Goal: Communication & Community: Answer question/provide support

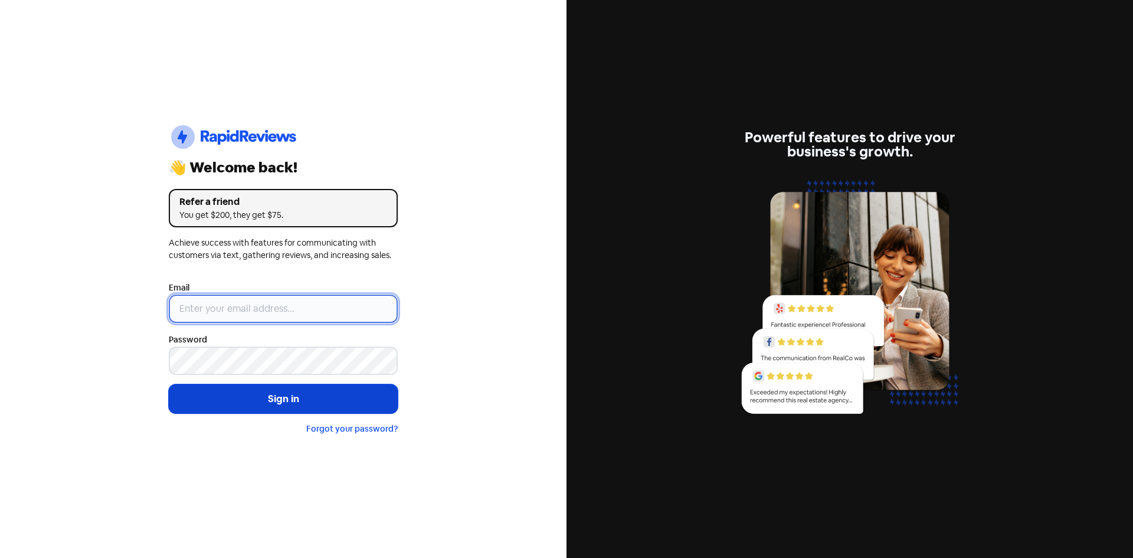
type input "[EMAIL_ADDRESS][DOMAIN_NAME]"
click at [277, 408] on button "Sign in" at bounding box center [283, 399] width 229 height 30
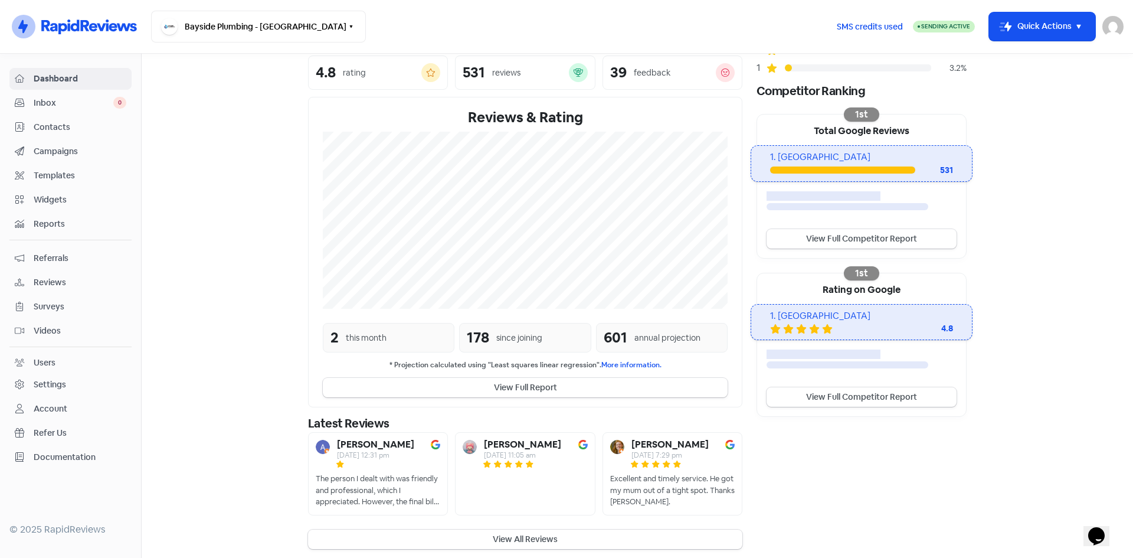
scroll to position [168, 0]
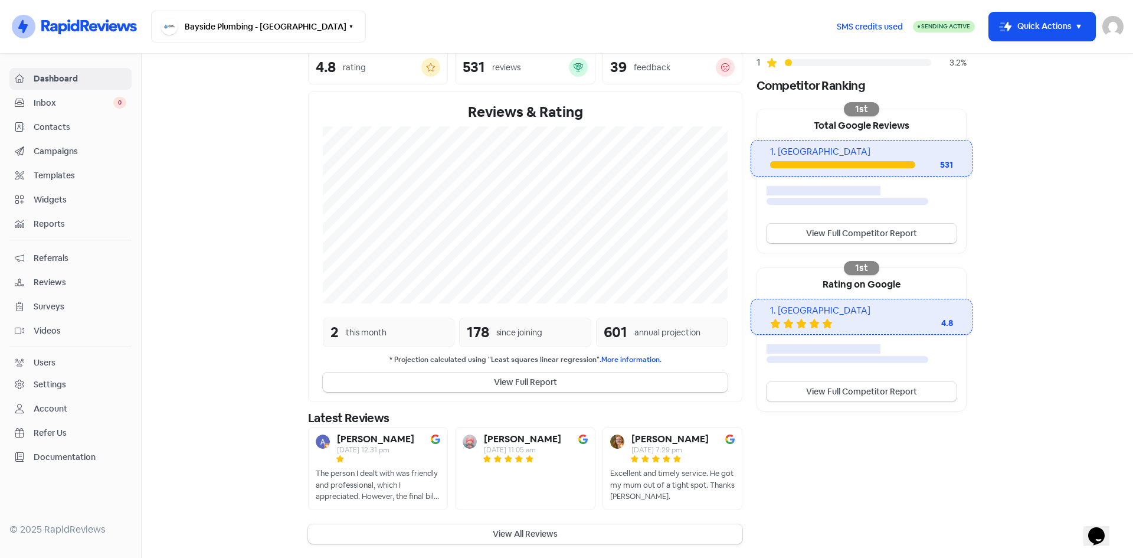
click at [338, 329] on div "2 this month" at bounding box center [389, 332] width 132 height 30
click at [359, 440] on b "[PERSON_NAME]" at bounding box center [375, 438] width 77 height 9
click at [497, 529] on button "View All Reviews" at bounding box center [525, 533] width 434 height 19
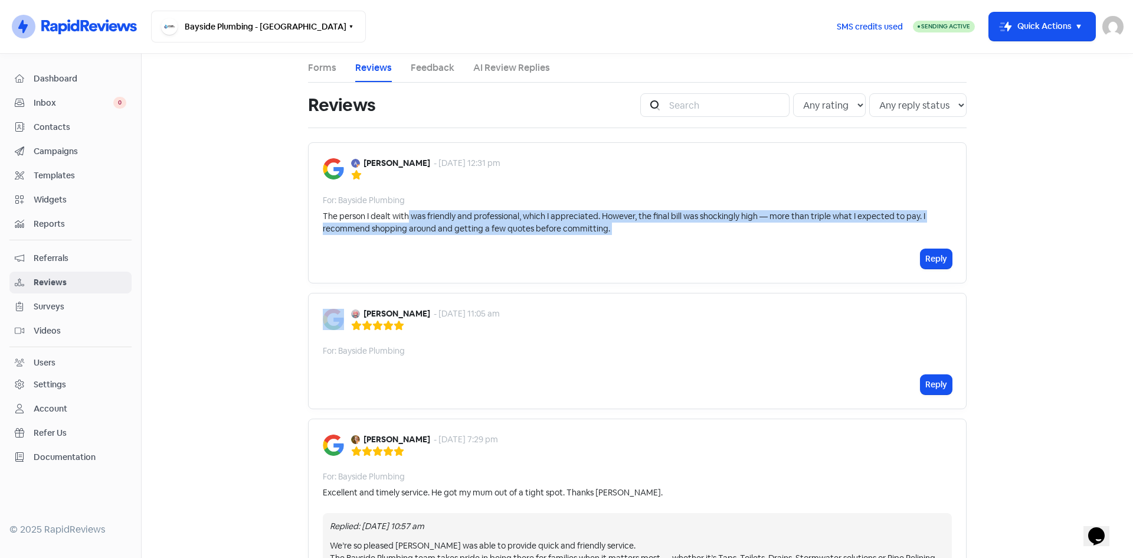
drag, startPoint x: 405, startPoint y: 220, endPoint x: 613, endPoint y: 234, distance: 207.7
click at [604, 240] on div "[PERSON_NAME] - [DATE] 12:31 pm For: Bayside Plumbing The person I dealt with w…" at bounding box center [637, 212] width 659 height 141
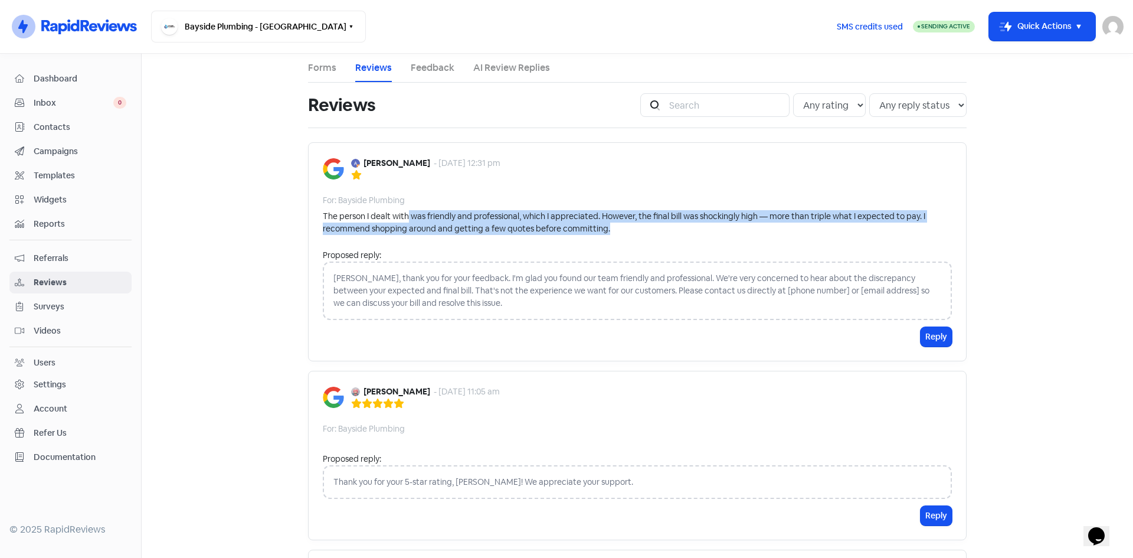
click at [614, 234] on div "The person I dealt with was friendly and professional, which I appreciated. How…" at bounding box center [637, 222] width 629 height 25
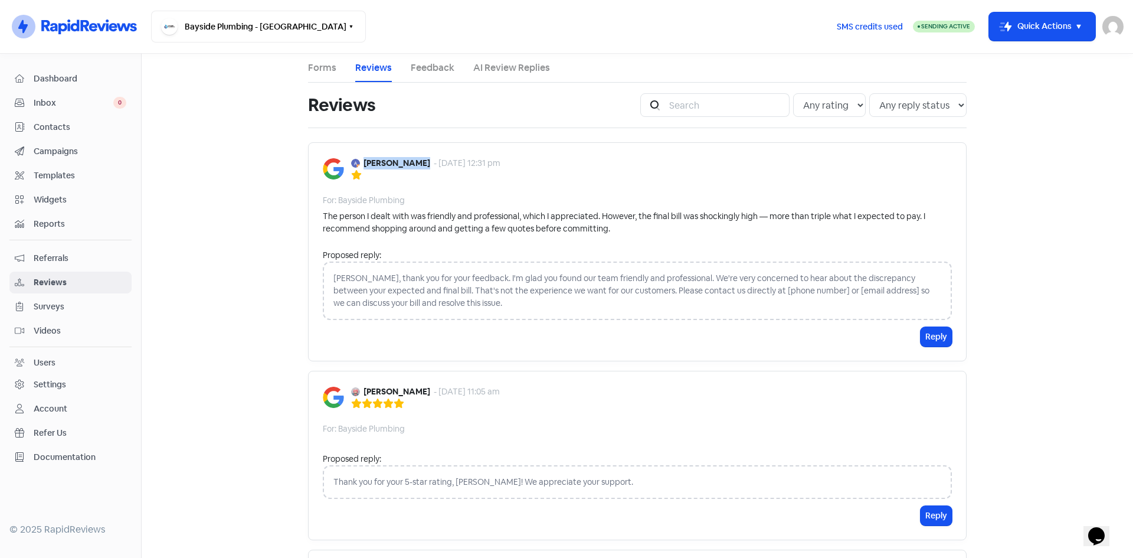
drag, startPoint x: 359, startPoint y: 163, endPoint x: 414, endPoint y: 163, distance: 54.3
click at [414, 163] on b "[PERSON_NAME]" at bounding box center [397, 163] width 67 height 12
copy b "[PERSON_NAME]"
click at [60, 133] on div "Contacts" at bounding box center [71, 127] width 112 height 14
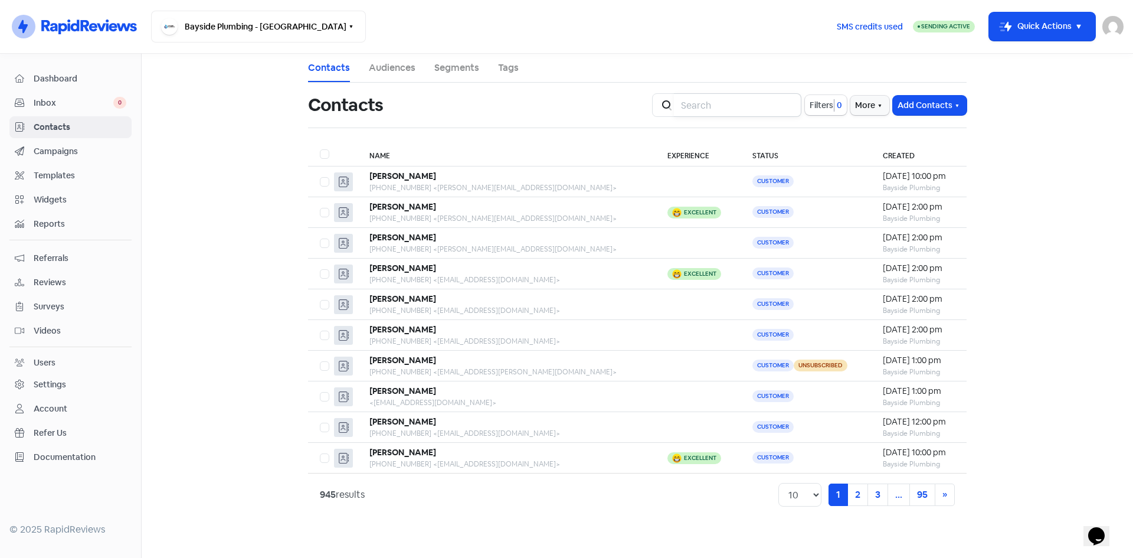
click at [706, 107] on input "search" at bounding box center [737, 105] width 127 height 24
type input "[PERSON_NAME]"
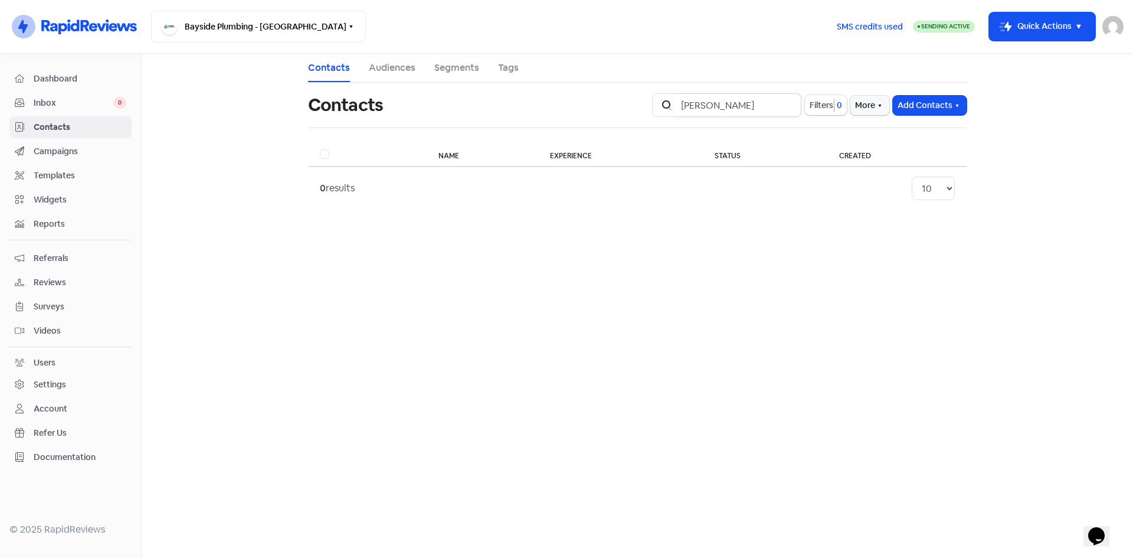
click at [781, 107] on input "[PERSON_NAME]" at bounding box center [737, 105] width 127 height 24
click at [783, 106] on input "[PERSON_NAME]" at bounding box center [737, 105] width 127 height 24
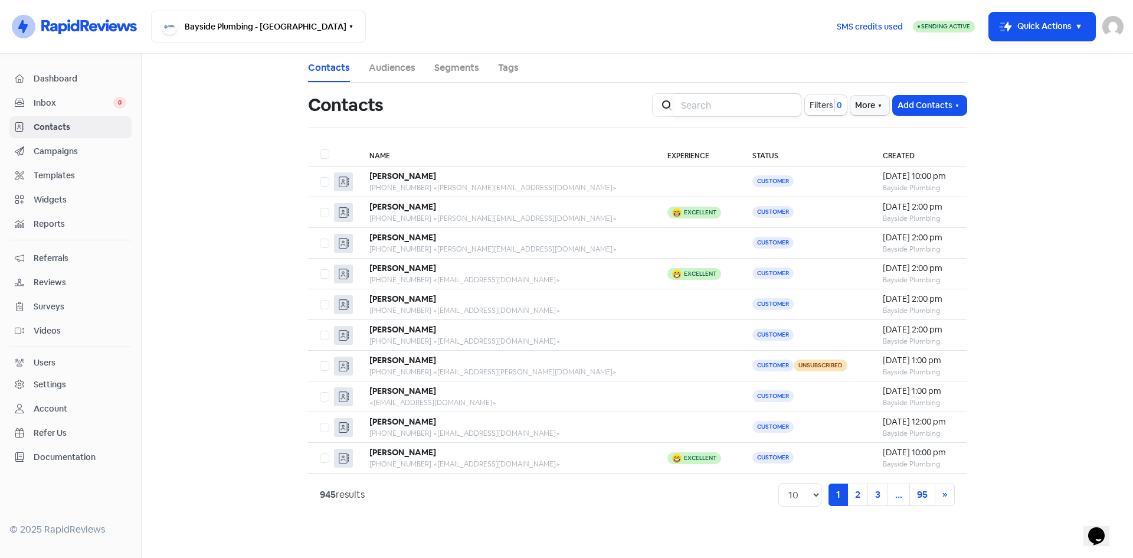
click at [767, 107] on input "search" at bounding box center [737, 105] width 127 height 24
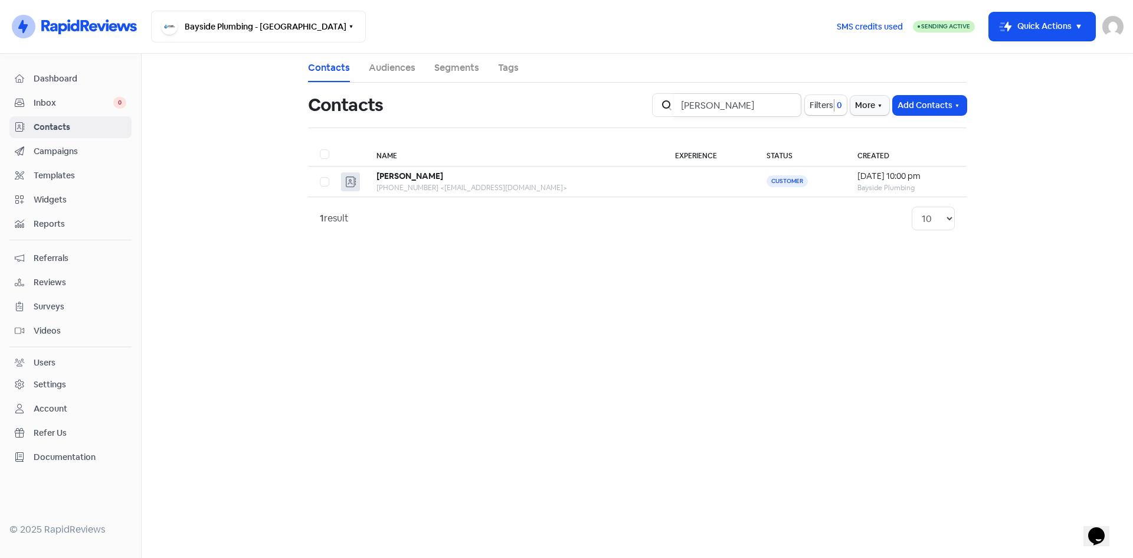
type input "[PERSON_NAME]"
click at [67, 145] on div "Campaigns" at bounding box center [71, 152] width 112 height 14
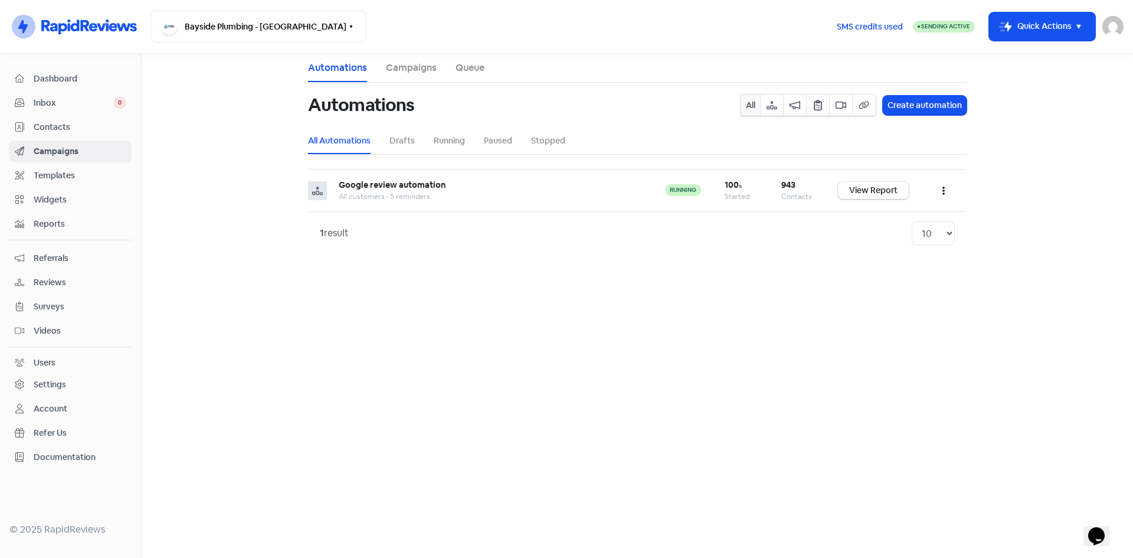
click at [66, 129] on span "Contacts" at bounding box center [80, 127] width 93 height 12
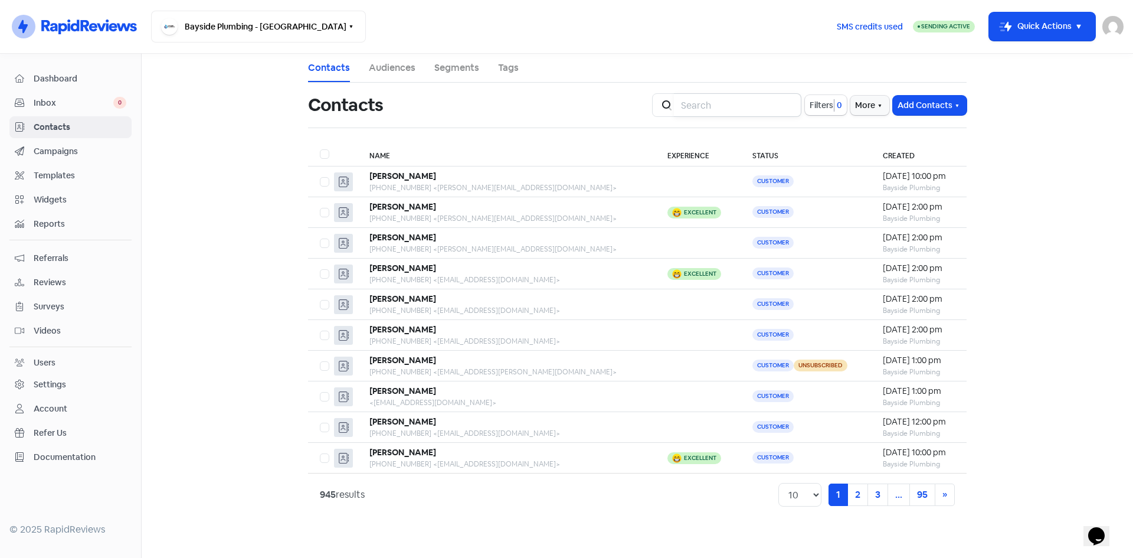
click at [712, 104] on input "search" at bounding box center [737, 105] width 127 height 24
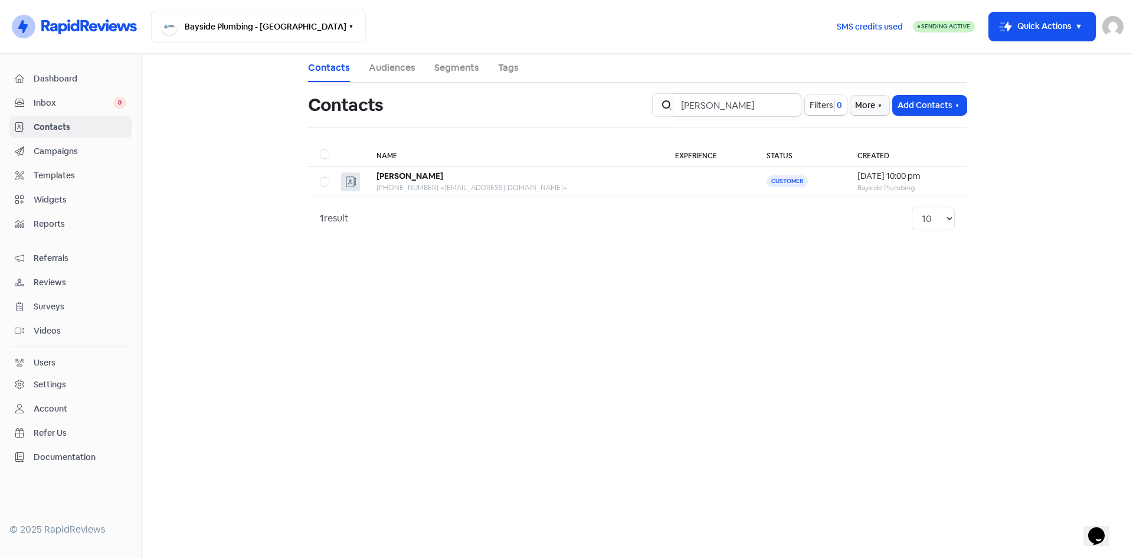
type input "[PERSON_NAME]"
click at [67, 82] on span "Dashboard" at bounding box center [80, 79] width 93 height 12
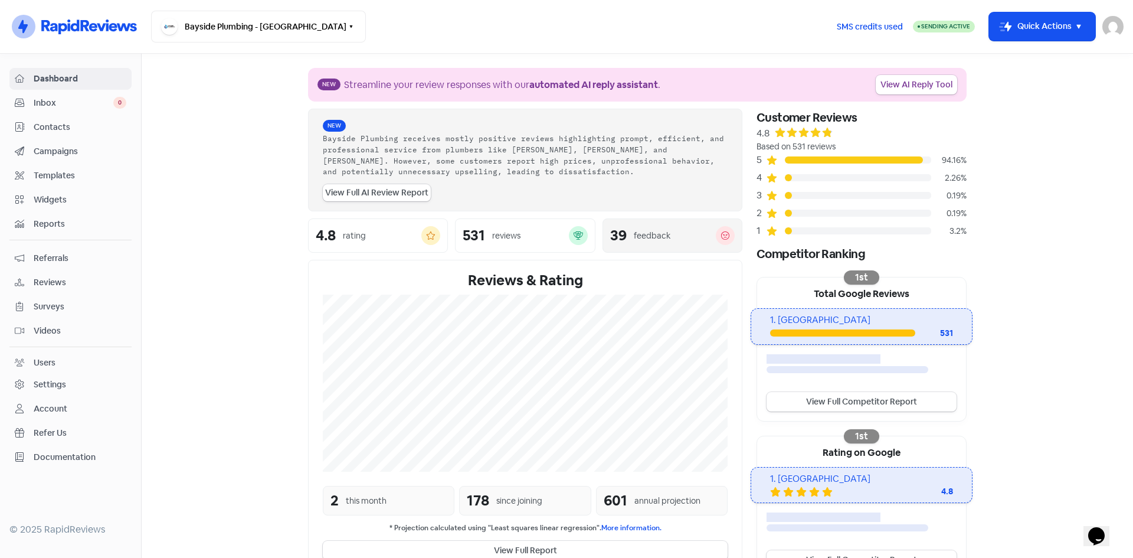
click at [659, 225] on div "39 feedback" at bounding box center [673, 235] width 140 height 34
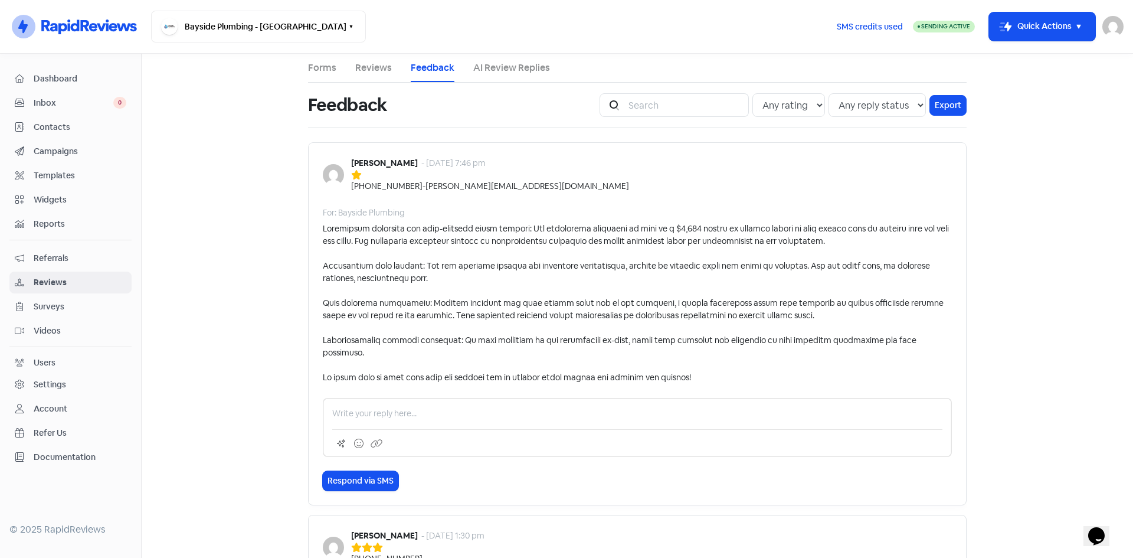
click at [45, 74] on span "Dashboard" at bounding box center [80, 79] width 93 height 12
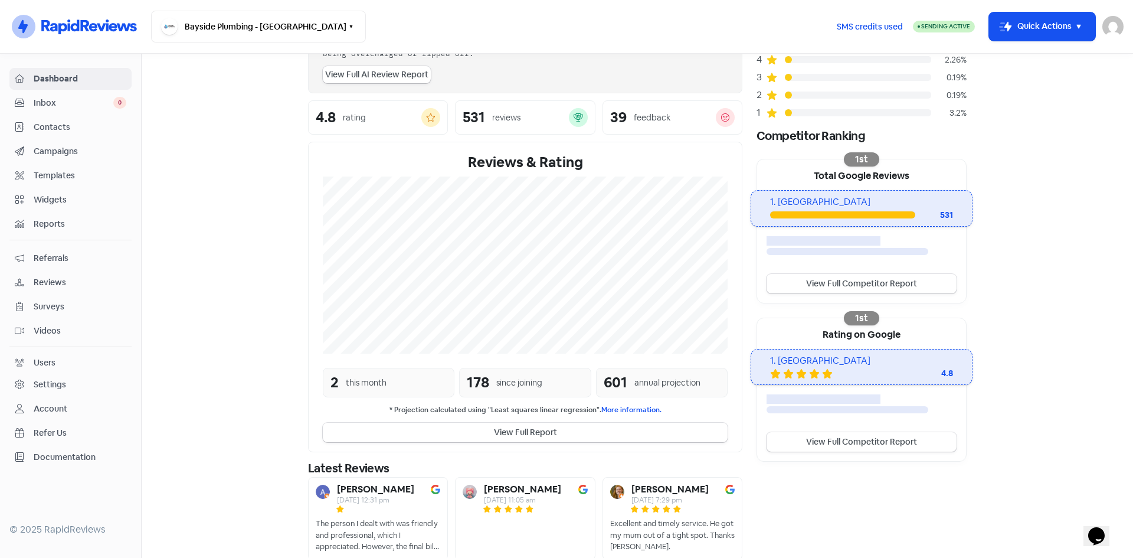
scroll to position [168, 0]
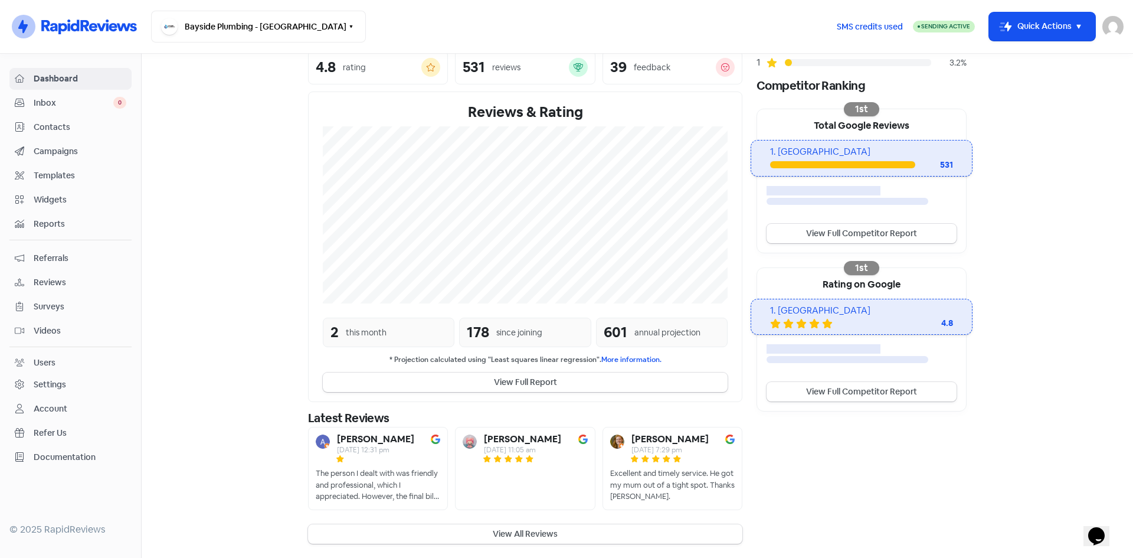
click at [508, 479] on div "[PERSON_NAME] [DATE] 11:05 am" at bounding box center [525, 468] width 140 height 83
click at [508, 477] on div "[PERSON_NAME] [DATE] 11:05 am" at bounding box center [525, 468] width 140 height 83
click at [388, 463] on div at bounding box center [383, 458] width 96 height 11
click at [484, 529] on button "View All Reviews" at bounding box center [525, 533] width 434 height 19
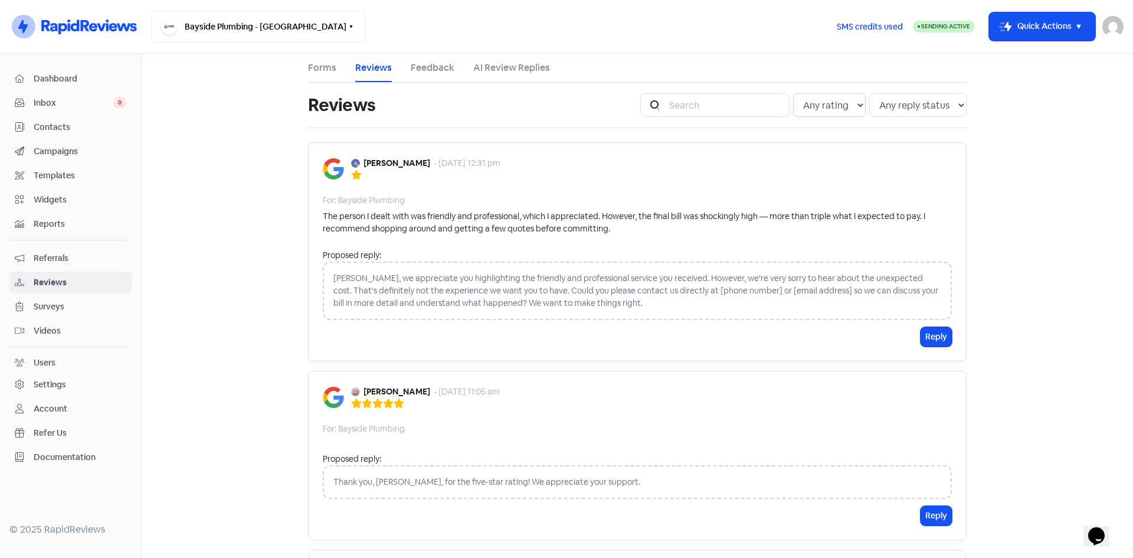
click at [849, 105] on select "Any rating 5 star 4 star 3 star 2 star 1 star" at bounding box center [829, 105] width 73 height 24
click at [1031, 176] on main "Forms Reviews Feedback AI Review Replies Reviews Icon For Search Any rating 5 s…" at bounding box center [637, 306] width 991 height 504
click at [319, 68] on link "Forms" at bounding box center [322, 68] width 28 height 14
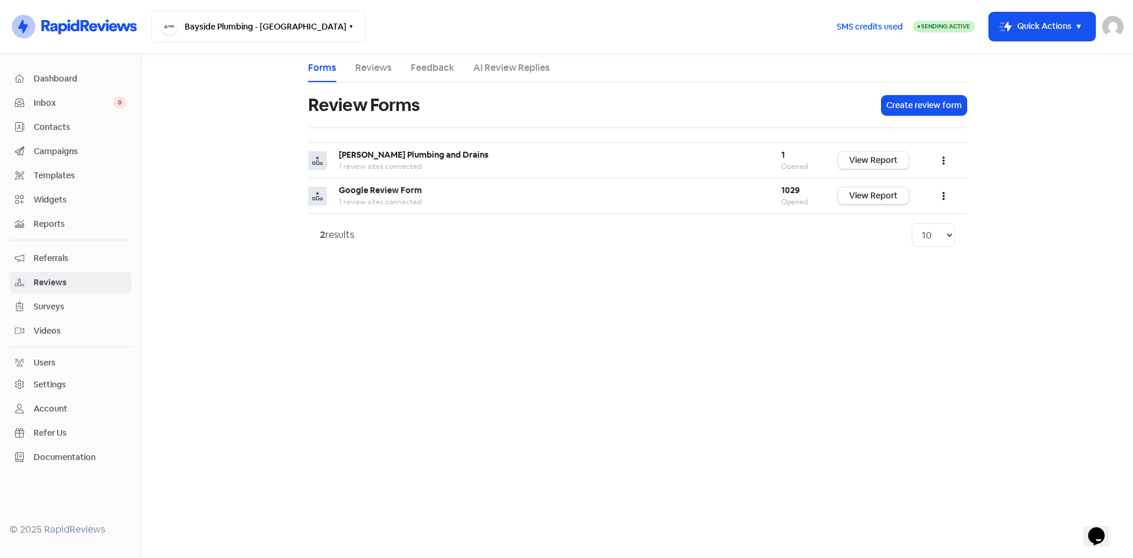
click at [68, 149] on span "Campaigns" at bounding box center [80, 151] width 93 height 12
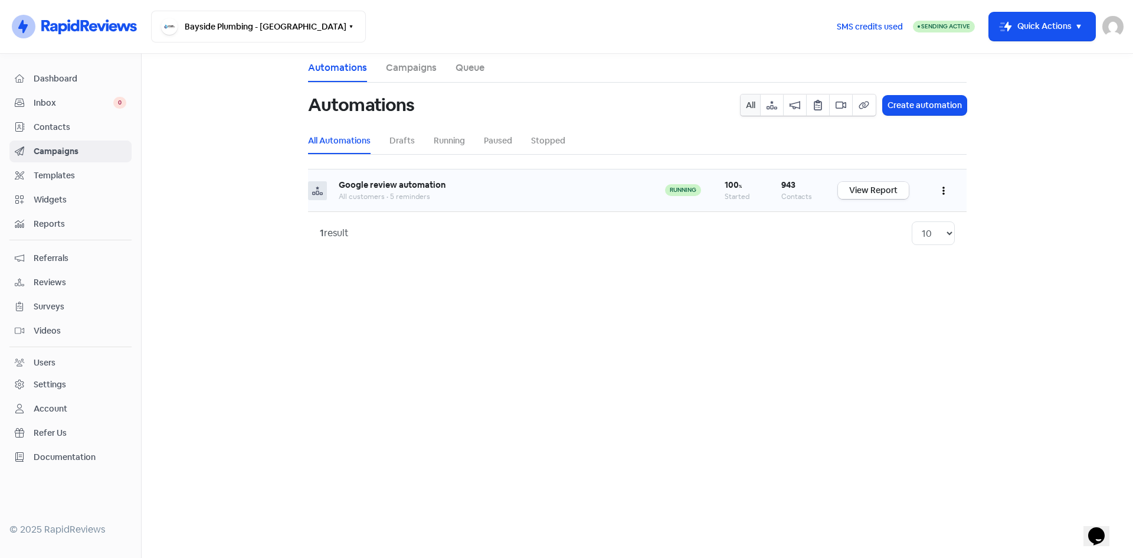
click at [870, 192] on link "View Report" at bounding box center [873, 190] width 71 height 17
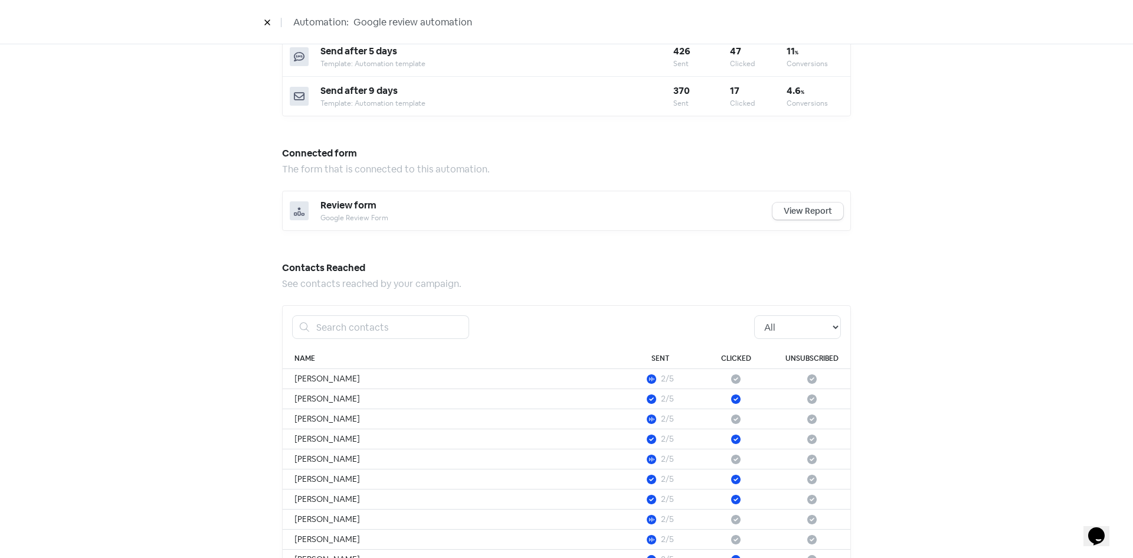
scroll to position [656, 0]
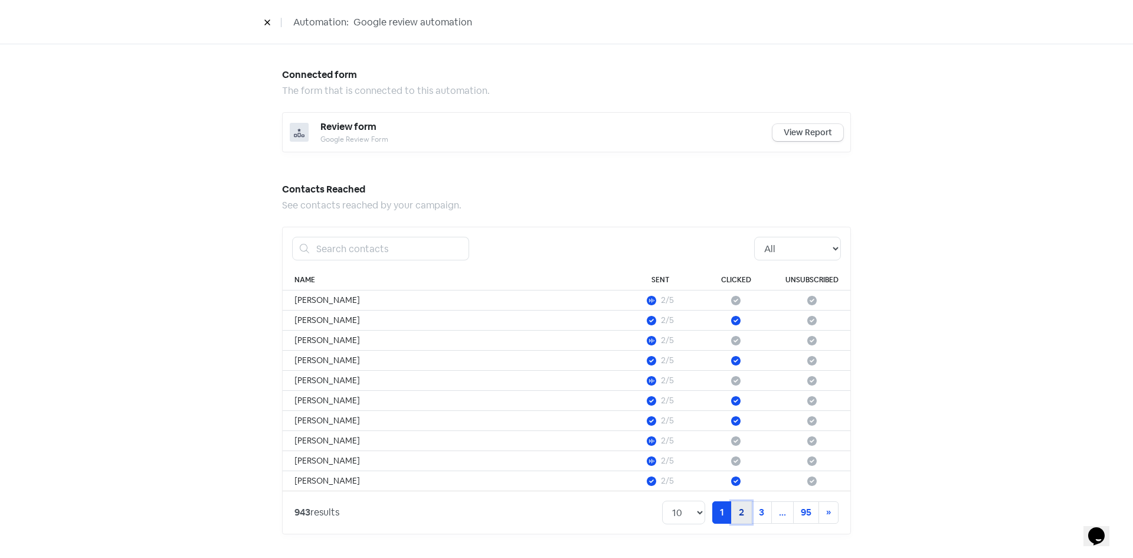
click at [740, 518] on link "2" at bounding box center [741, 512] width 21 height 22
click at [739, 518] on link "3" at bounding box center [741, 512] width 21 height 22
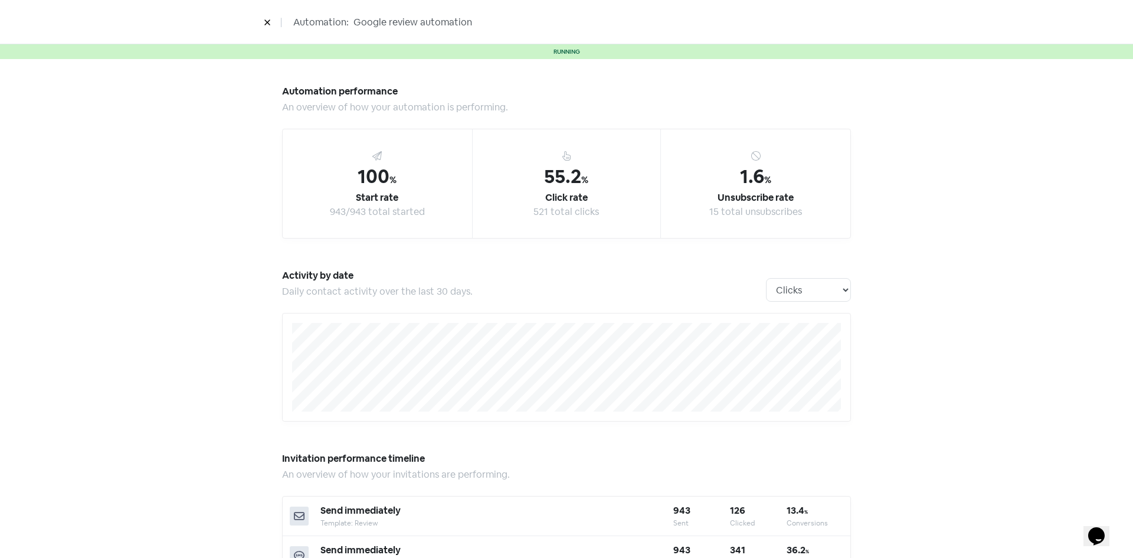
click at [273, 23] on button at bounding box center [267, 22] width 18 height 21
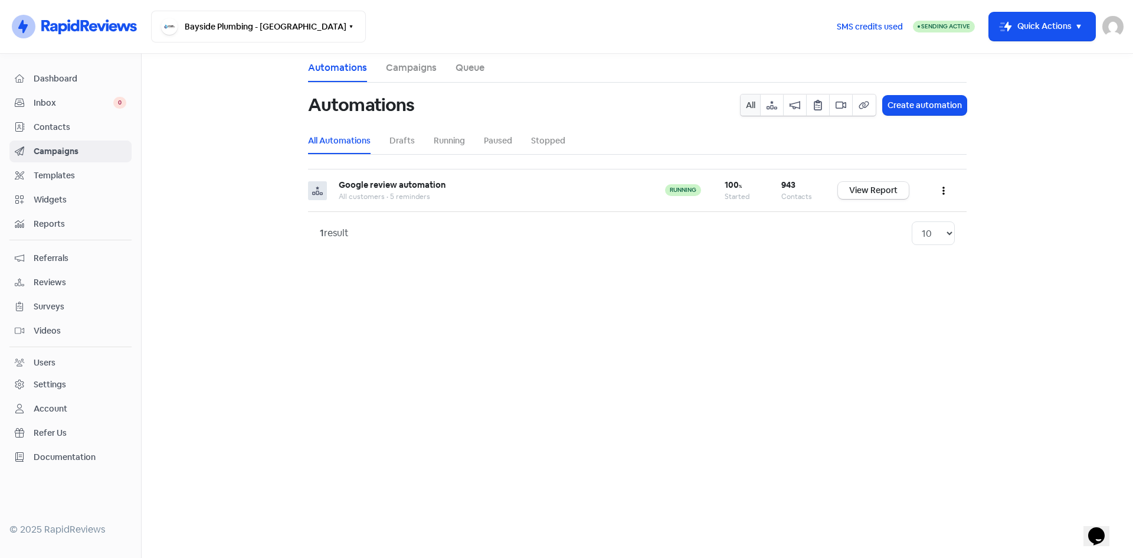
click at [57, 100] on span "Inbox" at bounding box center [74, 103] width 80 height 12
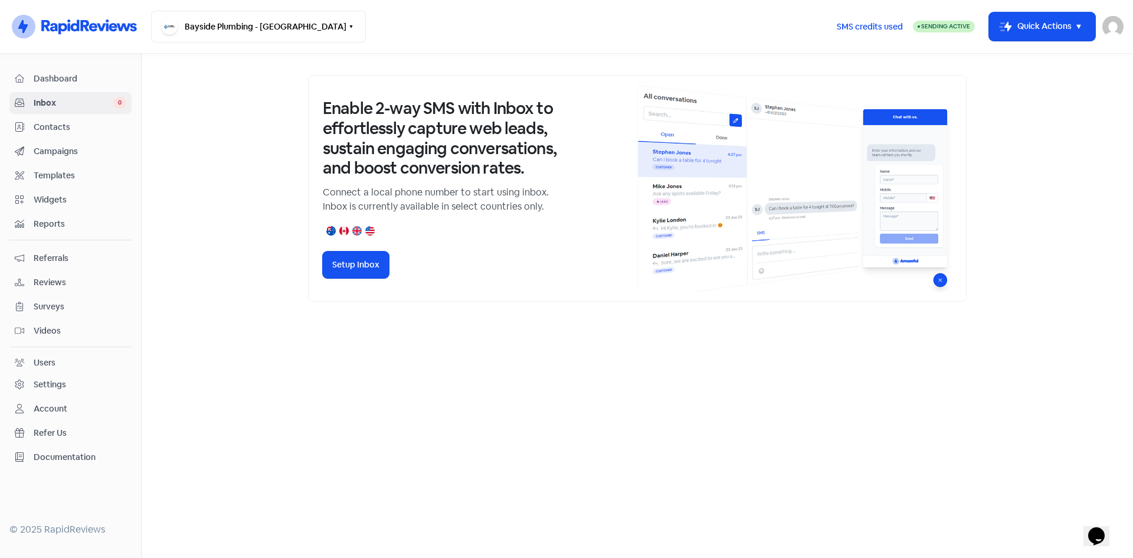
click at [75, 74] on span "Dashboard" at bounding box center [80, 79] width 93 height 12
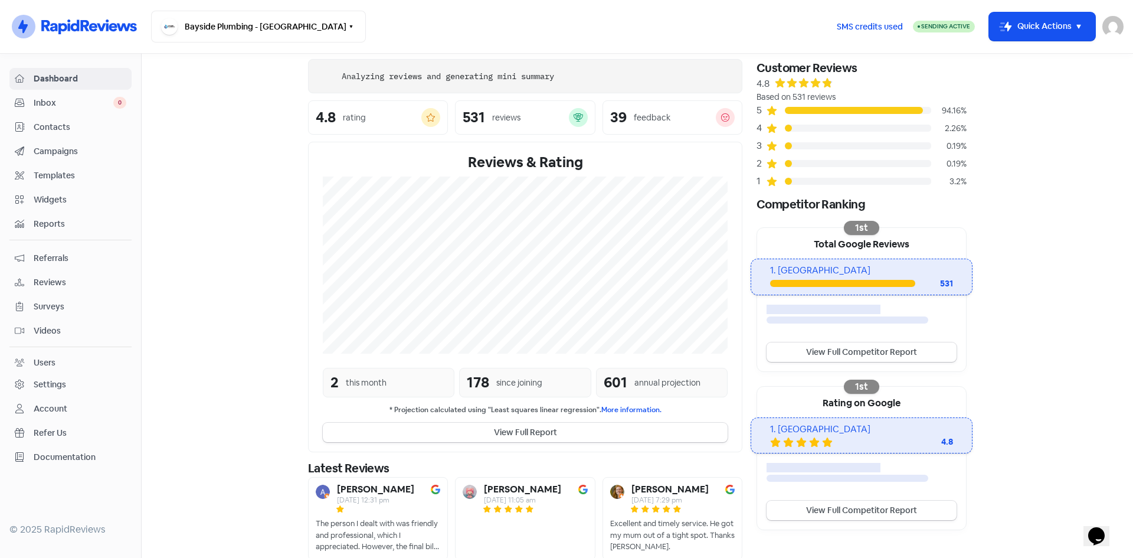
scroll to position [100, 0]
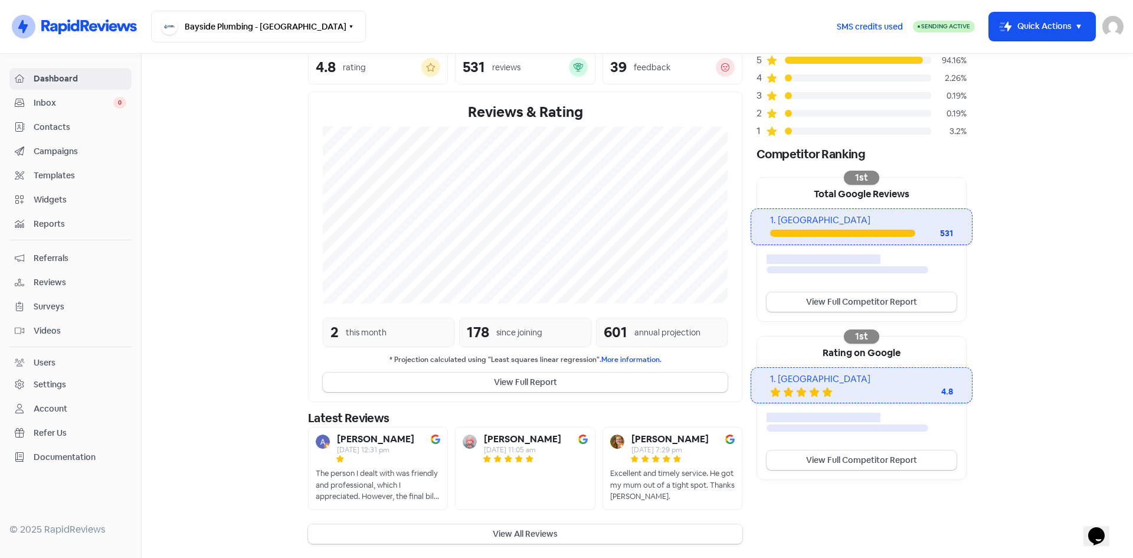
click at [525, 537] on button "View All Reviews" at bounding box center [525, 533] width 434 height 19
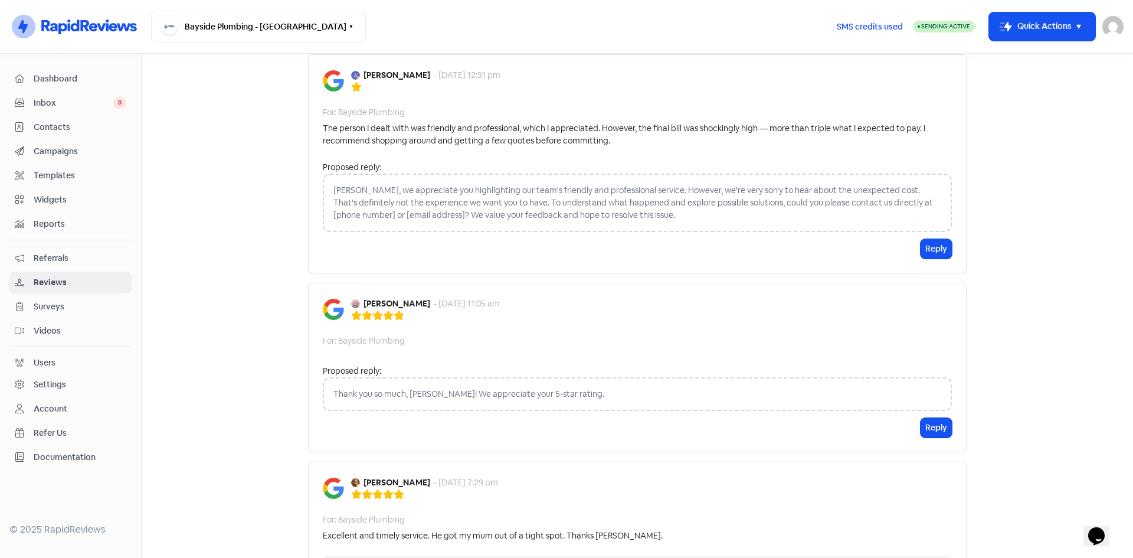
scroll to position [59, 0]
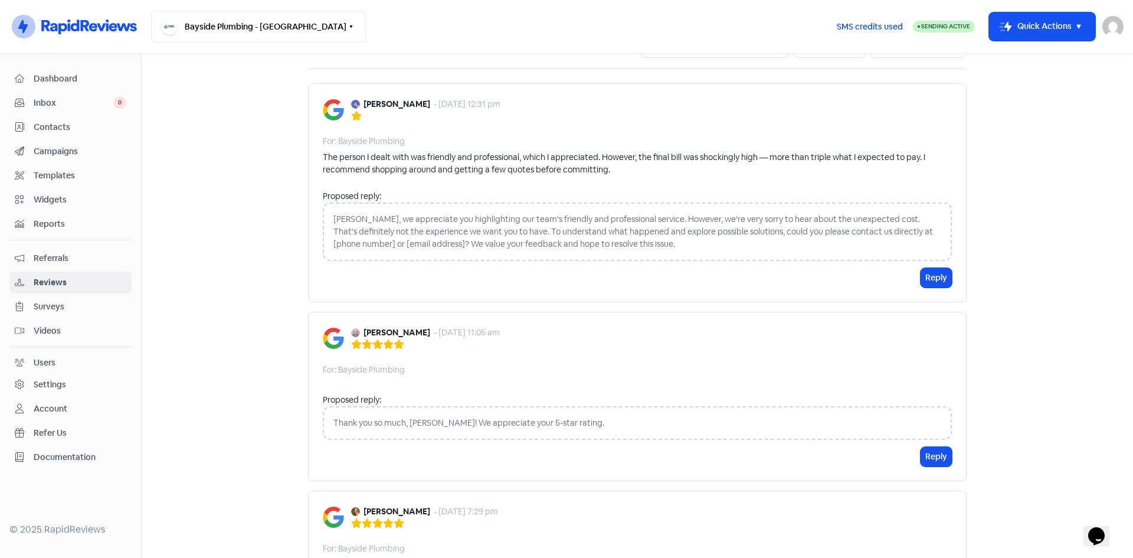
click at [577, 237] on div "[PERSON_NAME], we appreciate you highlighting our team's friendly and professio…" at bounding box center [637, 231] width 629 height 58
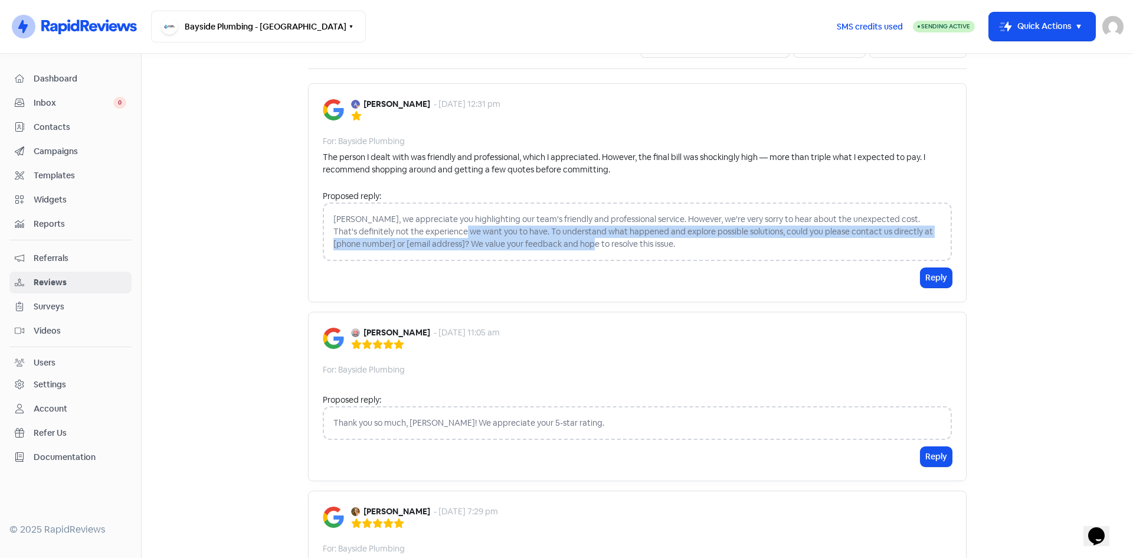
drag, startPoint x: 586, startPoint y: 241, endPoint x: 468, endPoint y: 233, distance: 118.3
click at [468, 233] on div "[PERSON_NAME], we appreciate you highlighting our team's friendly and professio…" at bounding box center [637, 231] width 629 height 58
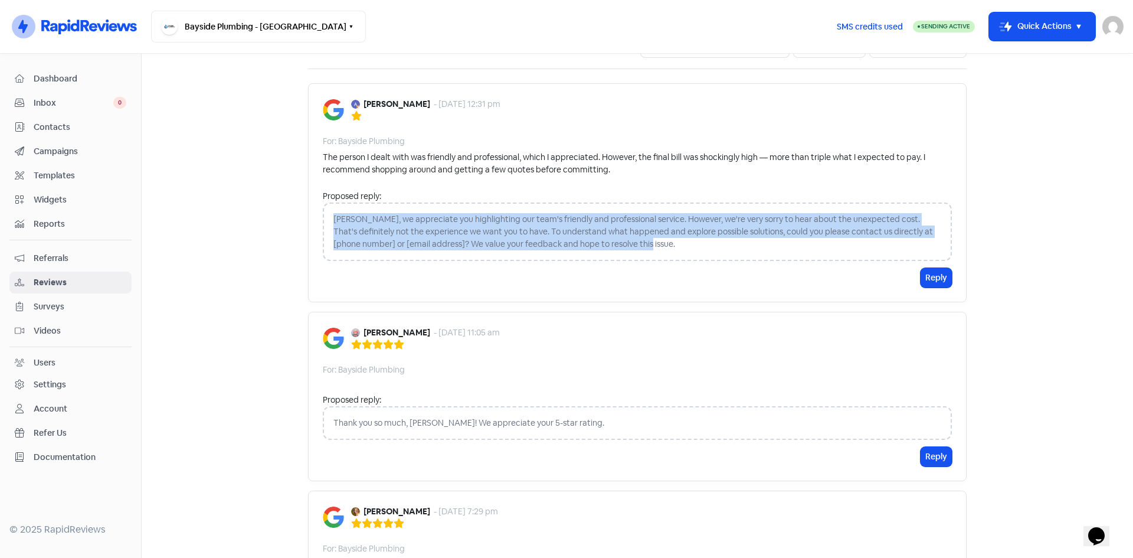
drag, startPoint x: 330, startPoint y: 219, endPoint x: 721, endPoint y: 248, distance: 392.4
click at [709, 250] on div "[PERSON_NAME], we appreciate you highlighting our team's friendly and professio…" at bounding box center [637, 231] width 629 height 58
click at [939, 278] on button "Reply" at bounding box center [936, 277] width 31 height 19
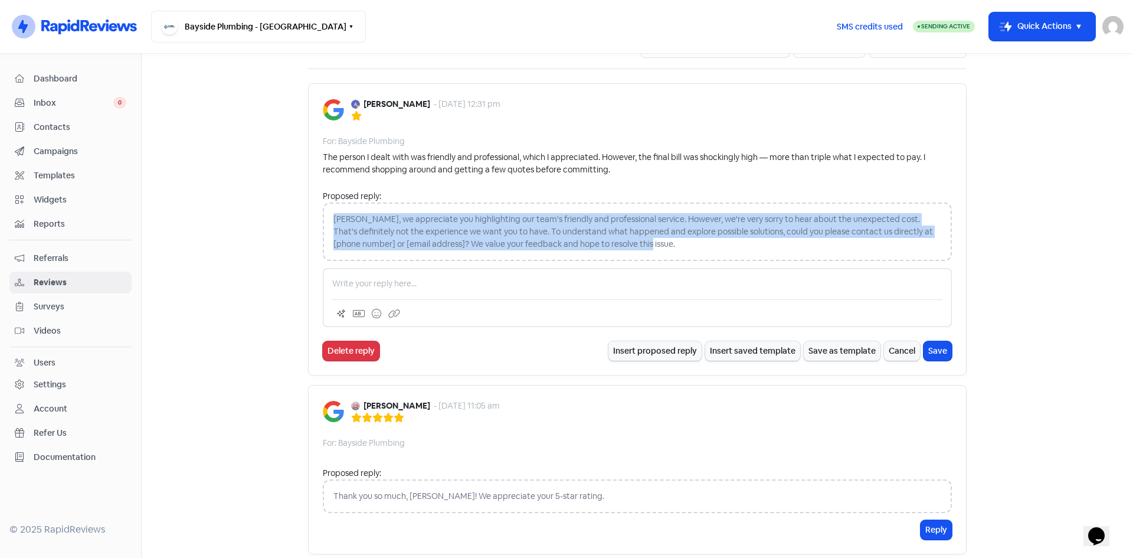
click at [624, 238] on div "[PERSON_NAME], we appreciate you highlighting our team's friendly and professio…" at bounding box center [637, 231] width 629 height 58
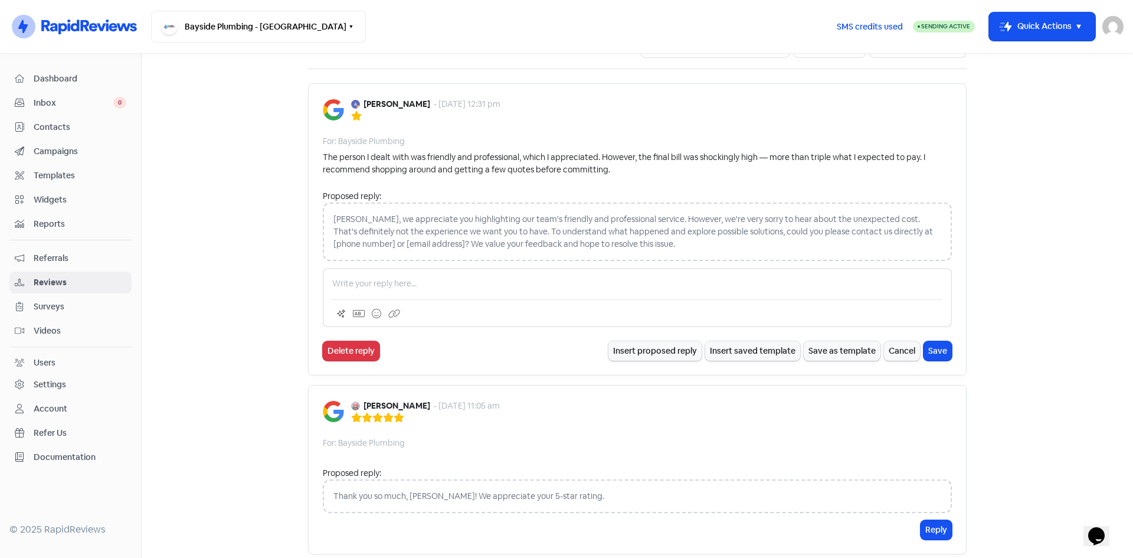
click at [664, 242] on div "[PERSON_NAME], we appreciate you highlighting our team's friendly and professio…" at bounding box center [637, 231] width 629 height 58
drag, startPoint x: 643, startPoint y: 346, endPoint x: 634, endPoint y: 345, distance: 8.9
click at [643, 346] on button "Insert proposed reply" at bounding box center [654, 350] width 93 height 19
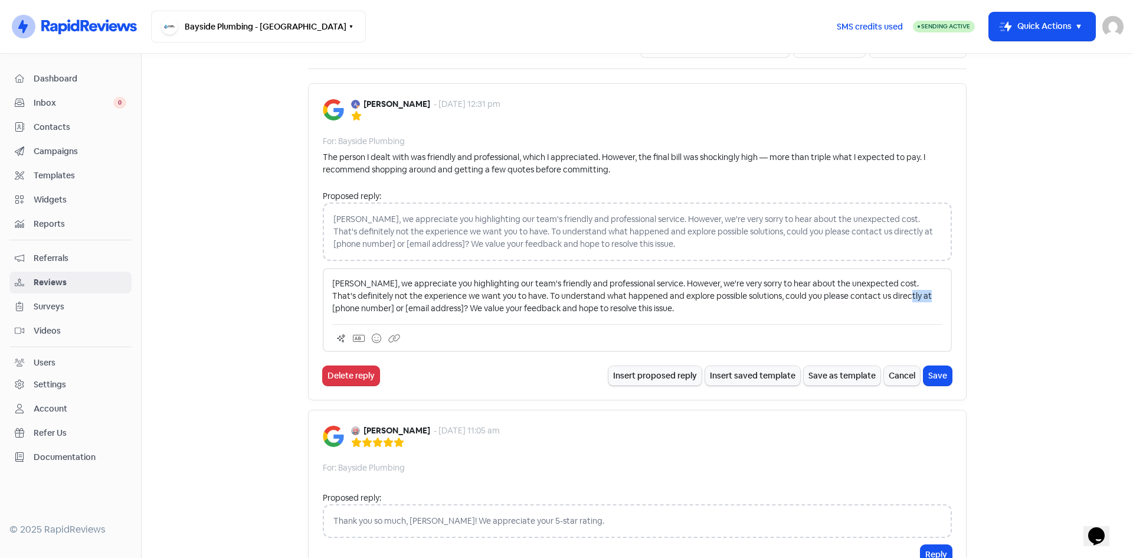
drag, startPoint x: 902, startPoint y: 296, endPoint x: 929, endPoint y: 300, distance: 27.6
click at [929, 300] on p "[PERSON_NAME], we appreciate you highlighting our team's friendly and professio…" at bounding box center [637, 295] width 610 height 37
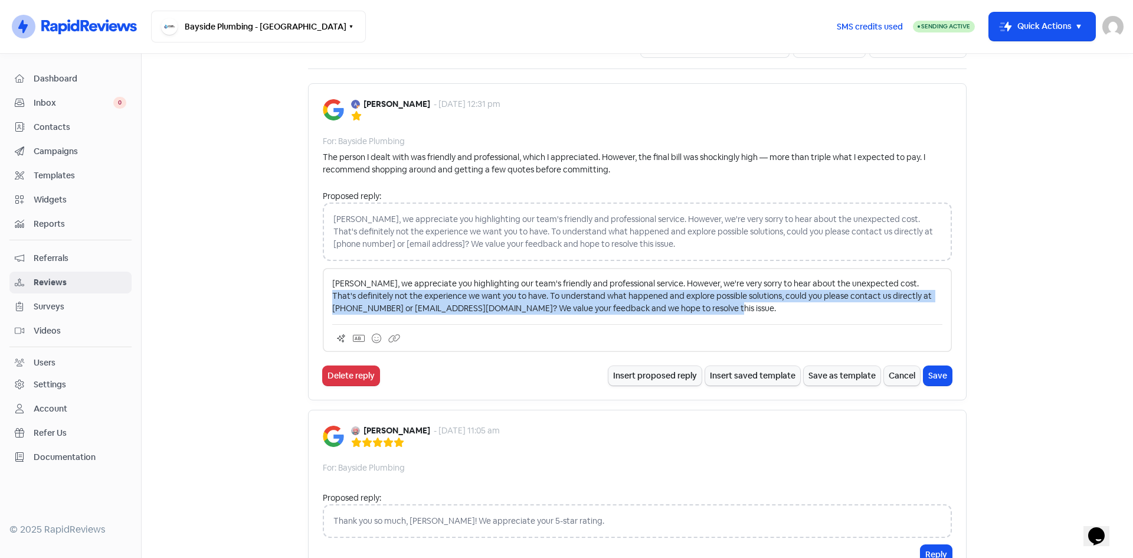
drag, startPoint x: 749, startPoint y: 313, endPoint x: 202, endPoint y: 302, distance: 547.2
click at [203, 302] on main "Forms Reviews Feedback AI Review Replies Reviews Icon For Search Any rating 5 s…" at bounding box center [637, 306] width 991 height 504
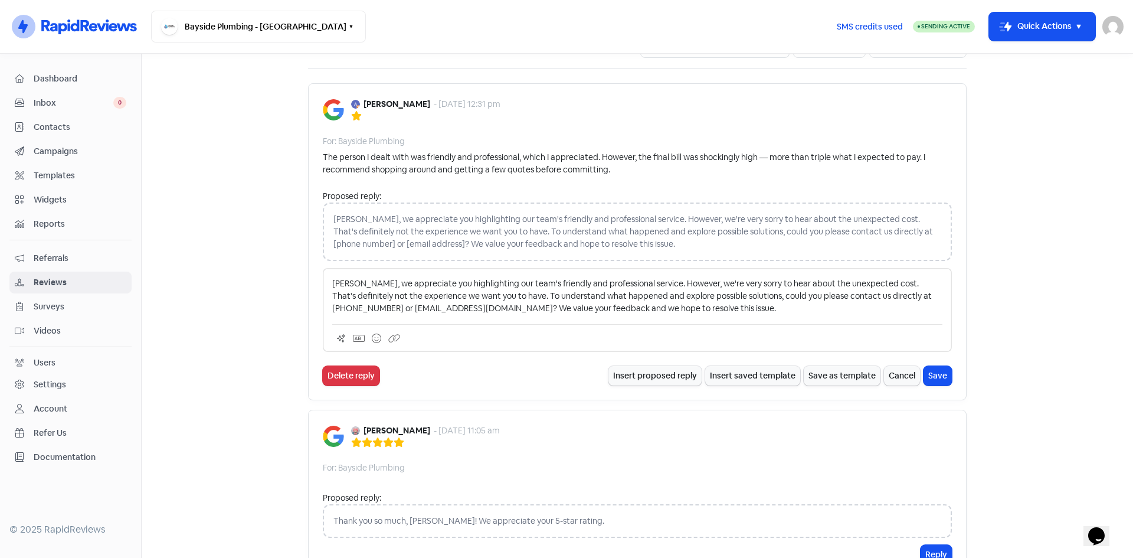
click at [436, 280] on p "[PERSON_NAME], we appreciate you highlighting our team's friendly and professio…" at bounding box center [637, 295] width 610 height 37
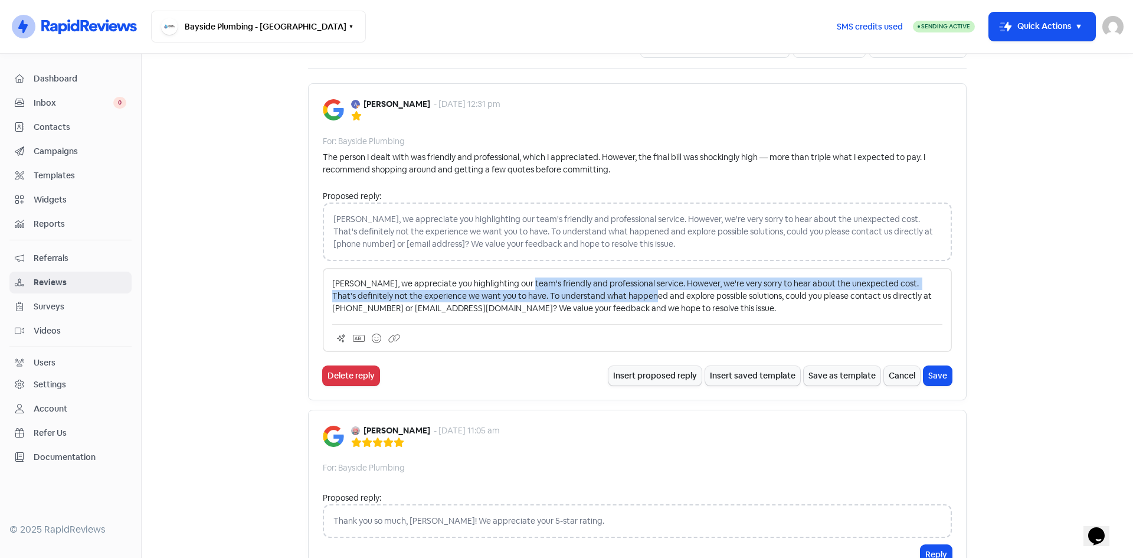
drag, startPoint x: 518, startPoint y: 281, endPoint x: 668, endPoint y: 291, distance: 150.2
click at [657, 292] on p "[PERSON_NAME], we appreciate you highlighting our team's friendly and professio…" at bounding box center [637, 295] width 610 height 37
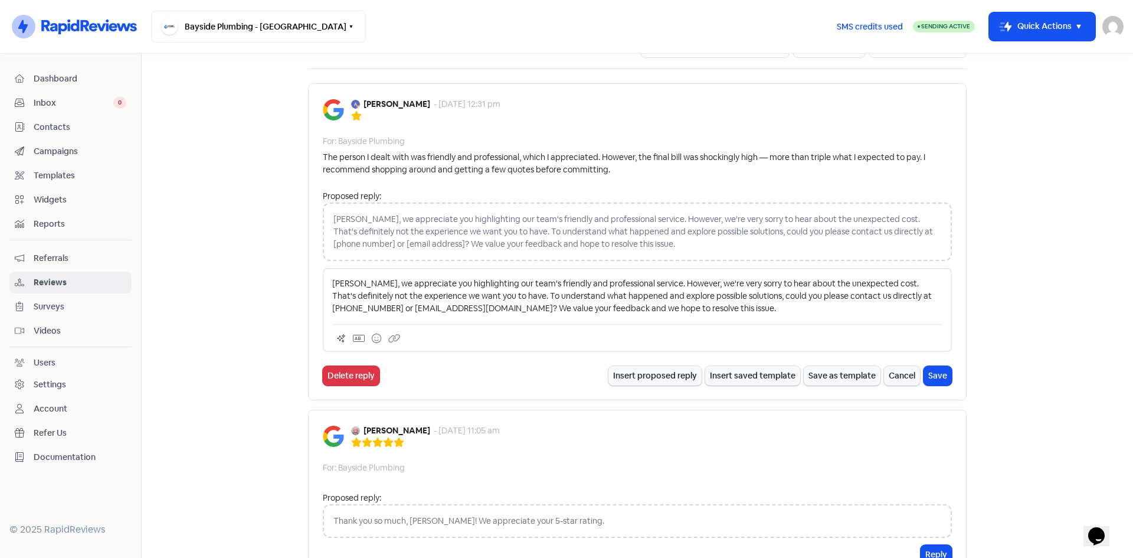
click at [668, 291] on p "[PERSON_NAME], we appreciate you highlighting our team's friendly and professio…" at bounding box center [637, 295] width 610 height 37
click at [934, 375] on button "Save" at bounding box center [938, 375] width 28 height 19
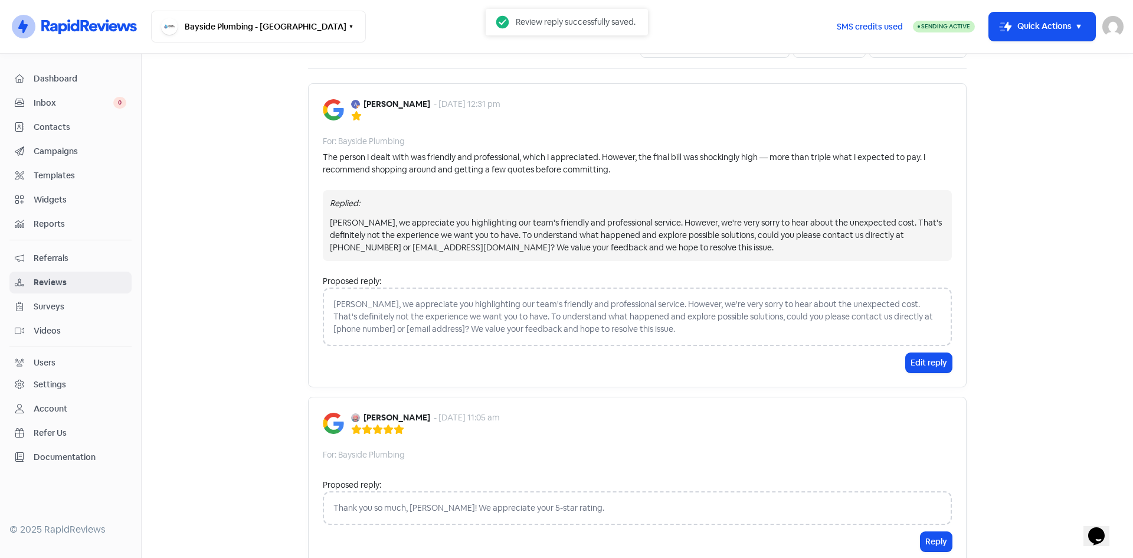
click at [647, 308] on div "[PERSON_NAME], we appreciate you highlighting our team's friendly and professio…" at bounding box center [637, 316] width 629 height 58
click at [918, 365] on button "Edit reply" at bounding box center [929, 362] width 46 height 19
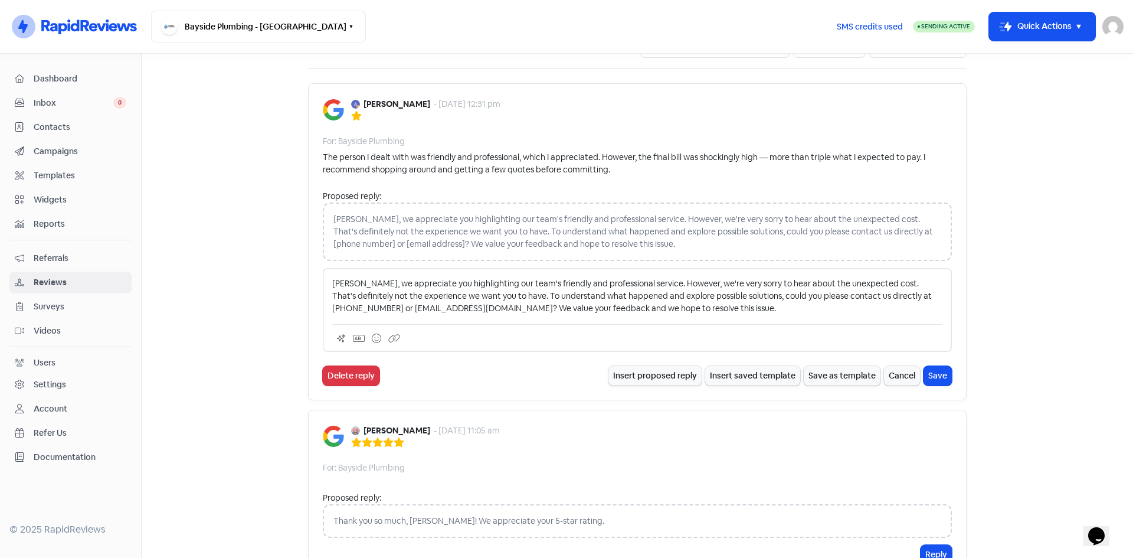
click at [694, 289] on p "[PERSON_NAME], we appreciate you highlighting our team's friendly and professio…" at bounding box center [637, 295] width 610 height 37
click at [700, 299] on p "[PERSON_NAME], we appreciate you highlighting our team's friendly and professio…" at bounding box center [637, 295] width 610 height 37
click at [729, 301] on p "[PERSON_NAME], we appreciate you highlighting our team's friendly and professio…" at bounding box center [637, 295] width 610 height 37
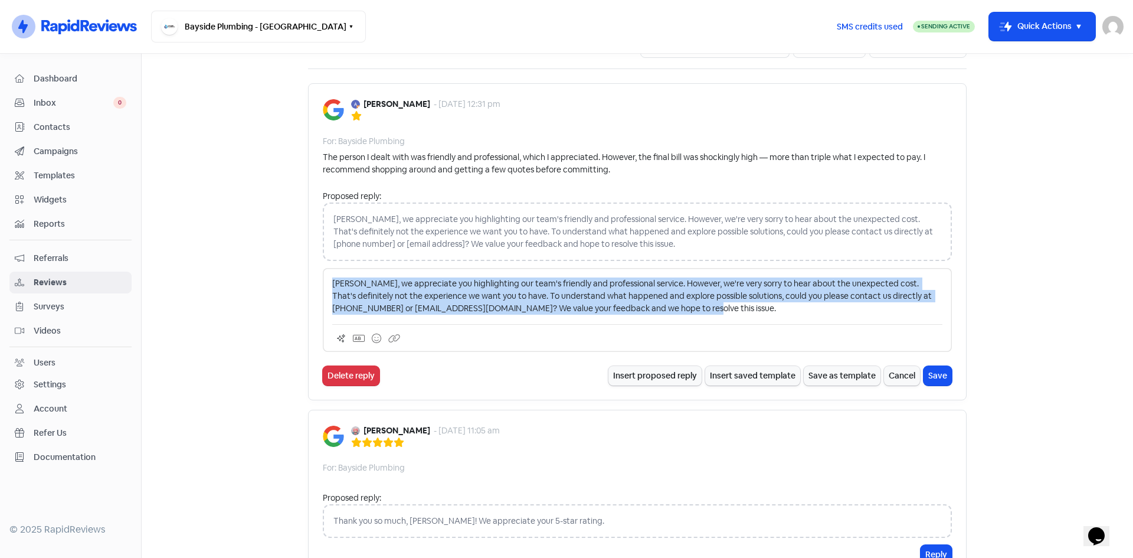
drag, startPoint x: 715, startPoint y: 315, endPoint x: 281, endPoint y: 264, distance: 436.7
click at [281, 264] on main "Forms Reviews Feedback AI Review Replies Reviews Icon For Search Any rating 5 s…" at bounding box center [637, 306] width 991 height 504
click at [939, 372] on button "Save" at bounding box center [938, 375] width 28 height 19
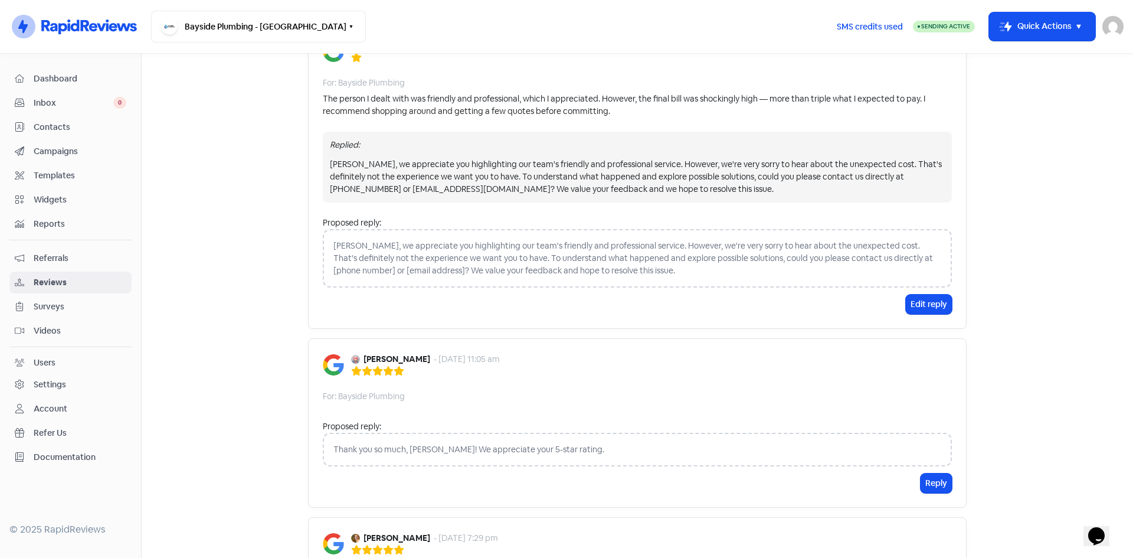
scroll to position [118, 0]
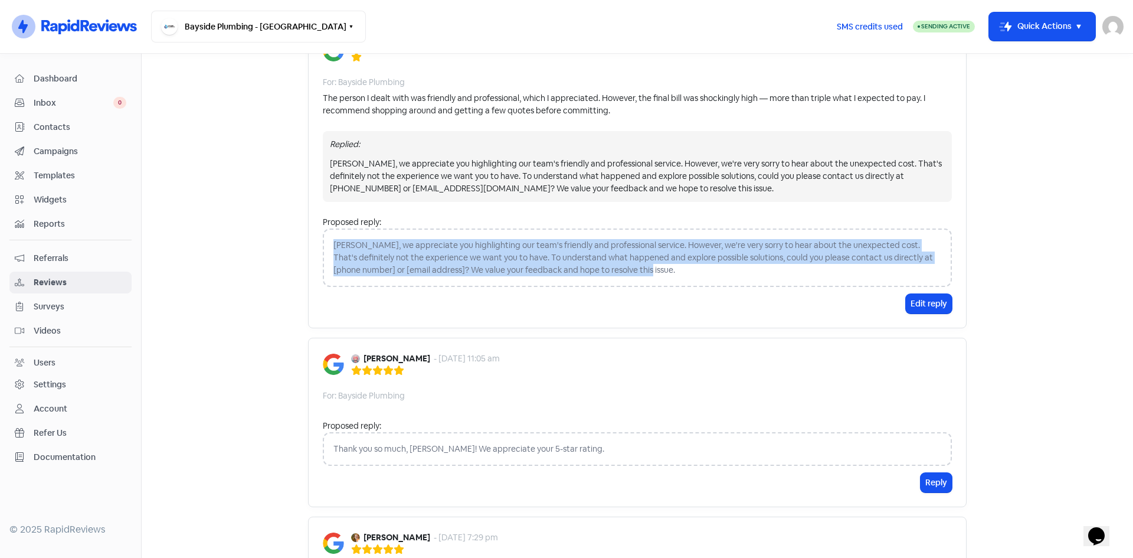
drag, startPoint x: 665, startPoint y: 274, endPoint x: 315, endPoint y: 246, distance: 351.0
click at [315, 246] on div "[PERSON_NAME] - [DATE] 12:31 pm For: Bayside Plumbing The person I dealt with w…" at bounding box center [637, 176] width 659 height 304
copy div "[PERSON_NAME], we appreciate you highlighting our team's friendly and professio…"
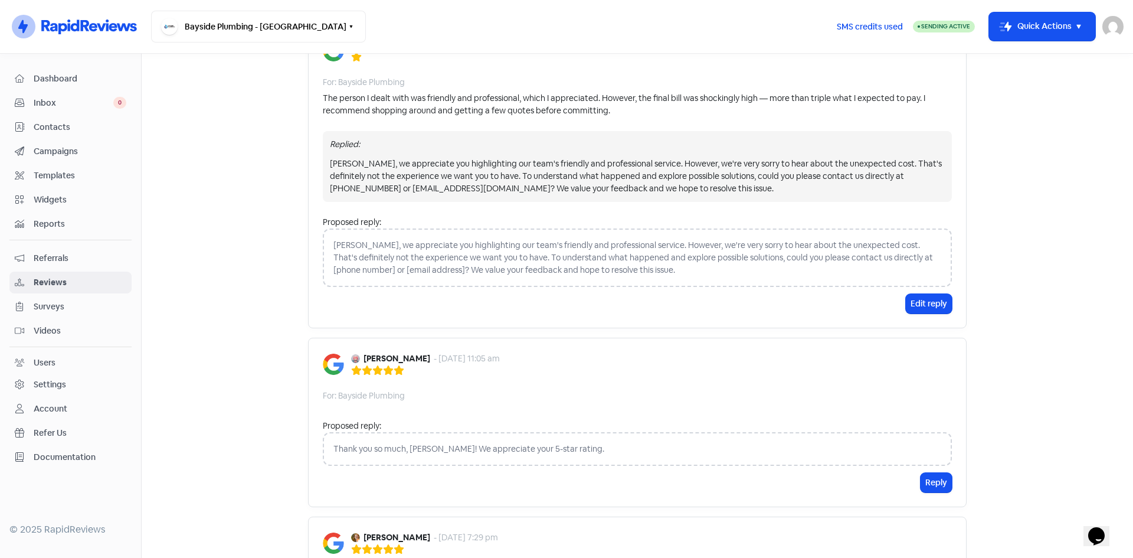
click at [671, 193] on div "[PERSON_NAME], we appreciate you highlighting our team's friendly and professio…" at bounding box center [637, 176] width 615 height 37
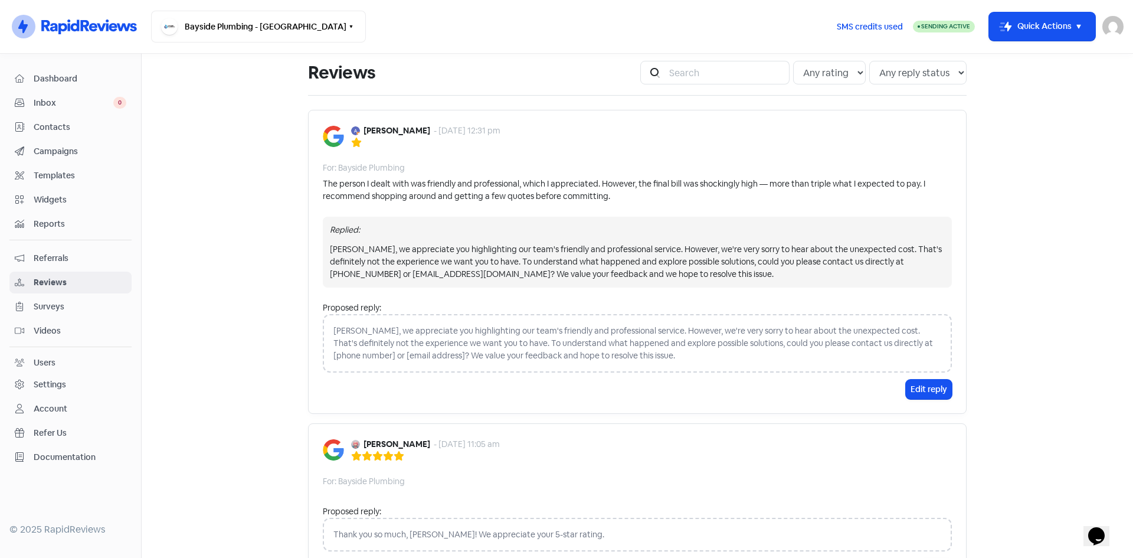
scroll to position [59, 0]
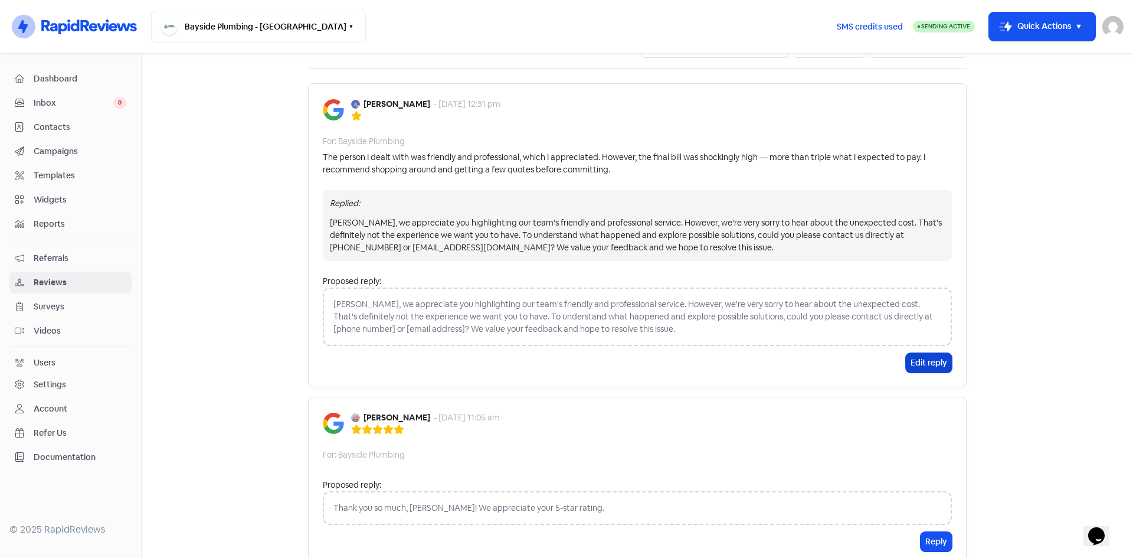
click at [912, 356] on button "Edit reply" at bounding box center [929, 362] width 46 height 19
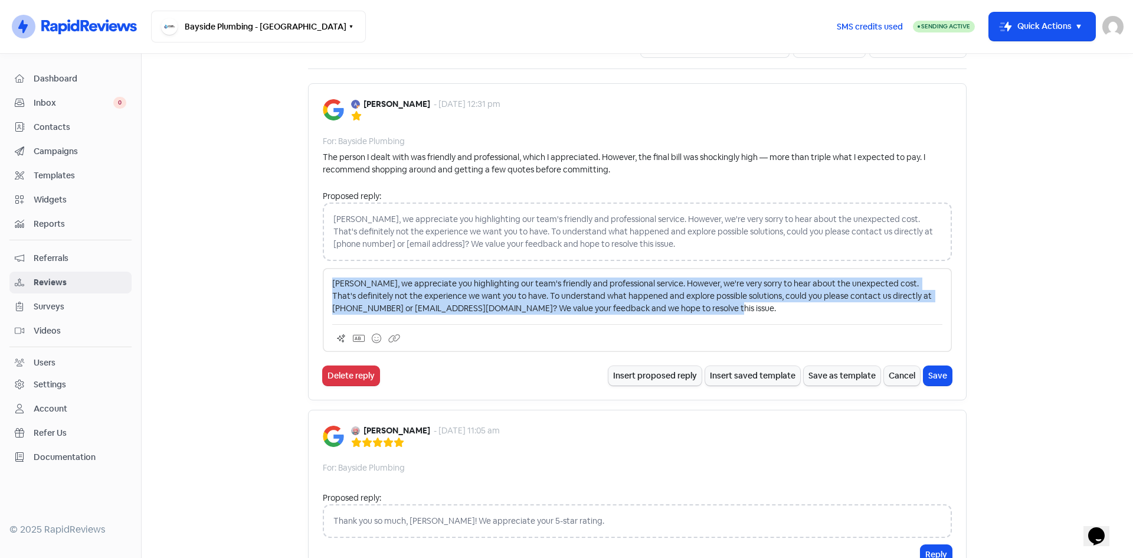
drag, startPoint x: 709, startPoint y: 306, endPoint x: 274, endPoint y: 282, distance: 435.6
click at [274, 282] on main "Forms Reviews Feedback AI Review Replies Reviews Icon For Search Any rating 5 s…" at bounding box center [637, 306] width 991 height 504
copy p "[PERSON_NAME], we appreciate you highlighting our team's friendly and professio…"
click at [935, 371] on button "Save" at bounding box center [938, 375] width 28 height 19
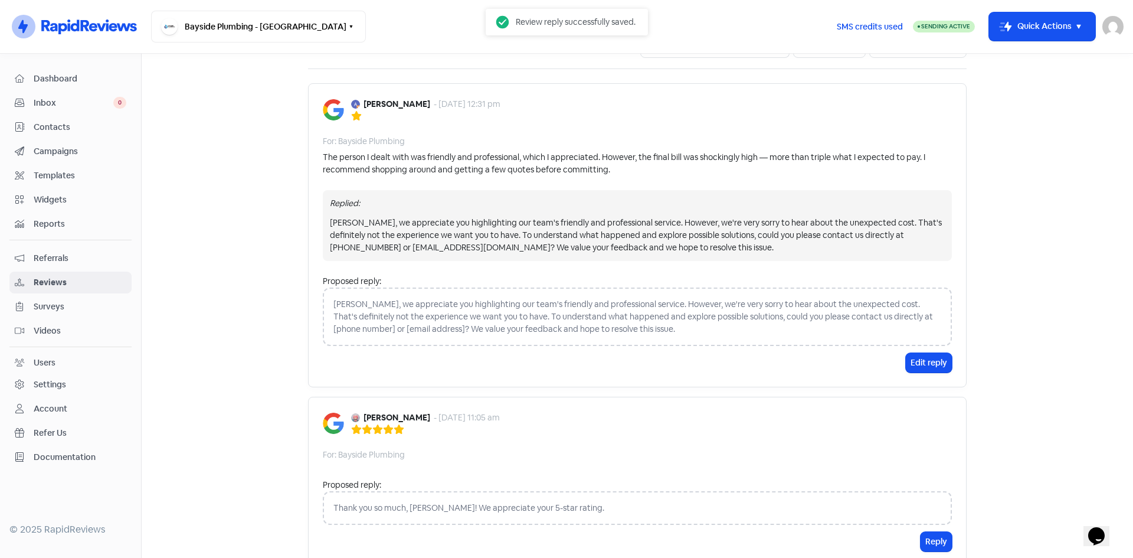
click at [226, 199] on main "Forms Reviews Feedback AI Review Replies Reviews Icon For Search Any rating 5 s…" at bounding box center [637, 306] width 991 height 504
click at [64, 102] on span "Inbox" at bounding box center [74, 103] width 80 height 12
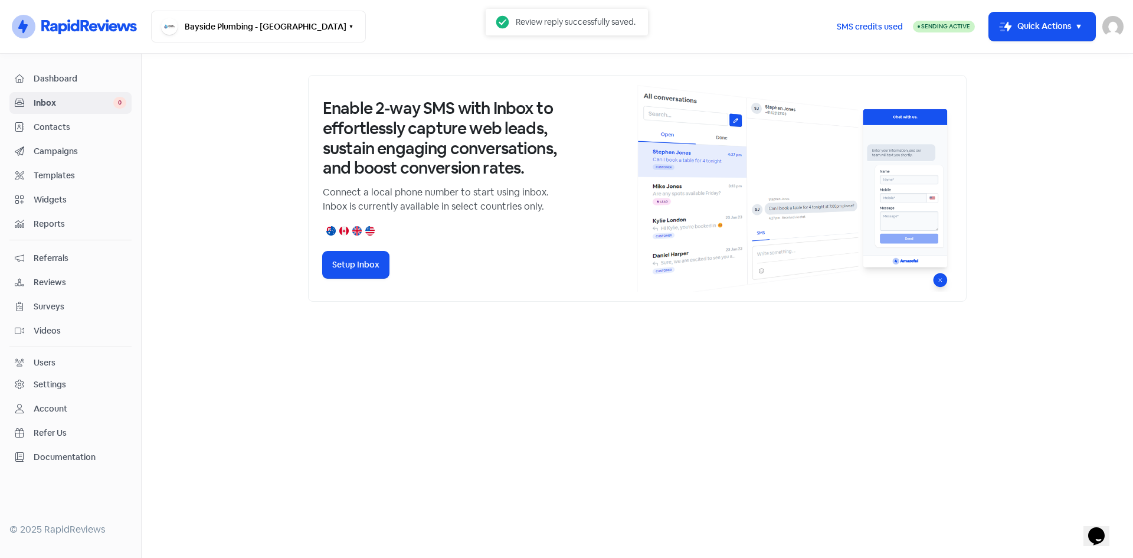
click at [71, 80] on span "Dashboard" at bounding box center [80, 79] width 93 height 12
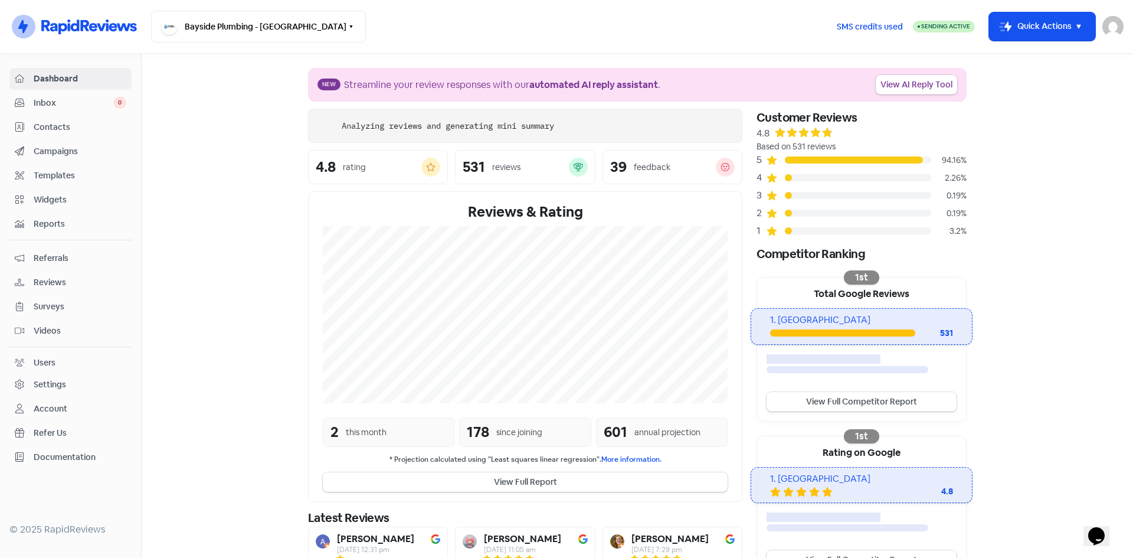
scroll to position [100, 0]
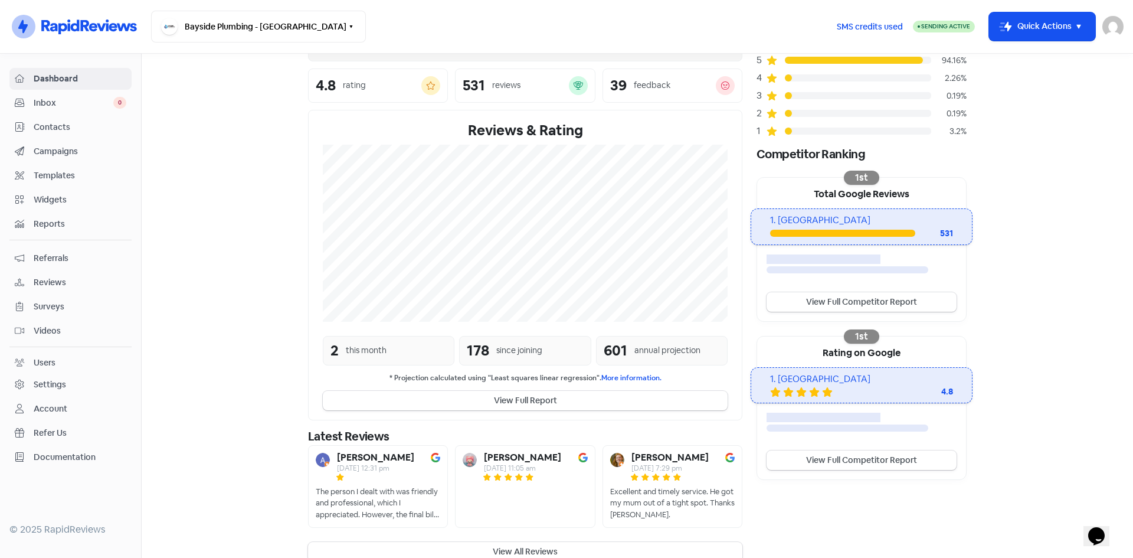
click at [366, 486] on div "The person I dealt with was friendly and professional, which I appreciated. How…" at bounding box center [378, 503] width 125 height 35
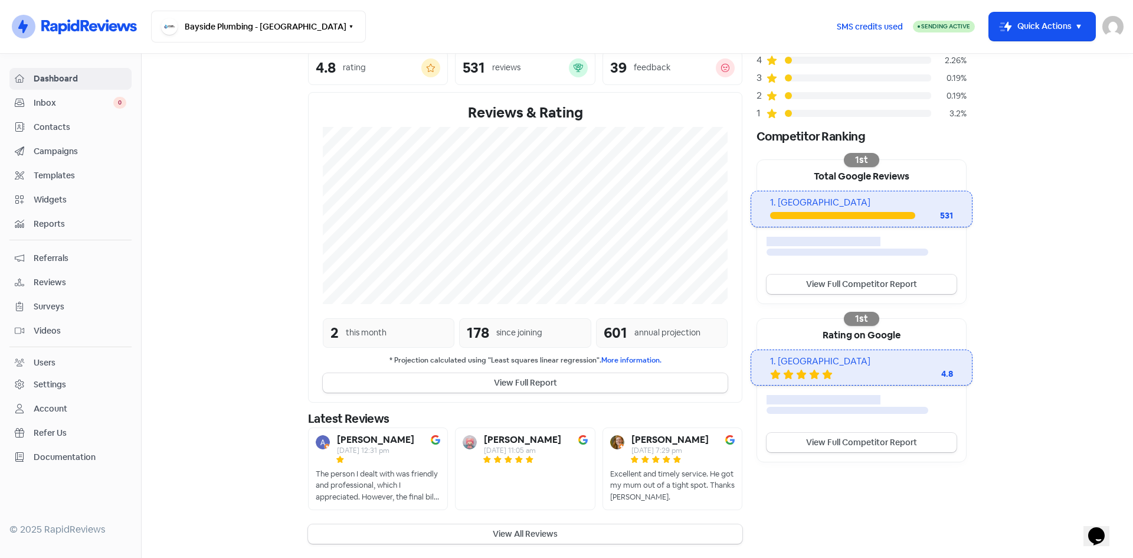
click at [385, 449] on div "[DATE] 12:31 pm" at bounding box center [375, 450] width 77 height 7
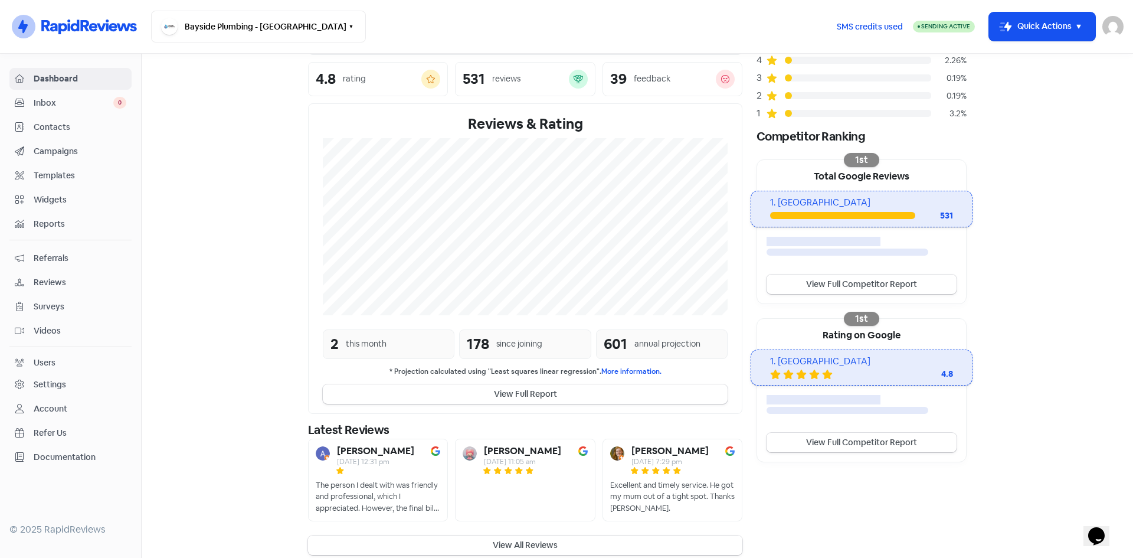
scroll to position [129, 0]
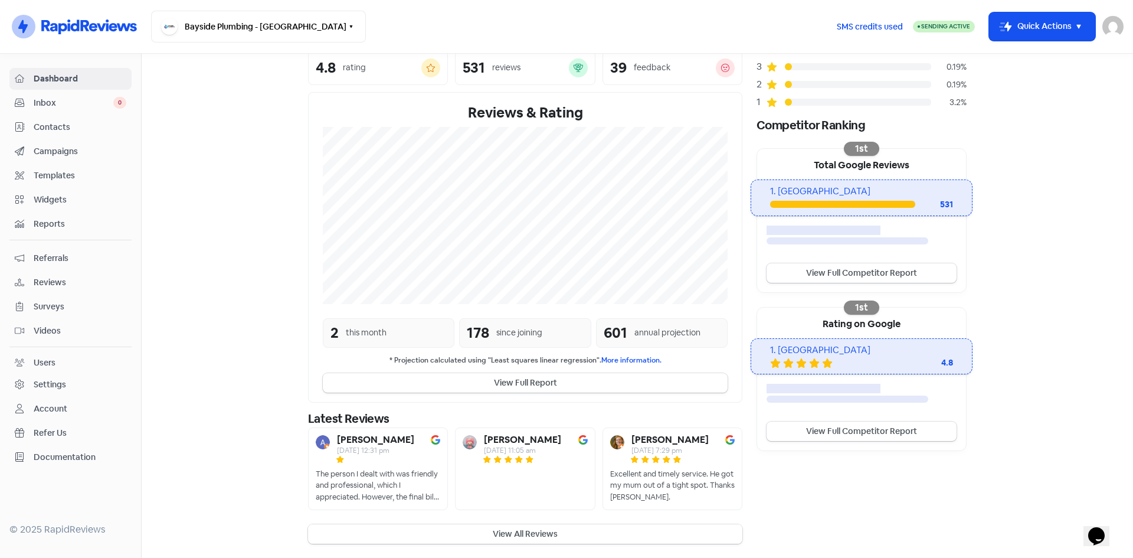
click at [460, 528] on button "View All Reviews" at bounding box center [525, 533] width 434 height 19
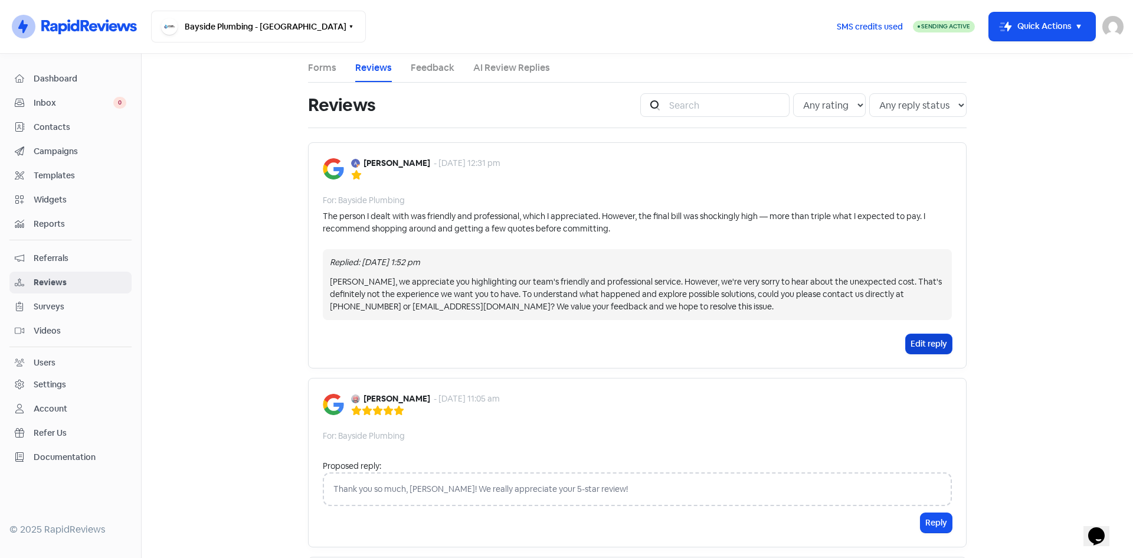
click at [912, 341] on button "Edit reply" at bounding box center [929, 343] width 46 height 19
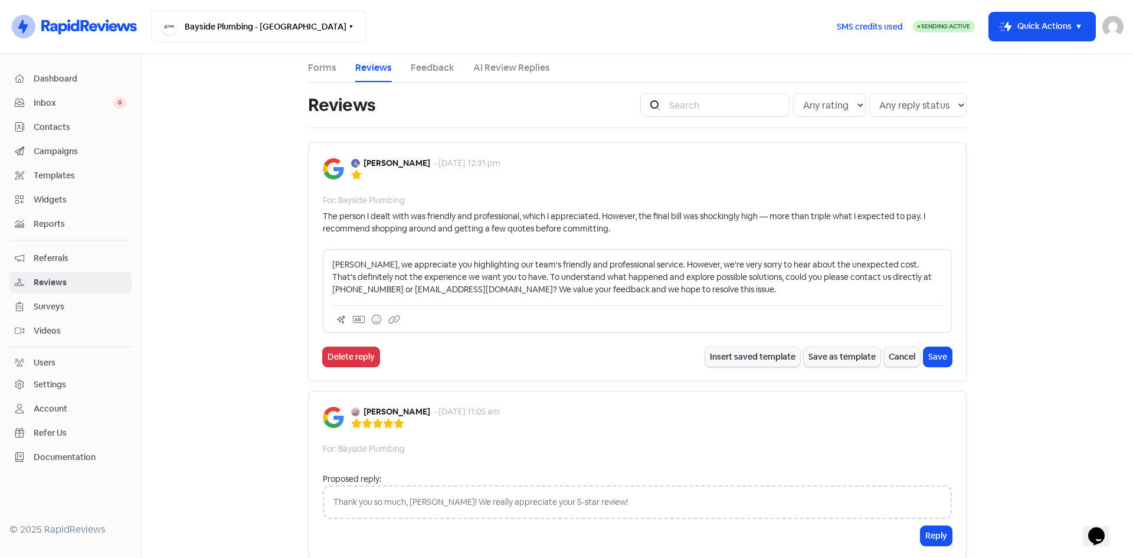
click at [327, 263] on div "[PERSON_NAME], we appreciate you highlighting our team's friendly and professio…" at bounding box center [637, 291] width 629 height 84
click at [332, 264] on p "[PERSON_NAME], we appreciate you highlighting our team's friendly and professio…" at bounding box center [637, 276] width 610 height 37
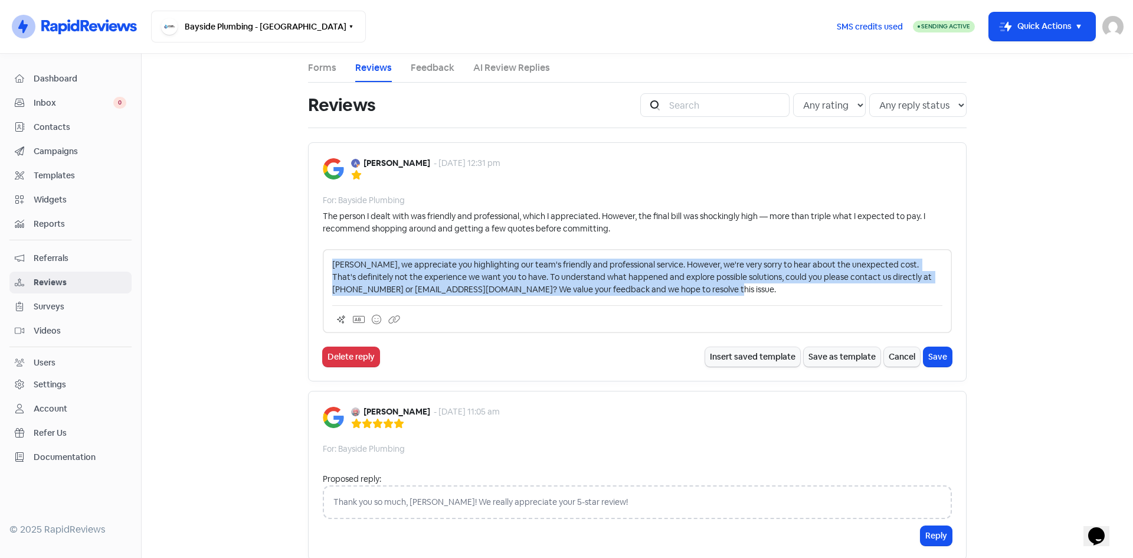
click at [332, 263] on p "[PERSON_NAME], we appreciate you highlighting our team's friendly and professio…" at bounding box center [637, 276] width 610 height 37
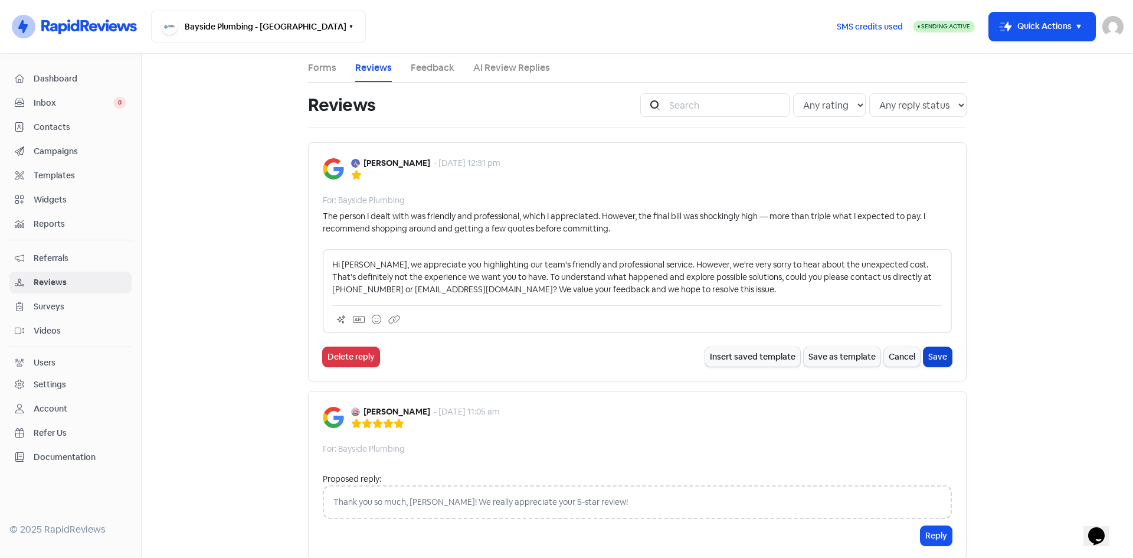
click at [935, 355] on button "Save" at bounding box center [938, 356] width 28 height 19
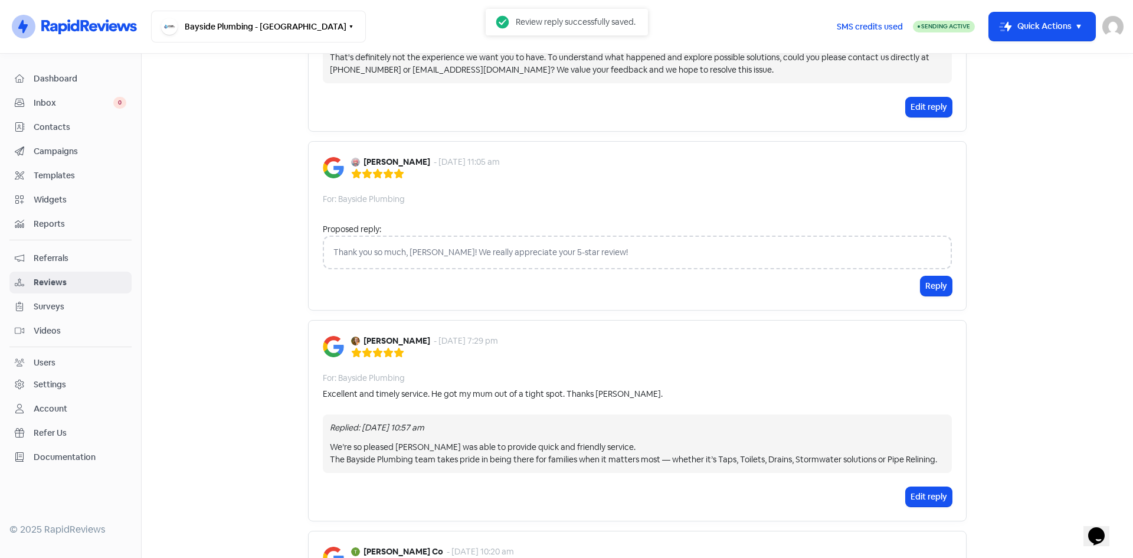
scroll to position [236, 0]
click at [923, 289] on button "Reply" at bounding box center [936, 286] width 31 height 19
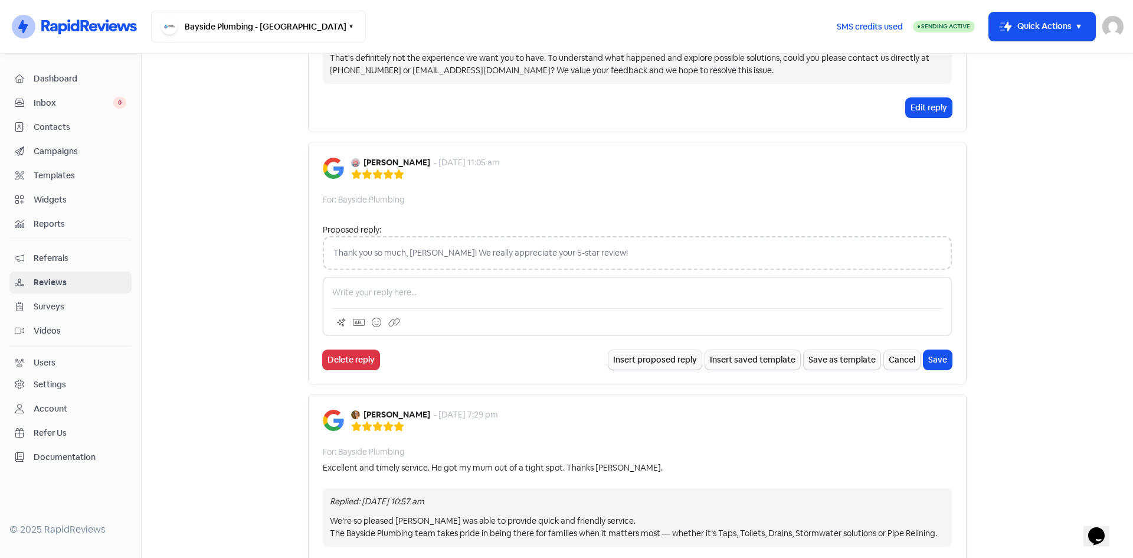
click at [636, 277] on div at bounding box center [637, 306] width 629 height 59
click at [654, 352] on button "Insert proposed reply" at bounding box center [654, 359] width 93 height 19
click at [939, 356] on button "Save" at bounding box center [938, 359] width 28 height 19
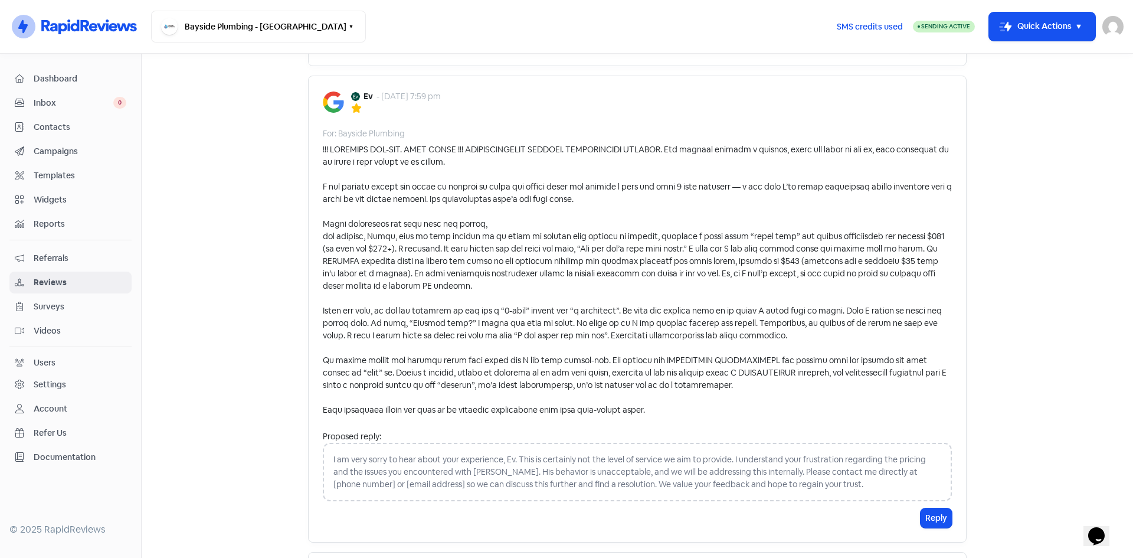
scroll to position [1062, 0]
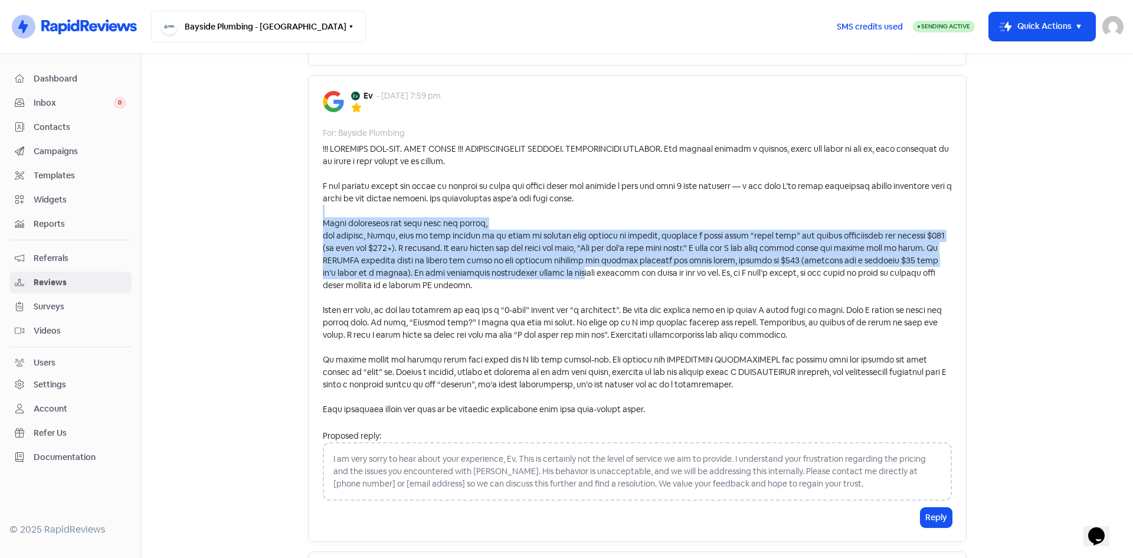
drag, startPoint x: 432, startPoint y: 217, endPoint x: 538, endPoint y: 279, distance: 122.5
click at [535, 277] on div at bounding box center [637, 279] width 629 height 273
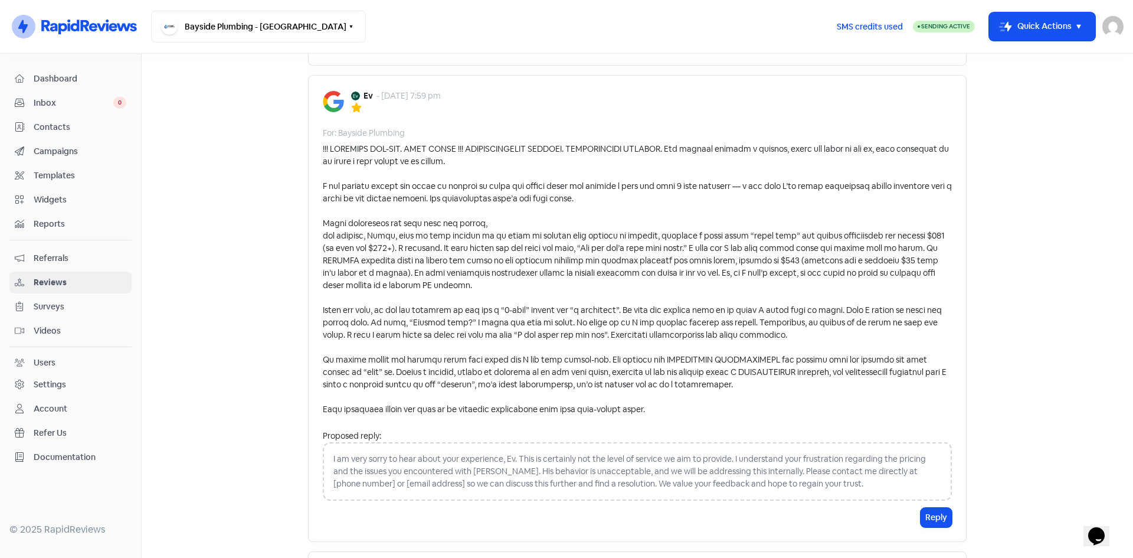
click at [538, 279] on div at bounding box center [637, 279] width 629 height 273
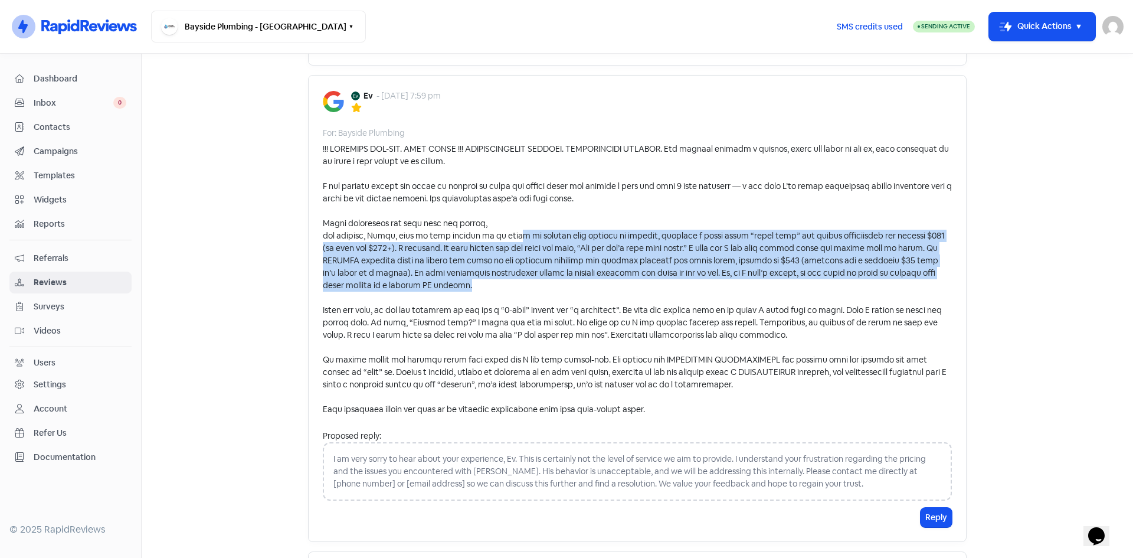
drag, startPoint x: 509, startPoint y: 230, endPoint x: 918, endPoint y: 286, distance: 412.2
click at [918, 286] on div at bounding box center [637, 279] width 629 height 273
drag, startPoint x: 821, startPoint y: 287, endPoint x: 336, endPoint y: 218, distance: 489.4
click at [336, 218] on div at bounding box center [637, 279] width 629 height 273
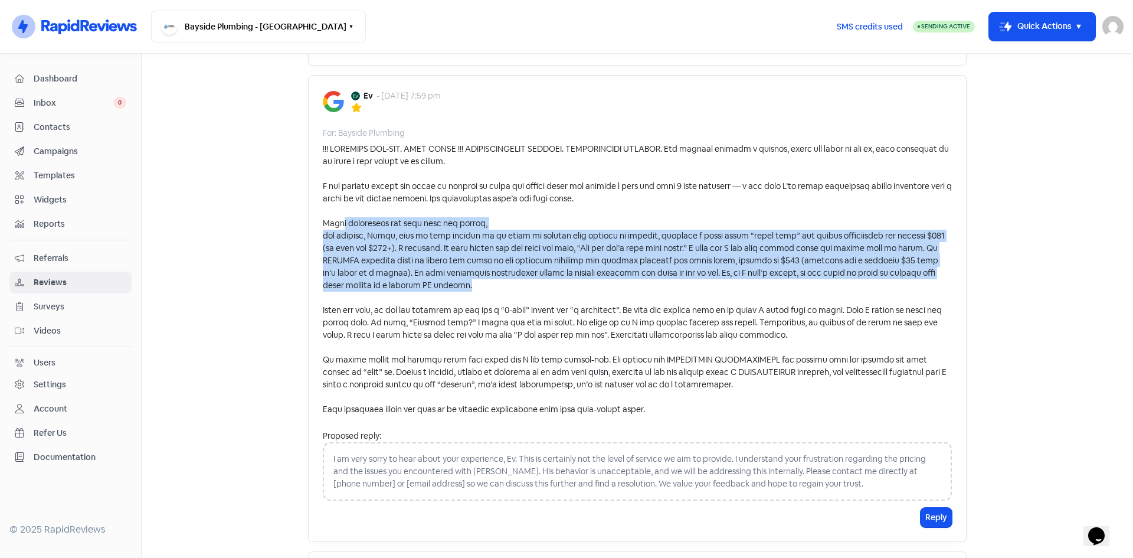
click at [658, 223] on div at bounding box center [637, 279] width 629 height 273
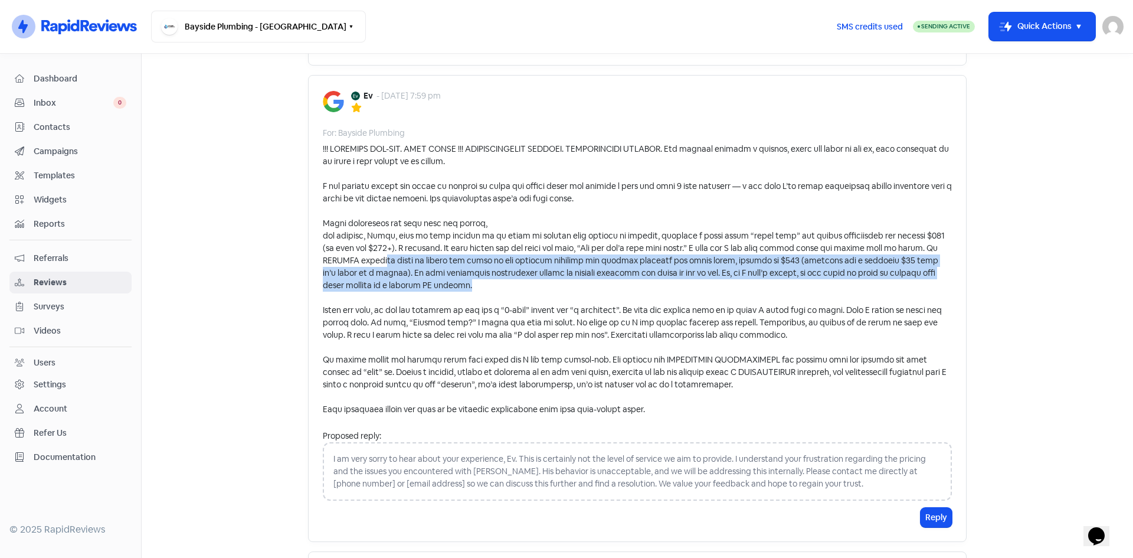
drag, startPoint x: 380, startPoint y: 261, endPoint x: 650, endPoint y: 281, distance: 271.0
click at [650, 281] on div at bounding box center [637, 279] width 629 height 273
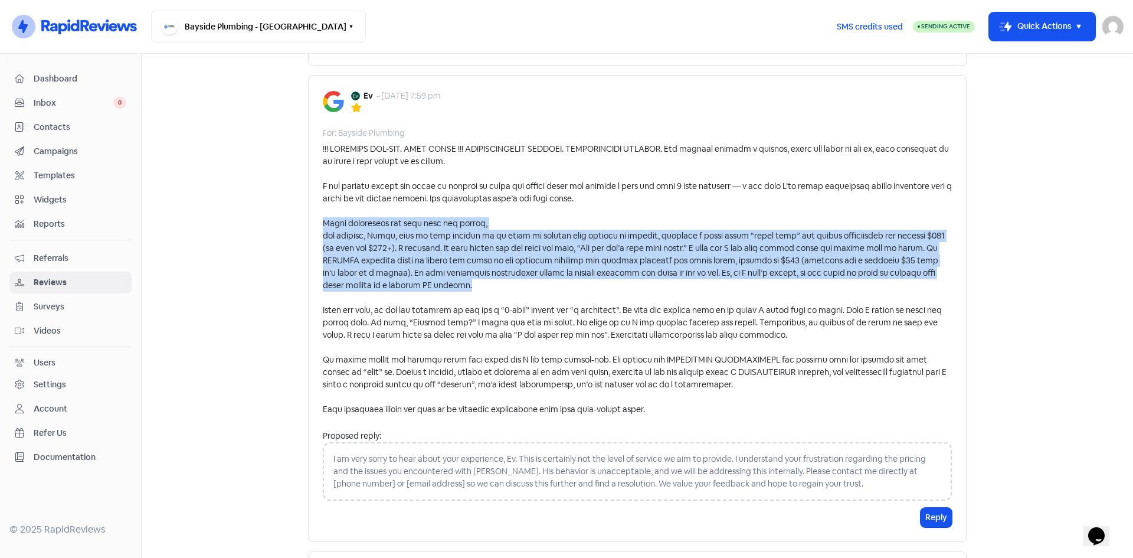
drag, startPoint x: 646, startPoint y: 283, endPoint x: 319, endPoint y: 226, distance: 331.8
click at [323, 226] on div at bounding box center [637, 279] width 629 height 273
click at [463, 235] on div at bounding box center [637, 279] width 629 height 273
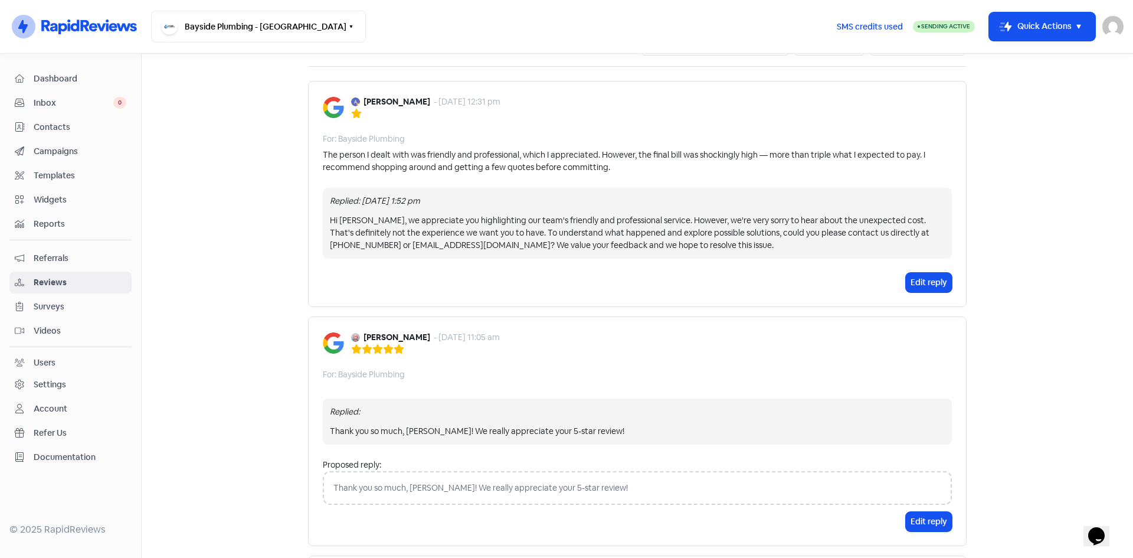
scroll to position [0, 0]
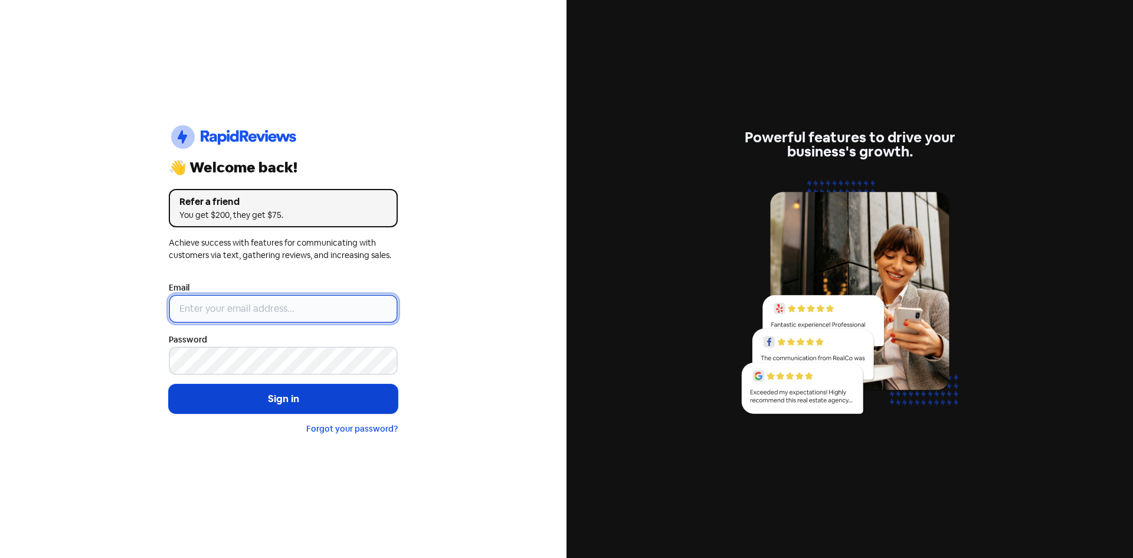
type input "[EMAIL_ADDRESS][DOMAIN_NAME]"
click at [322, 397] on button "Sign in" at bounding box center [283, 399] width 229 height 30
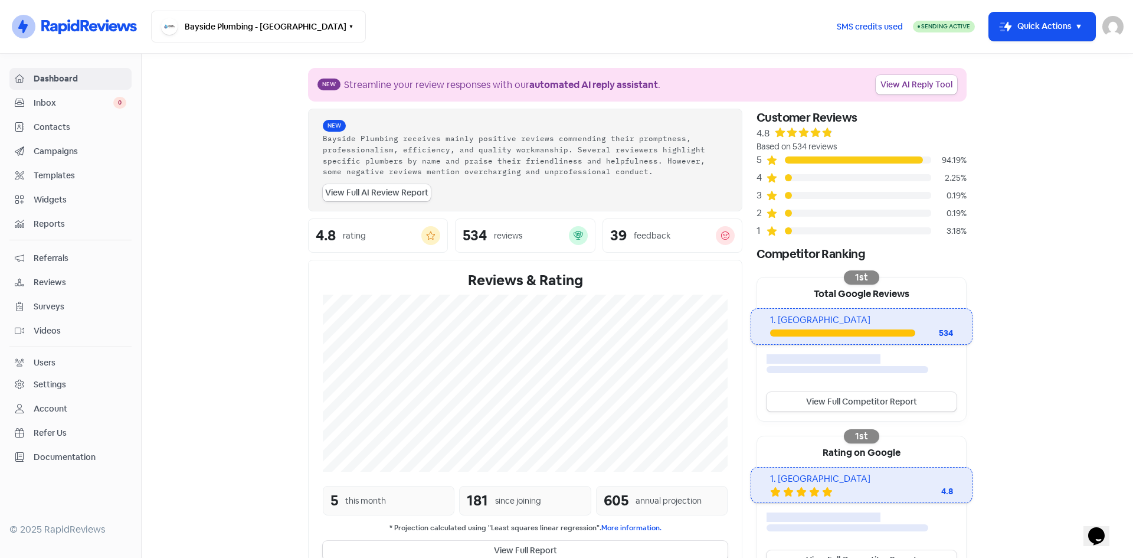
click at [66, 146] on span "Campaigns" at bounding box center [80, 151] width 93 height 12
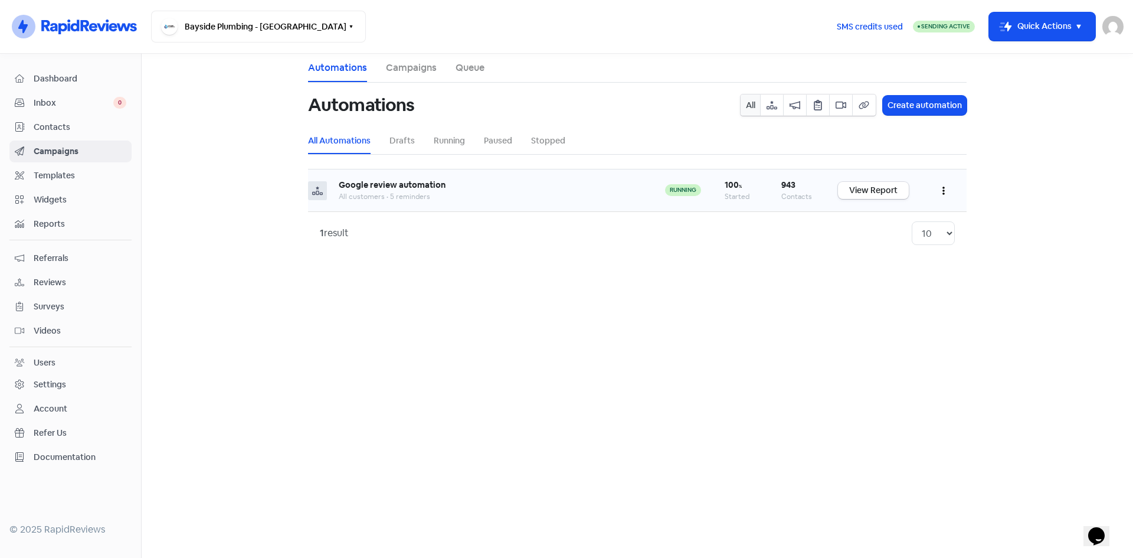
click at [533, 189] on div "Google review automation" at bounding box center [490, 185] width 303 height 12
click at [947, 195] on button "button" at bounding box center [943, 190] width 22 height 28
click at [647, 324] on main "Automations Campaigns Queue Automations All Create automation All Automations D…" at bounding box center [637, 306] width 991 height 504
click at [944, 189] on icon "button" at bounding box center [943, 190] width 2 height 9
click at [617, 266] on main "Automations Campaigns Queue Automations All Create automation All Automations D…" at bounding box center [637, 306] width 991 height 504
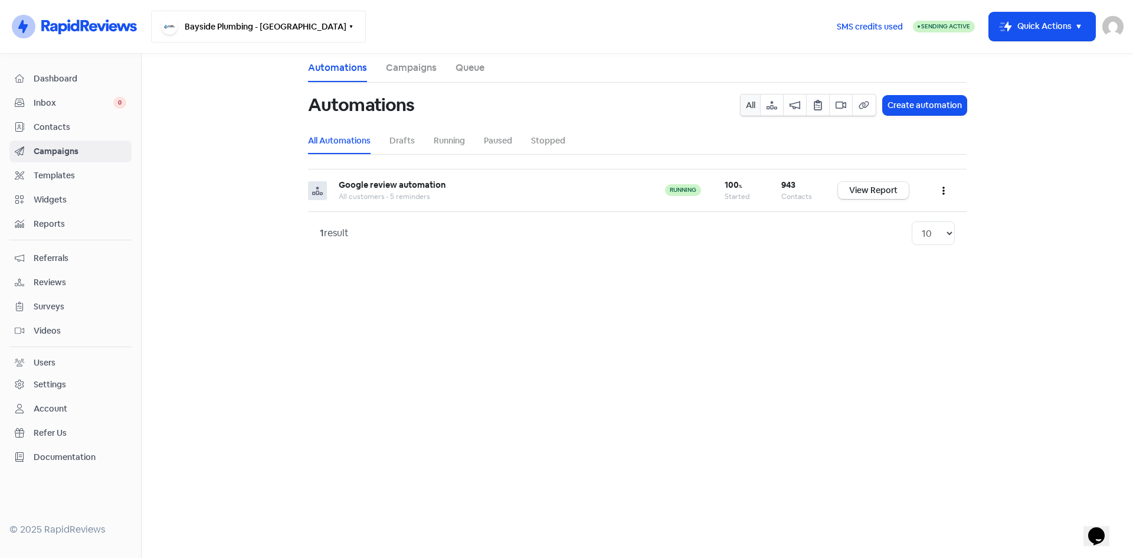
click at [256, 31] on button "Bayside Plumbing - [GEOGRAPHIC_DATA]" at bounding box center [258, 27] width 215 height 32
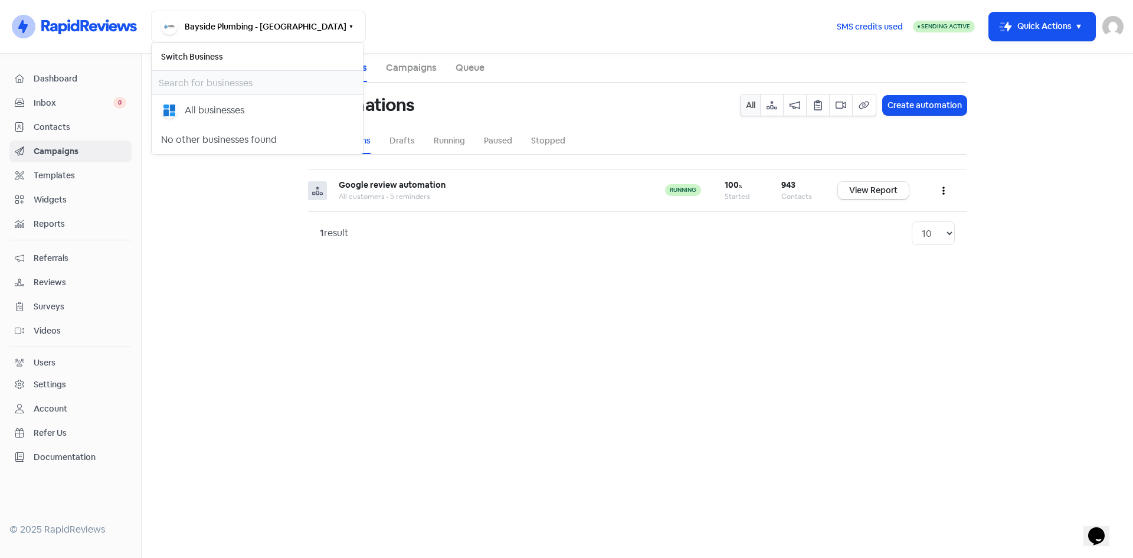
click at [256, 281] on main "Automations Campaigns Queue Automations All Create automation All Automations D…" at bounding box center [637, 306] width 991 height 504
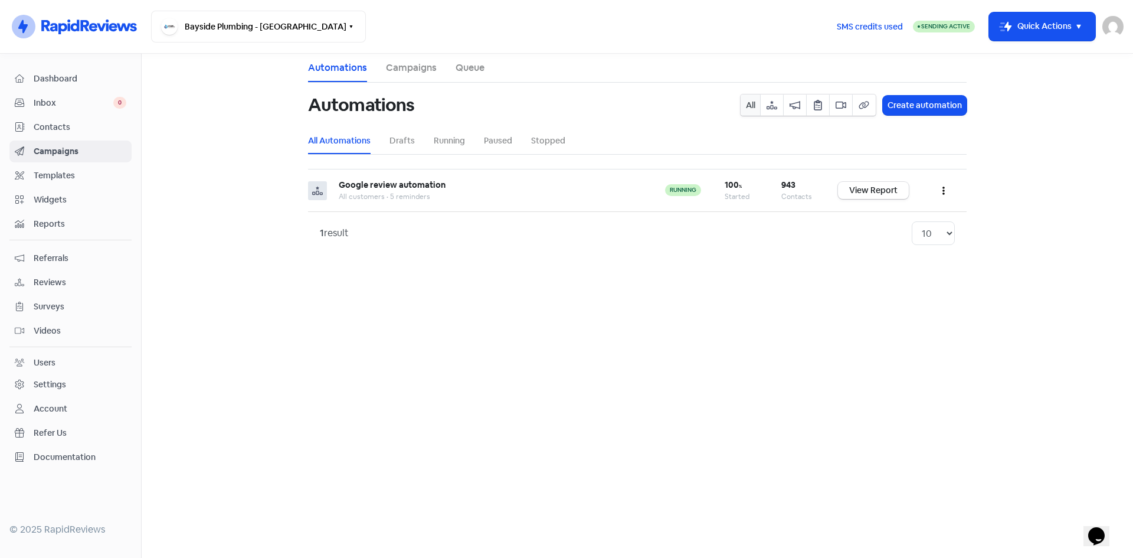
click at [57, 282] on span "Reviews" at bounding box center [80, 282] width 93 height 12
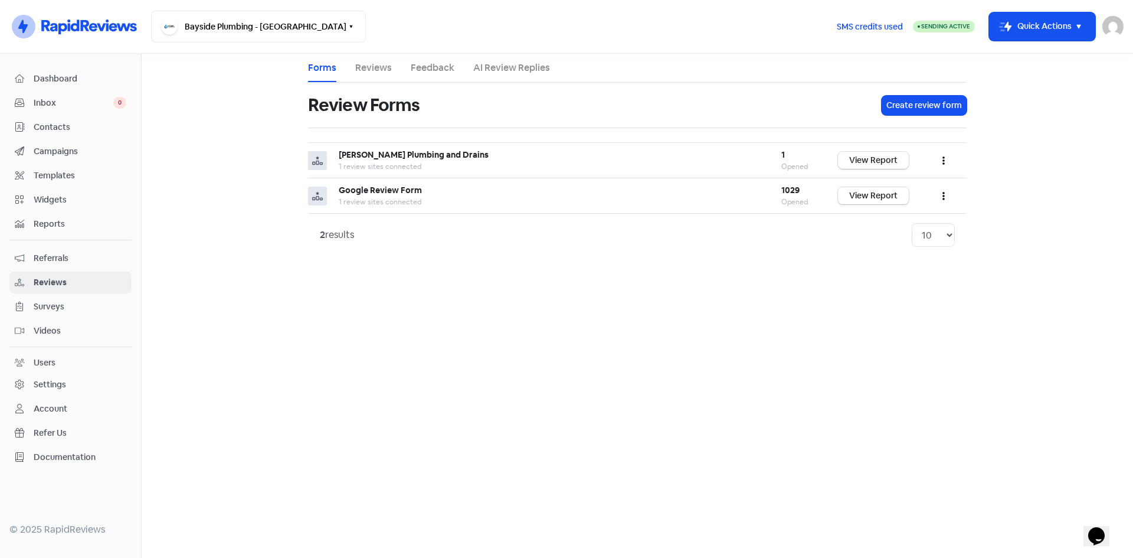
click at [77, 78] on span "Dashboard" at bounding box center [80, 79] width 93 height 12
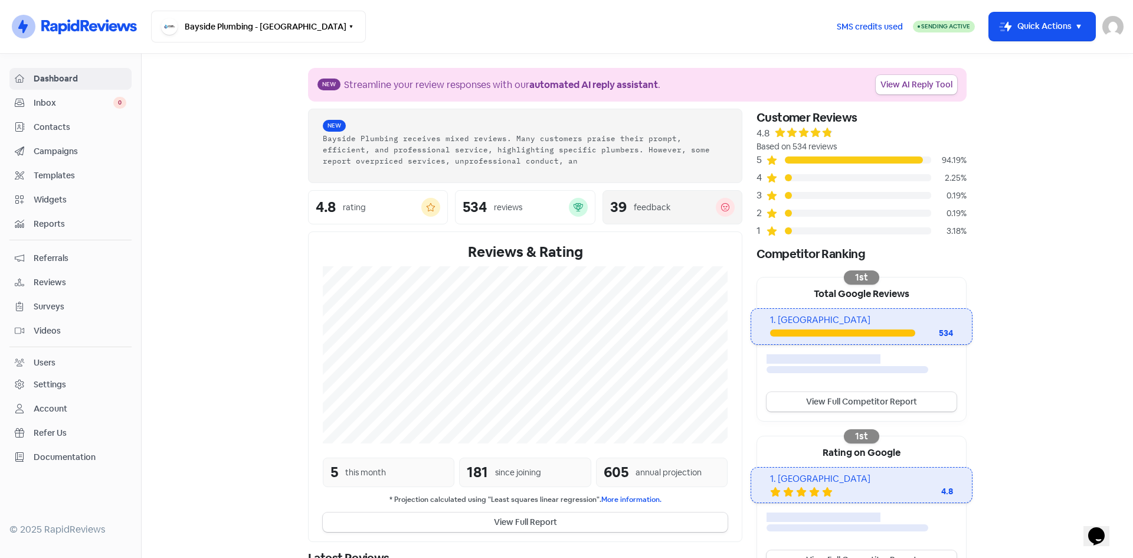
click at [663, 199] on div "39 feedback" at bounding box center [672, 207] width 125 height 19
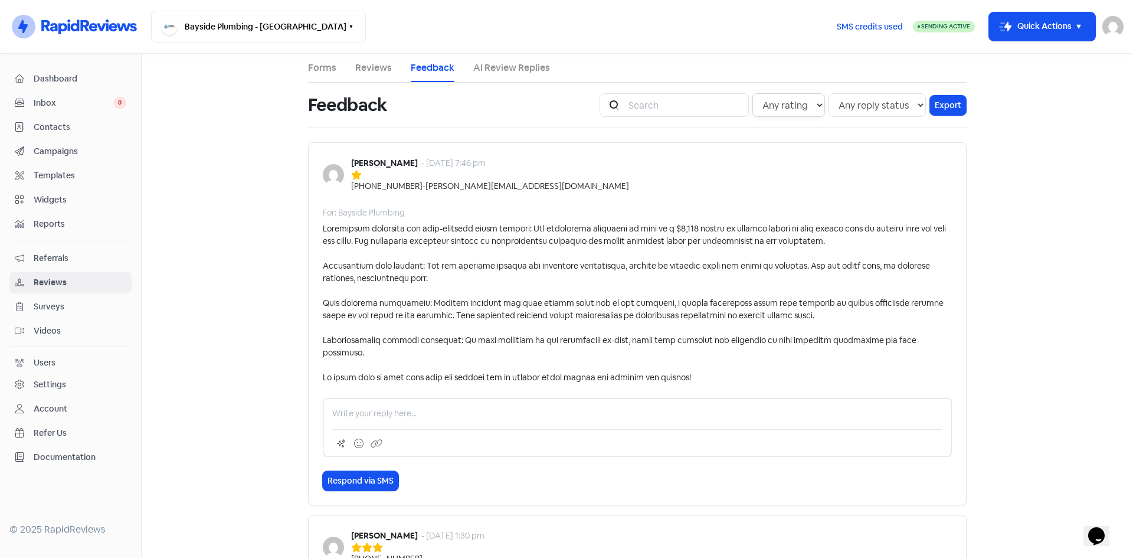
click at [800, 104] on select "Any rating 5 star 4 star 3 star 2 star 1 star" at bounding box center [788, 105] width 73 height 24
click at [993, 202] on main "Forms Reviews Feedback AI Review Replies Feedback Icon For Search Any rating 5 …" at bounding box center [637, 306] width 991 height 504
click at [323, 64] on link "Forms" at bounding box center [322, 68] width 28 height 14
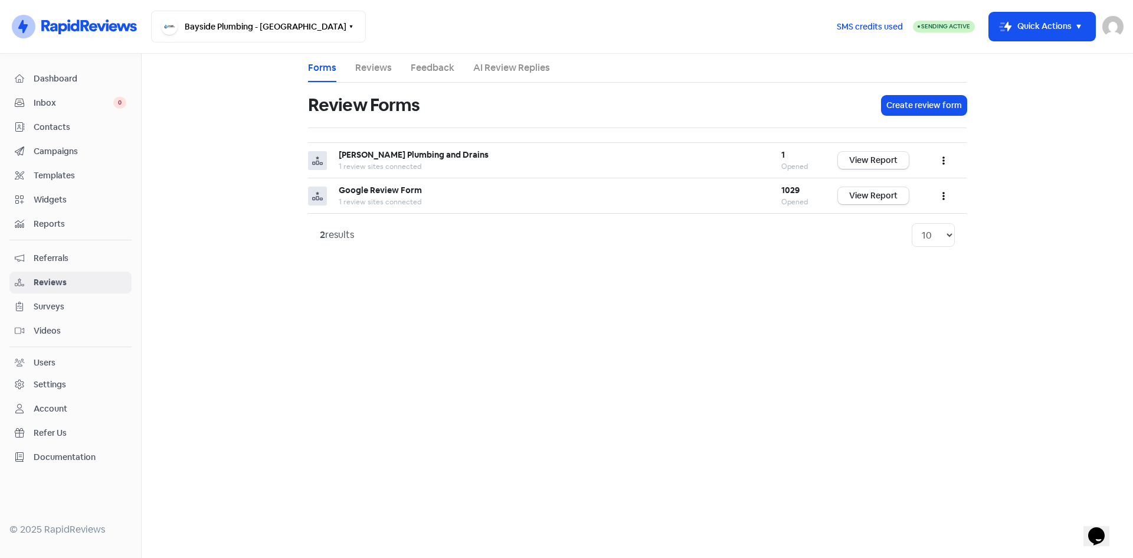
click at [32, 110] on link "Inbox 0" at bounding box center [70, 103] width 122 height 22
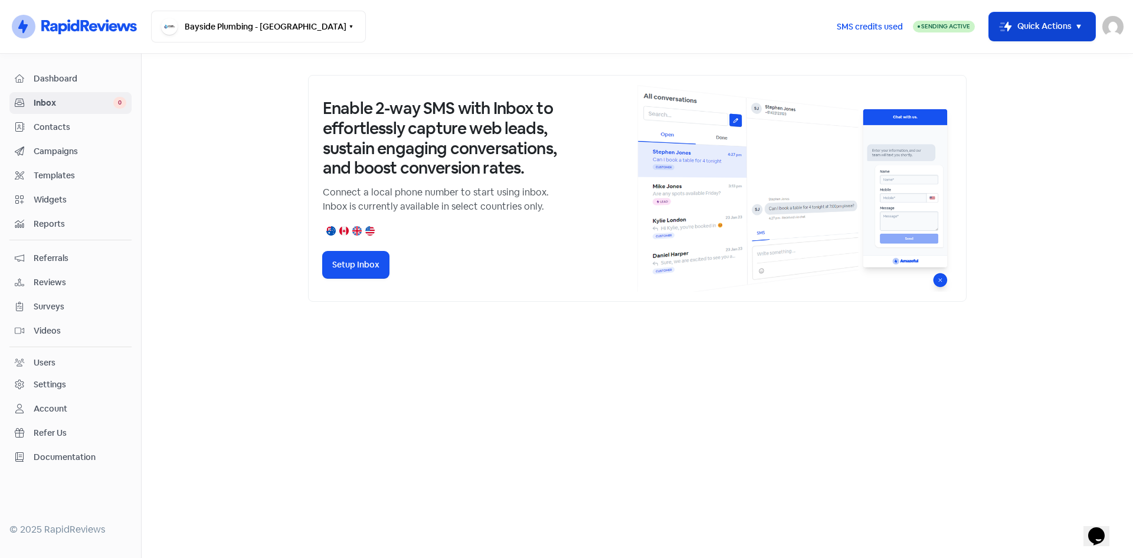
click at [1062, 36] on button "Icon For Thunder-move Quick Actions" at bounding box center [1042, 26] width 106 height 28
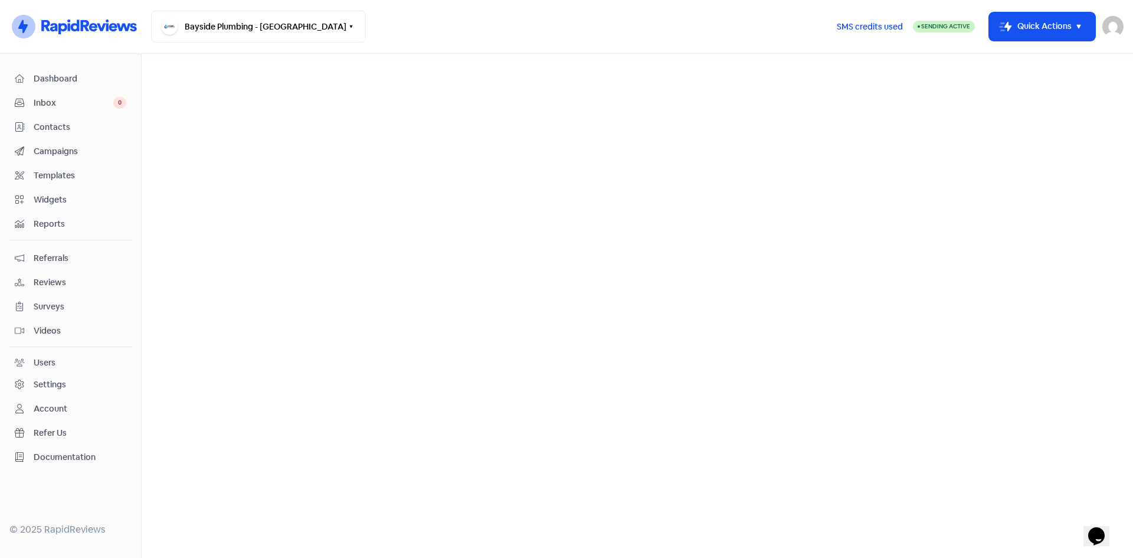
click at [55, 283] on span "Reviews" at bounding box center [80, 282] width 93 height 12
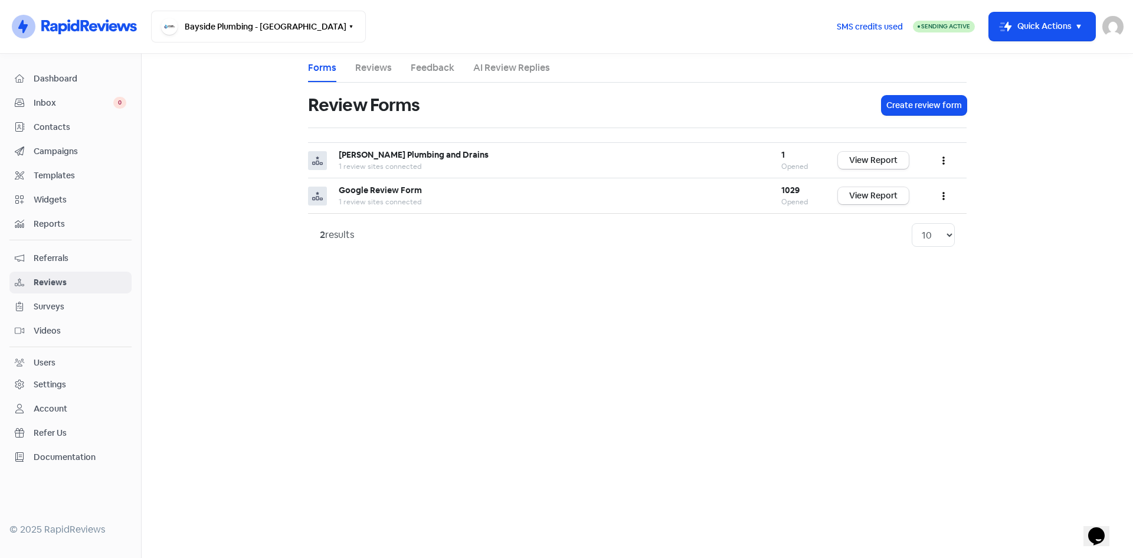
click at [55, 304] on span "Surveys" at bounding box center [80, 306] width 93 height 12
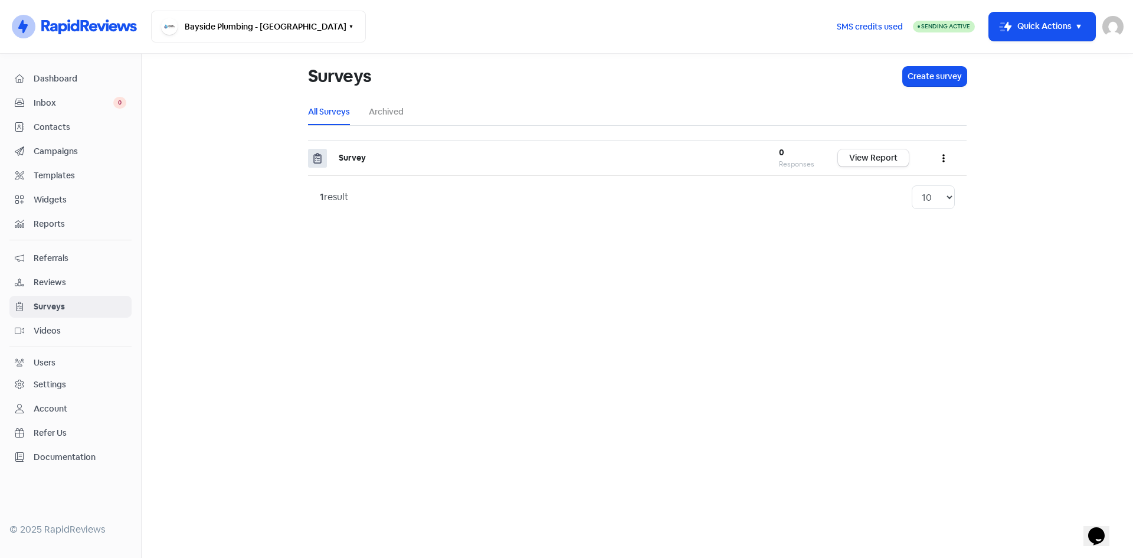
click at [64, 103] on span "Inbox" at bounding box center [74, 103] width 80 height 12
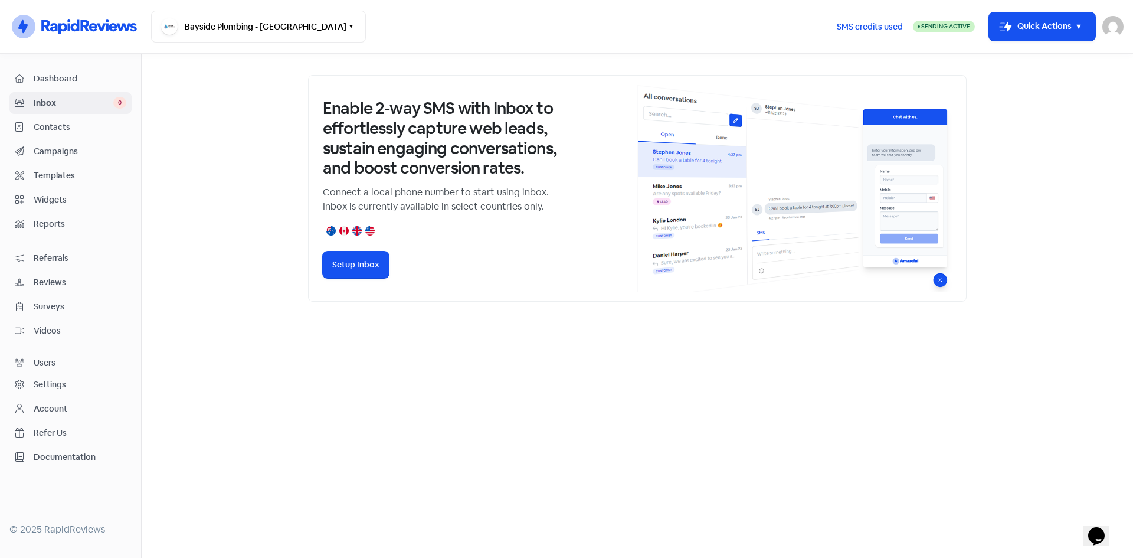
click at [63, 118] on link "Contacts" at bounding box center [70, 127] width 122 height 22
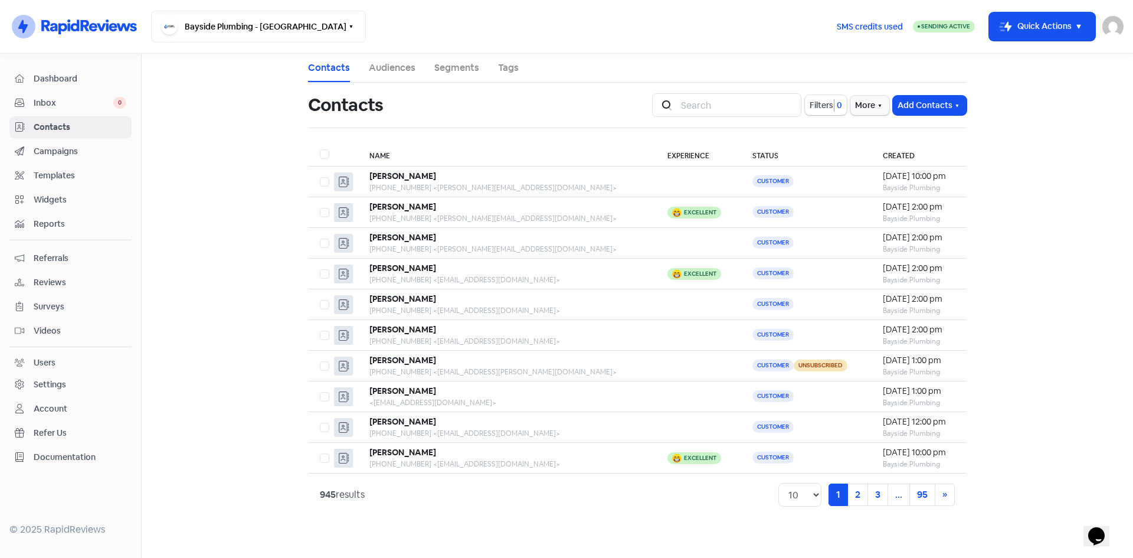
click at [59, 142] on link "Campaigns" at bounding box center [70, 151] width 122 height 22
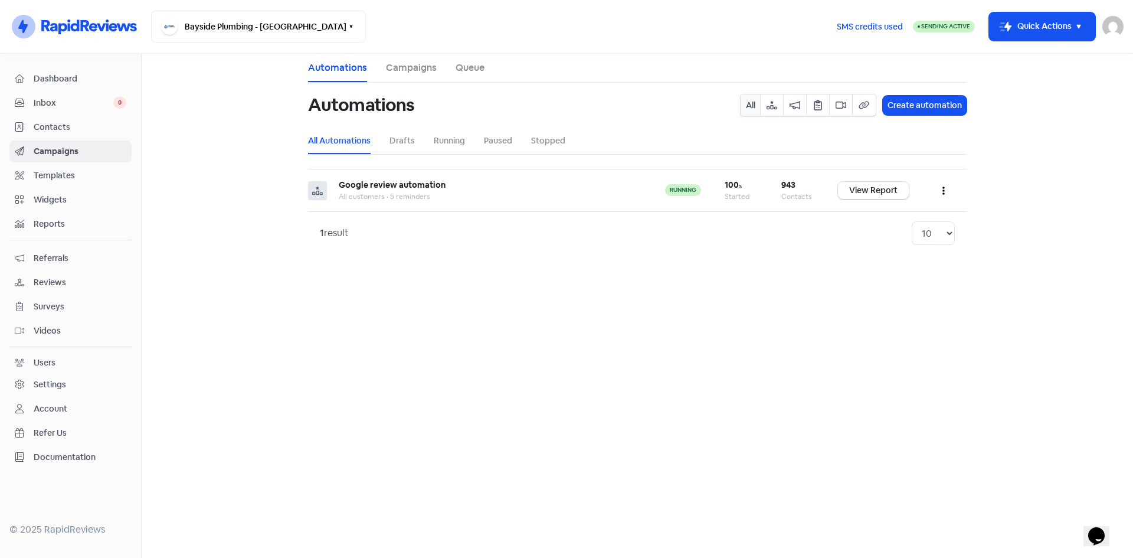
click at [427, 73] on link "Campaigns" at bounding box center [411, 68] width 51 height 14
click at [460, 67] on link "Queue" at bounding box center [470, 68] width 29 height 14
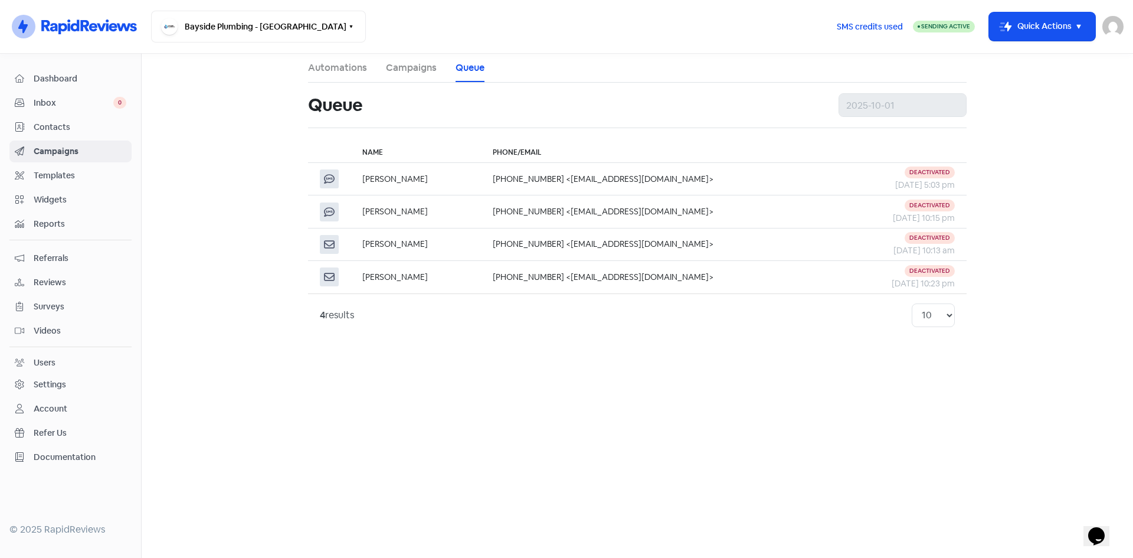
click at [63, 221] on span "Reports" at bounding box center [80, 224] width 93 height 12
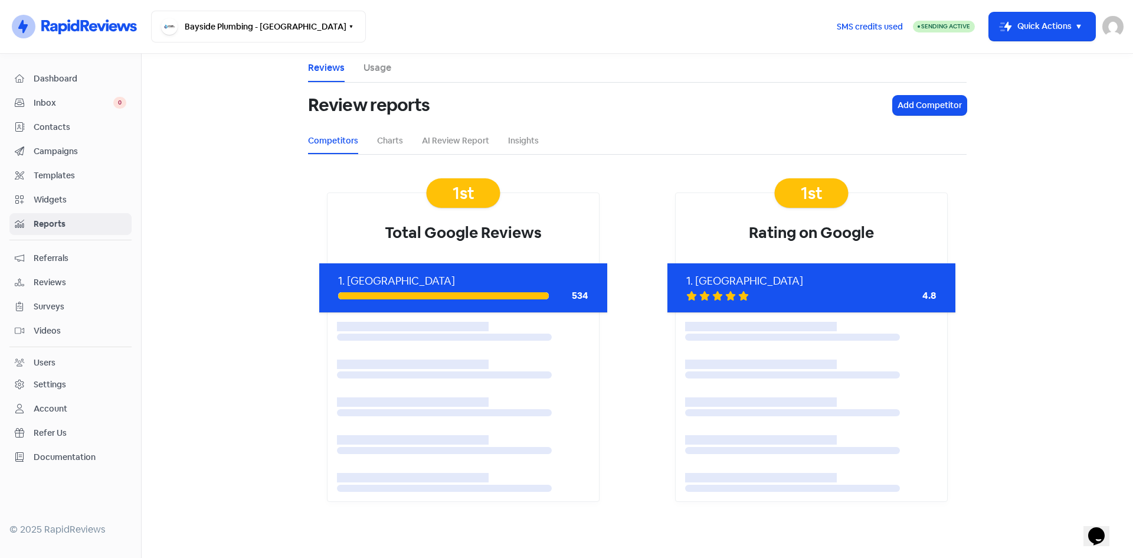
click at [48, 281] on span "Reviews" at bounding box center [80, 282] width 93 height 12
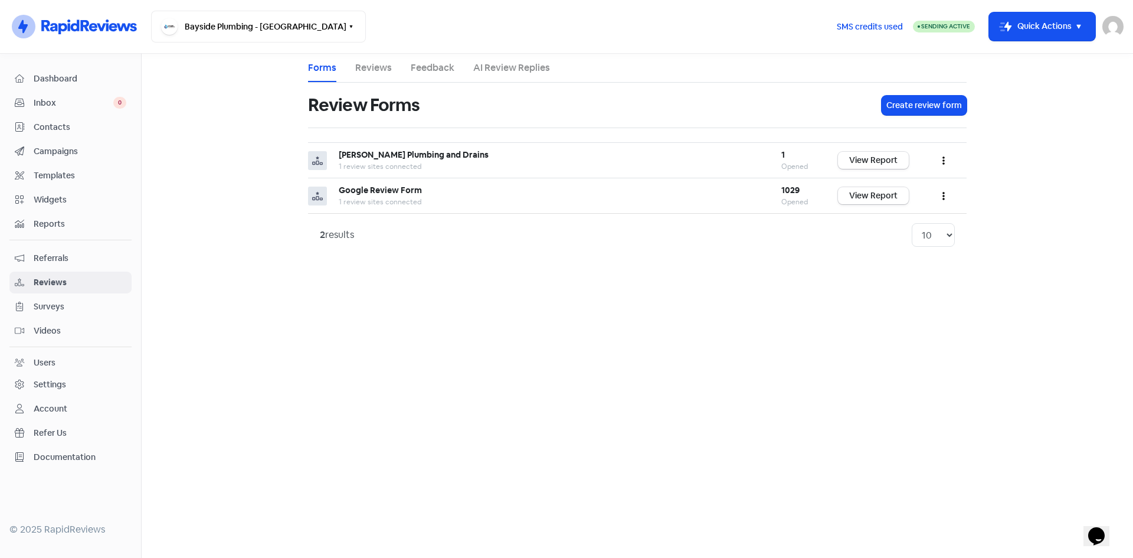
click at [61, 77] on span "Dashboard" at bounding box center [80, 79] width 93 height 12
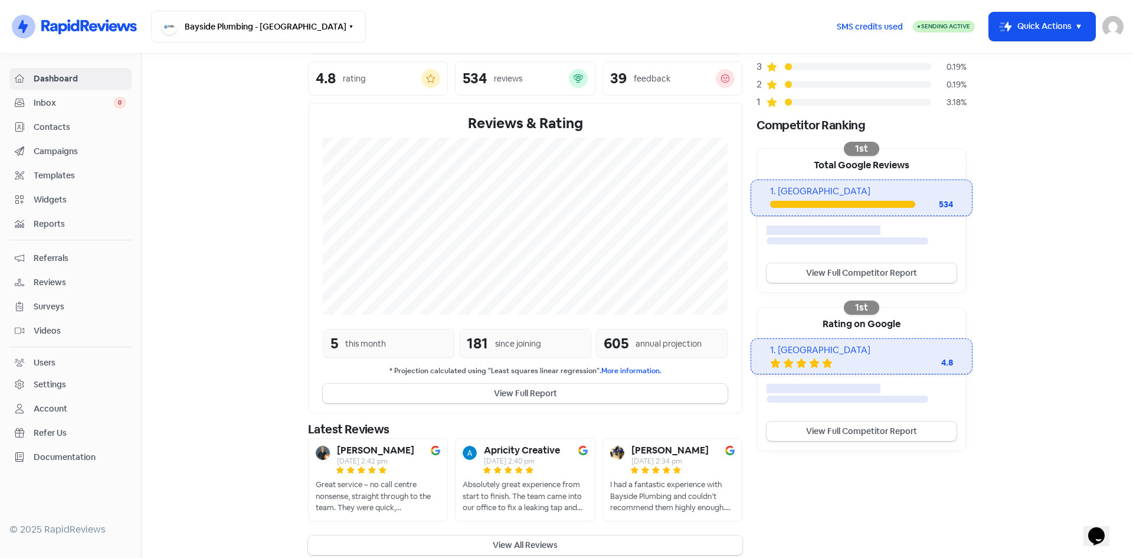
scroll to position [139, 0]
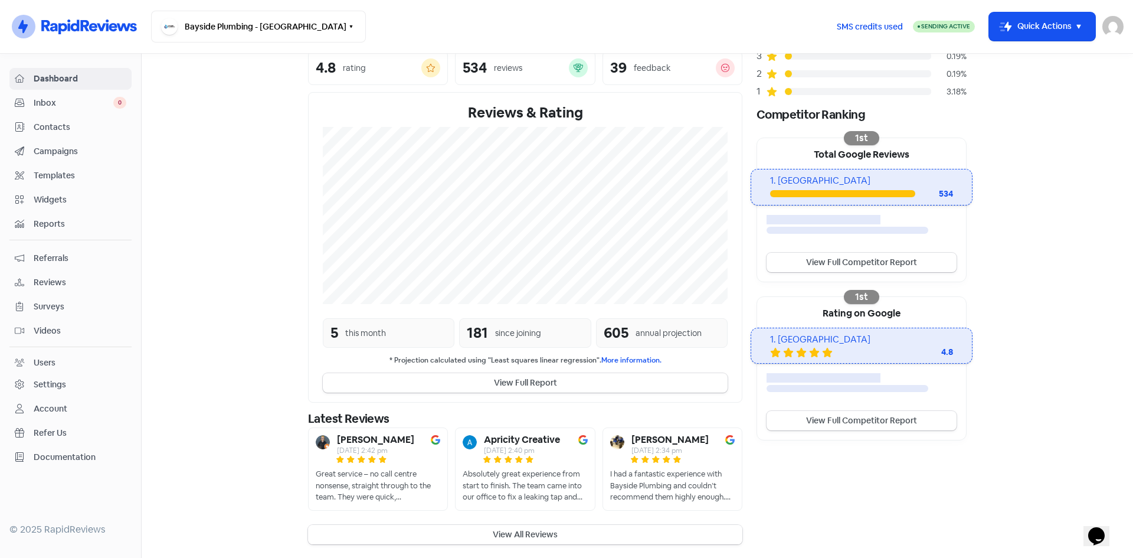
click at [565, 538] on button "View All Reviews" at bounding box center [525, 534] width 434 height 19
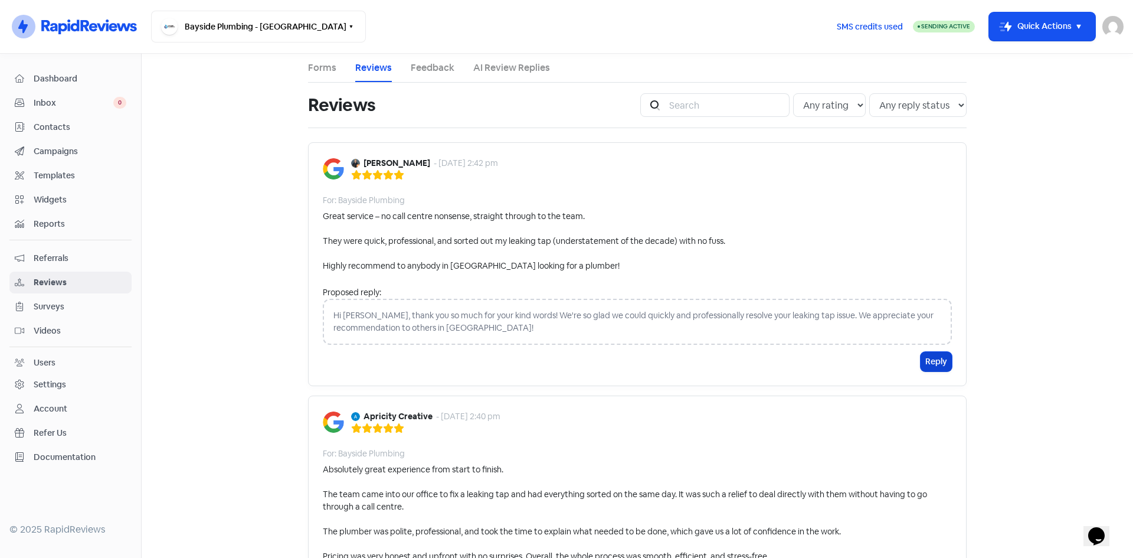
click at [927, 358] on button "Reply" at bounding box center [936, 361] width 31 height 19
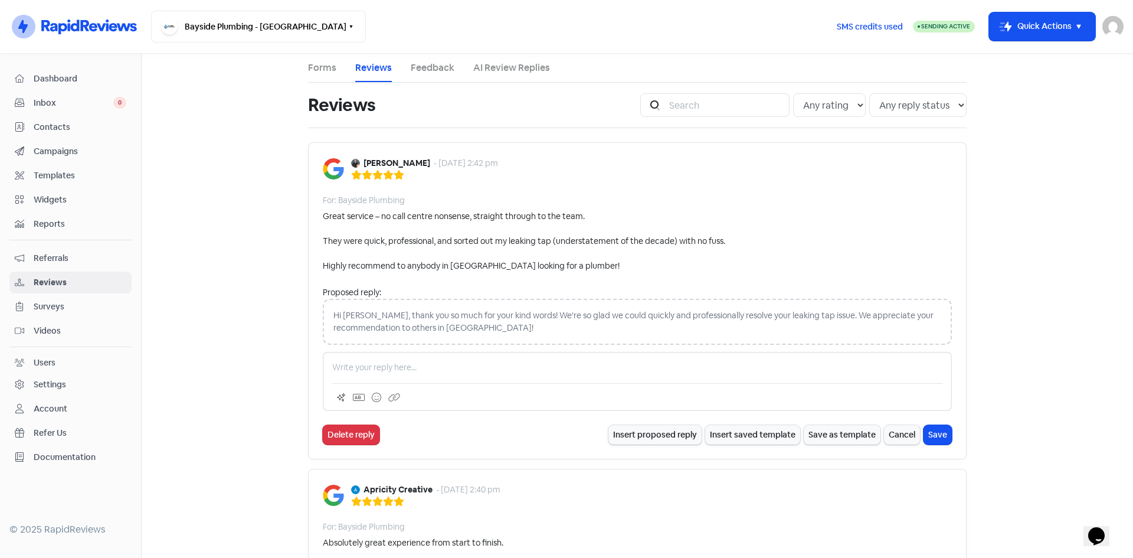
click at [496, 332] on div "Hi Ryan, thank you so much for your kind words! We're so glad we could quickly …" at bounding box center [637, 322] width 629 height 46
click at [579, 319] on div "Hi Ryan, thank you so much for your kind words! We're so glad we could quickly …" at bounding box center [637, 322] width 629 height 46
click at [349, 434] on button "Delete reply" at bounding box center [351, 434] width 57 height 19
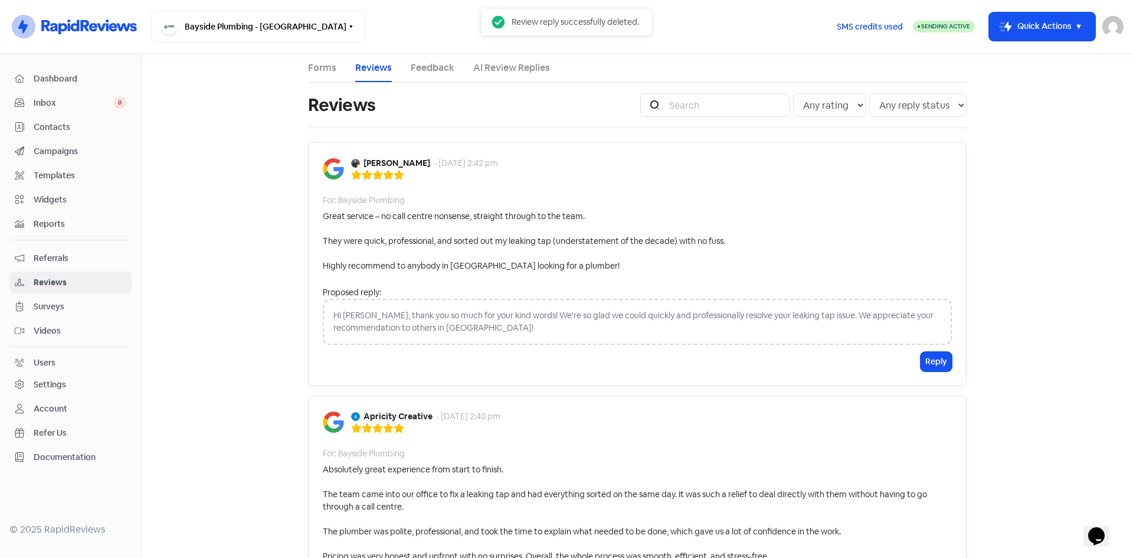
click at [433, 313] on div "Hi Ryan, thank you so much for your kind words! We're so glad we could quickly …" at bounding box center [637, 322] width 629 height 46
click at [375, 309] on div "Hi Ryan, thank you so much for your kind words! We're so glad we could quickly …" at bounding box center [637, 322] width 629 height 46
click at [601, 311] on div "Hi Ryan, thank you so much for your kind words! We're so glad we could quickly …" at bounding box center [637, 322] width 629 height 46
drag, startPoint x: 323, startPoint y: 312, endPoint x: 461, endPoint y: 315, distance: 138.1
click at [458, 316] on div "Hi Ryan, thank you so much for your kind words! We're so glad we could quickly …" at bounding box center [637, 322] width 629 height 46
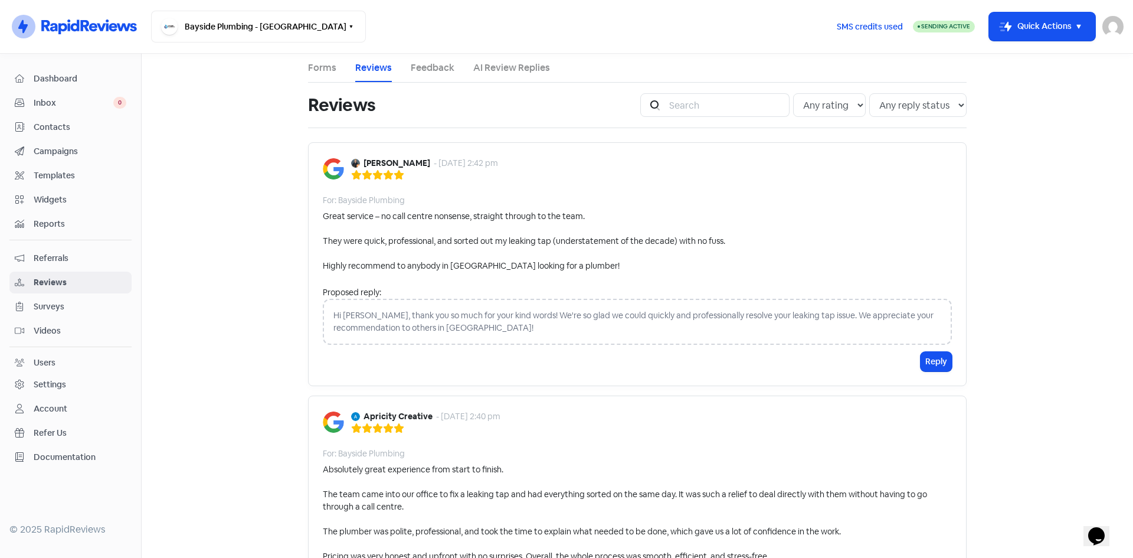
click at [502, 328] on div "Hi Ryan, thank you so much for your kind words! We're so glad we could quickly …" at bounding box center [637, 322] width 629 height 46
click at [822, 336] on div "Hi Ryan, thank you so much for your kind words! We're so glad we could quickly …" at bounding box center [637, 322] width 629 height 46
click at [705, 324] on div "Hi Ryan, thank you so much for your kind words! We're so glad we could quickly …" at bounding box center [637, 322] width 629 height 46
click at [736, 312] on div "Hi Ryan, thank you so much for your kind words! We're so glad we could quickly …" at bounding box center [637, 322] width 629 height 46
click at [724, 326] on div "Hi Ryan, thank you so much for your kind words! We're so glad we could quickly …" at bounding box center [637, 322] width 629 height 46
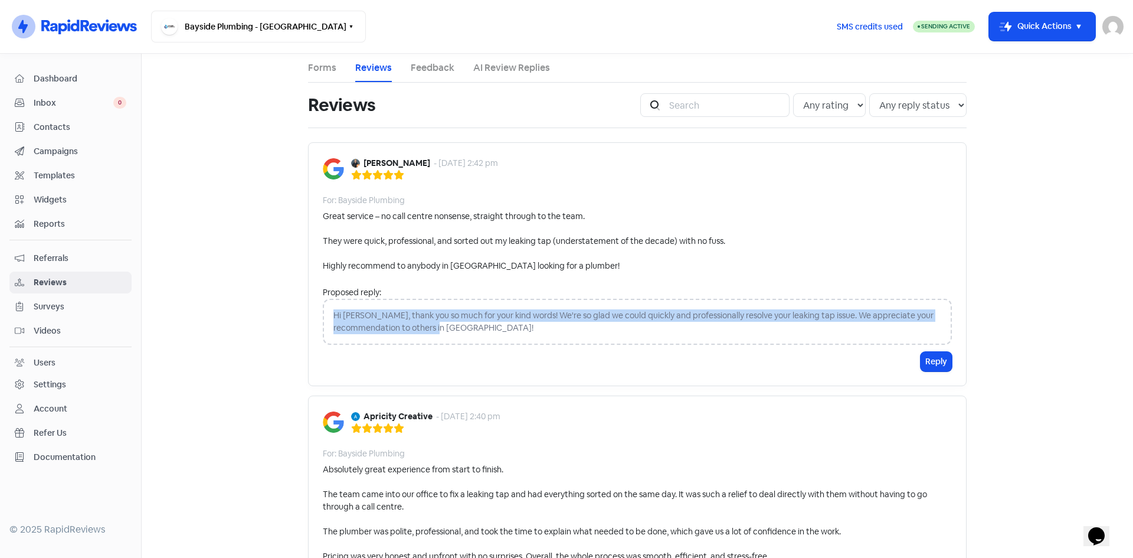
drag, startPoint x: 330, startPoint y: 310, endPoint x: 496, endPoint y: 328, distance: 166.7
click at [496, 328] on div "Hi Ryan, thank you so much for your kind words! We're so glad we could quickly …" at bounding box center [637, 322] width 629 height 46
click at [497, 327] on div "Hi Ryan, thank you so much for your kind words! We're so glad we could quickly …" at bounding box center [637, 322] width 629 height 46
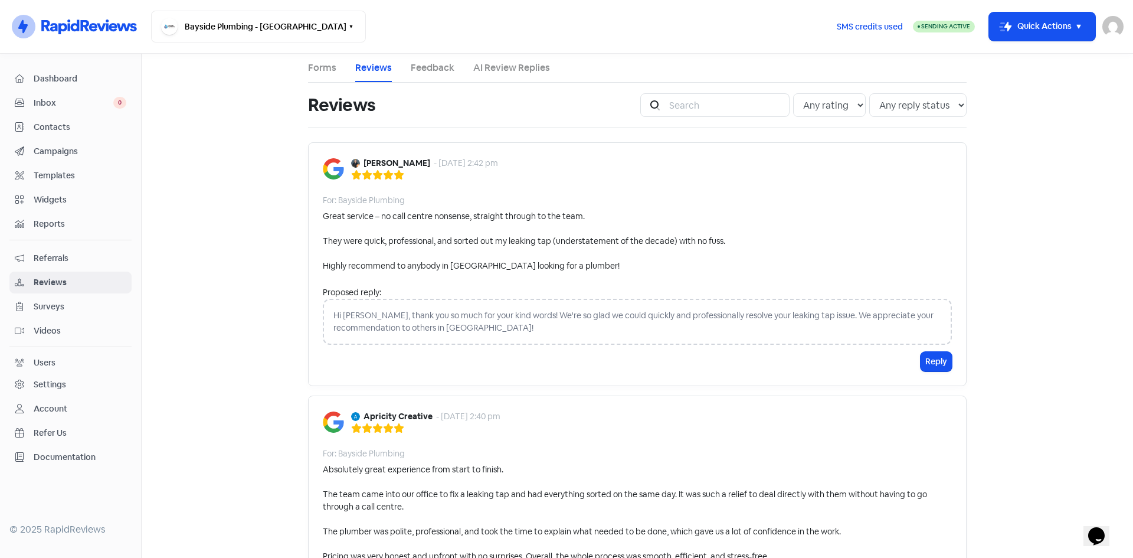
click at [445, 323] on div "Hi Ryan, thank you so much for your kind words! We're so glad we could quickly …" at bounding box center [637, 322] width 629 height 46
click at [921, 356] on button "Reply" at bounding box center [936, 361] width 31 height 19
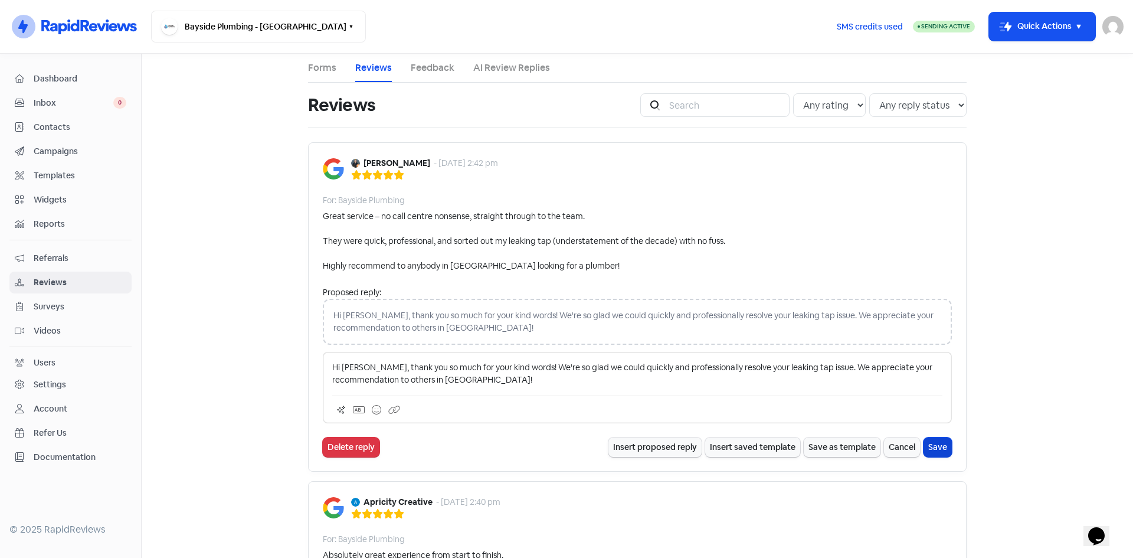
click at [931, 446] on button "Save" at bounding box center [938, 446] width 28 height 19
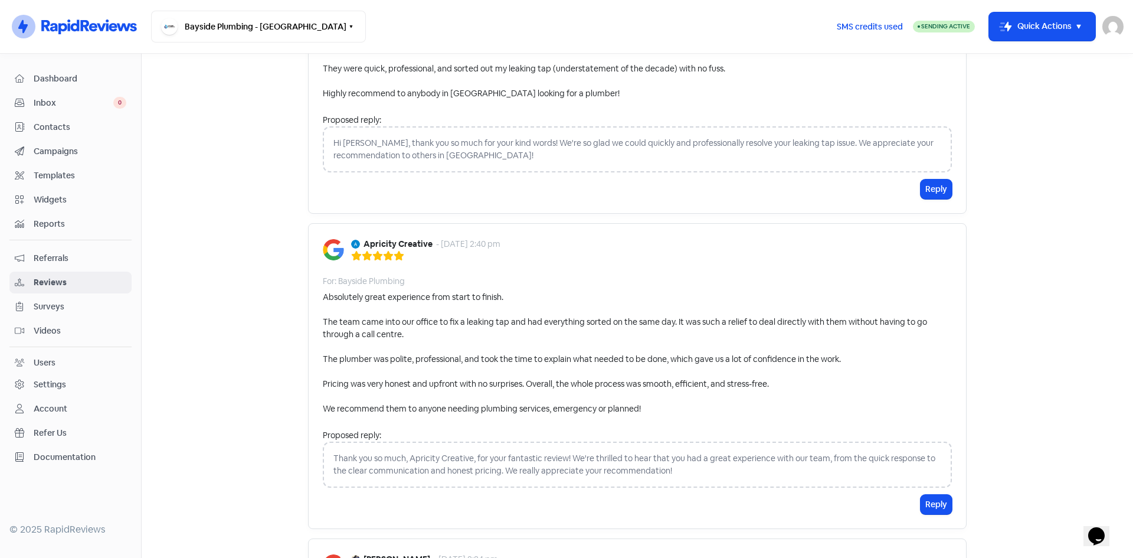
scroll to position [236, 0]
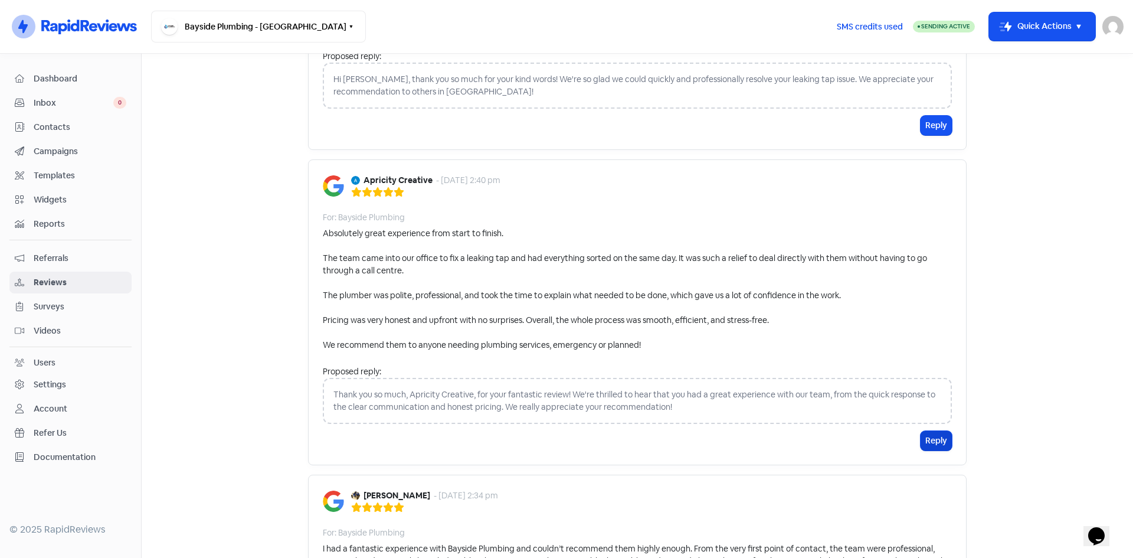
click at [933, 440] on button "Reply" at bounding box center [936, 440] width 31 height 19
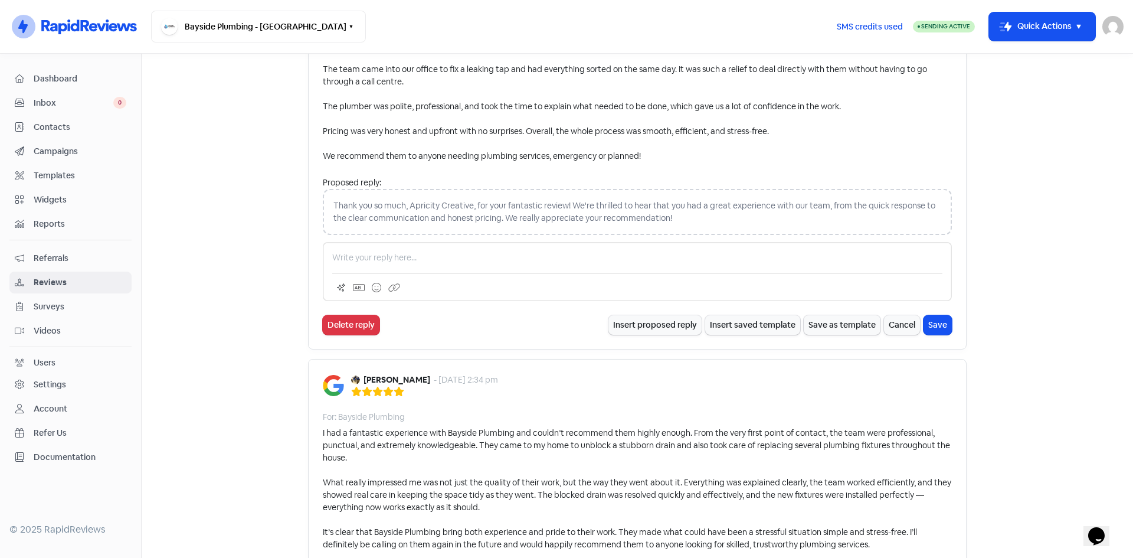
scroll to position [472, 0]
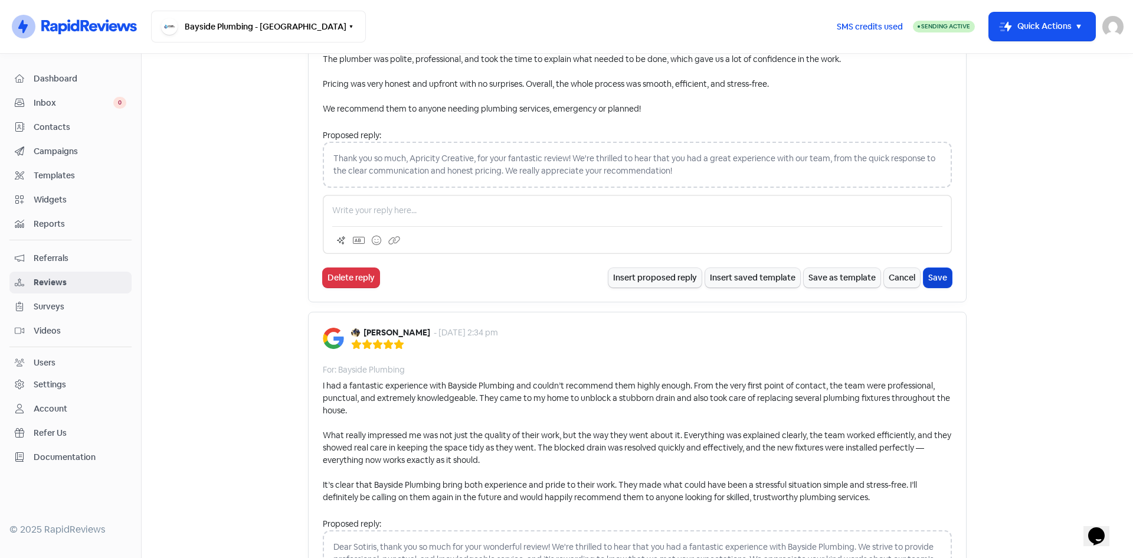
click at [939, 280] on button "Save" at bounding box center [938, 277] width 28 height 19
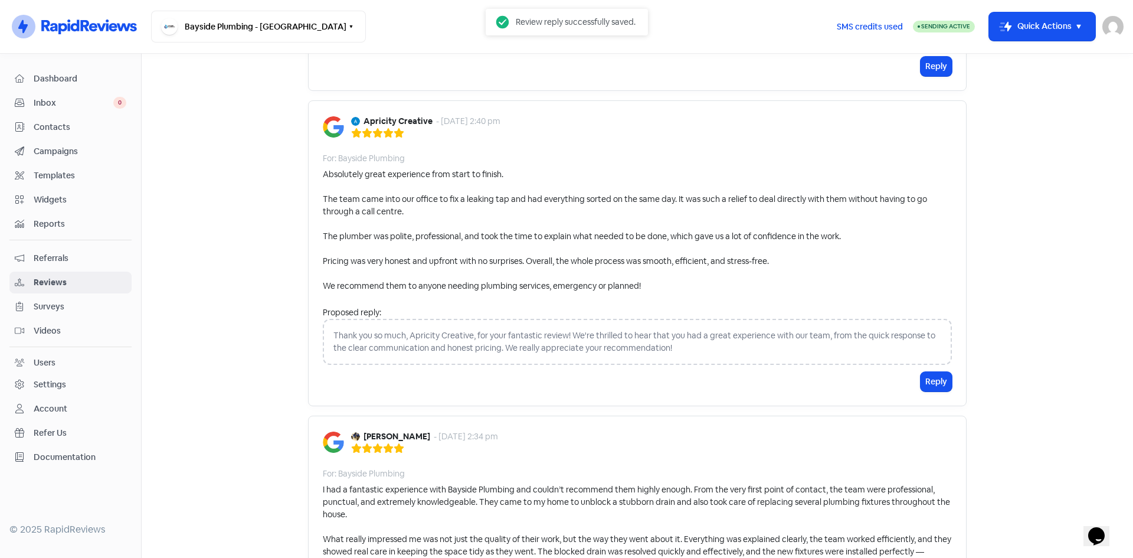
scroll to position [531, 0]
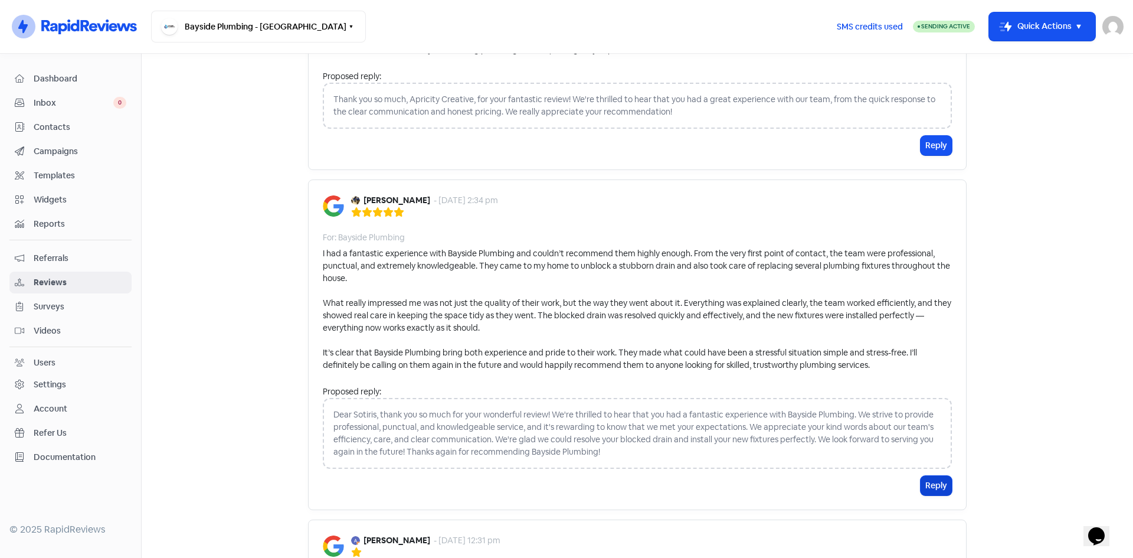
click at [925, 484] on button "Reply" at bounding box center [936, 485] width 31 height 19
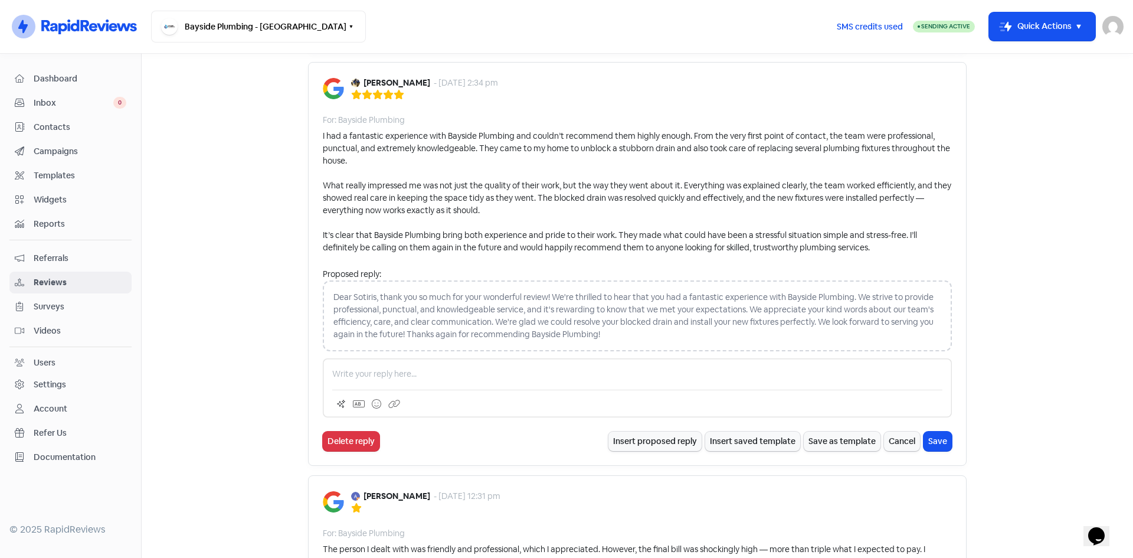
scroll to position [649, 0]
click at [939, 436] on button "Save" at bounding box center [938, 440] width 28 height 19
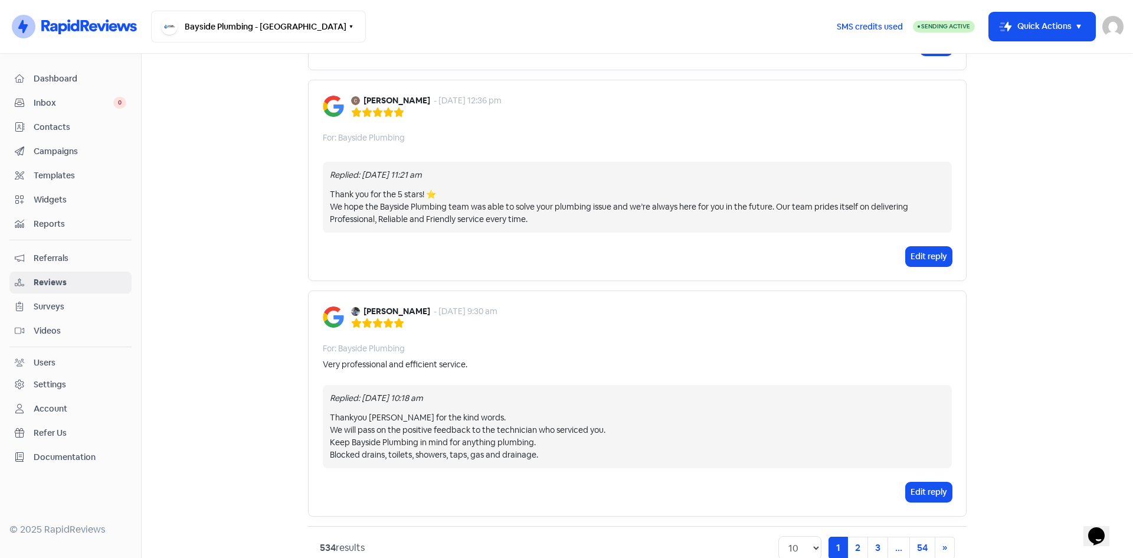
scroll to position [2402, 0]
